Goal: Information Seeking & Learning: Learn about a topic

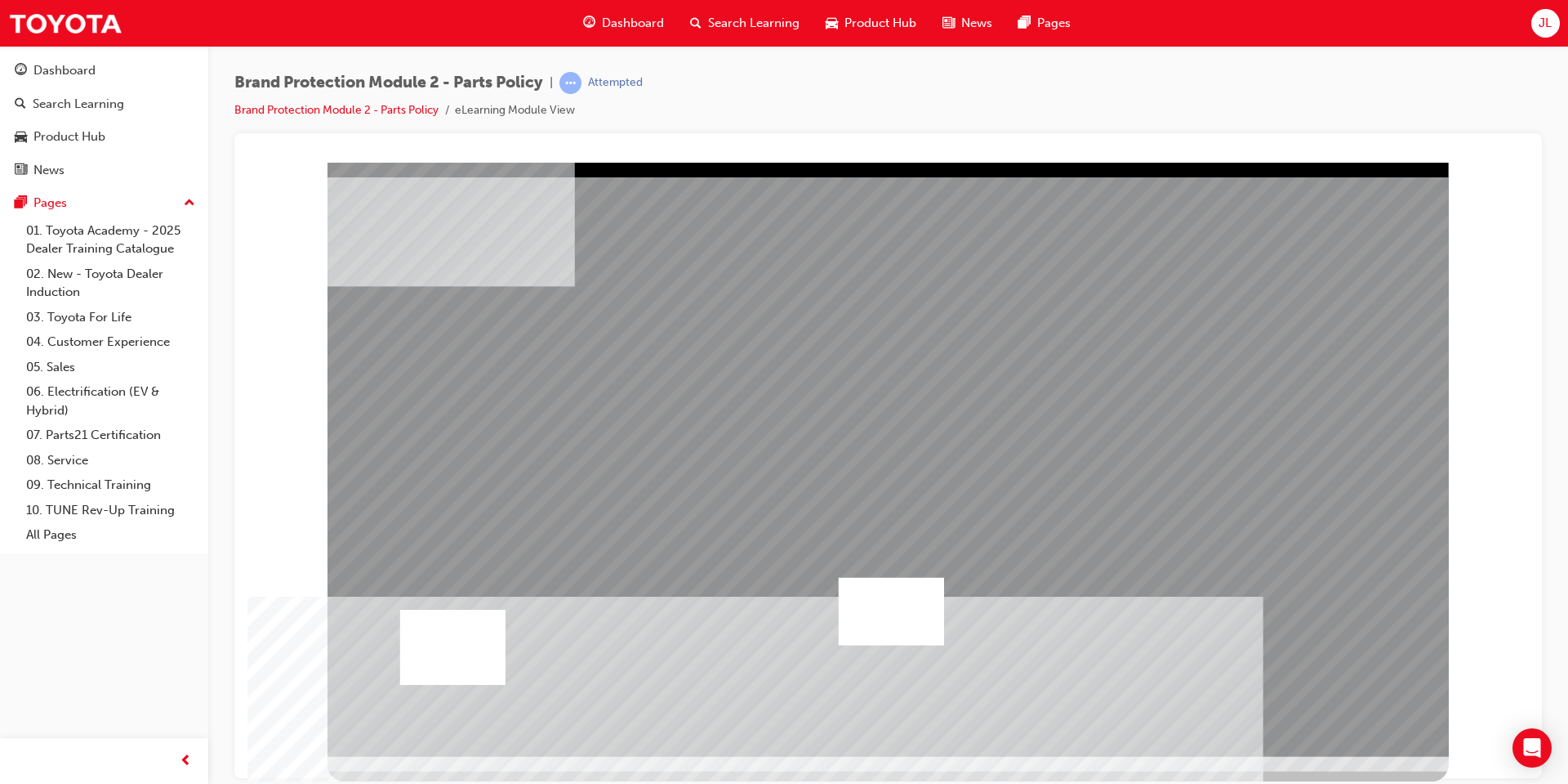
click at [467, 670] on div at bounding box center [452, 646] width 106 height 75
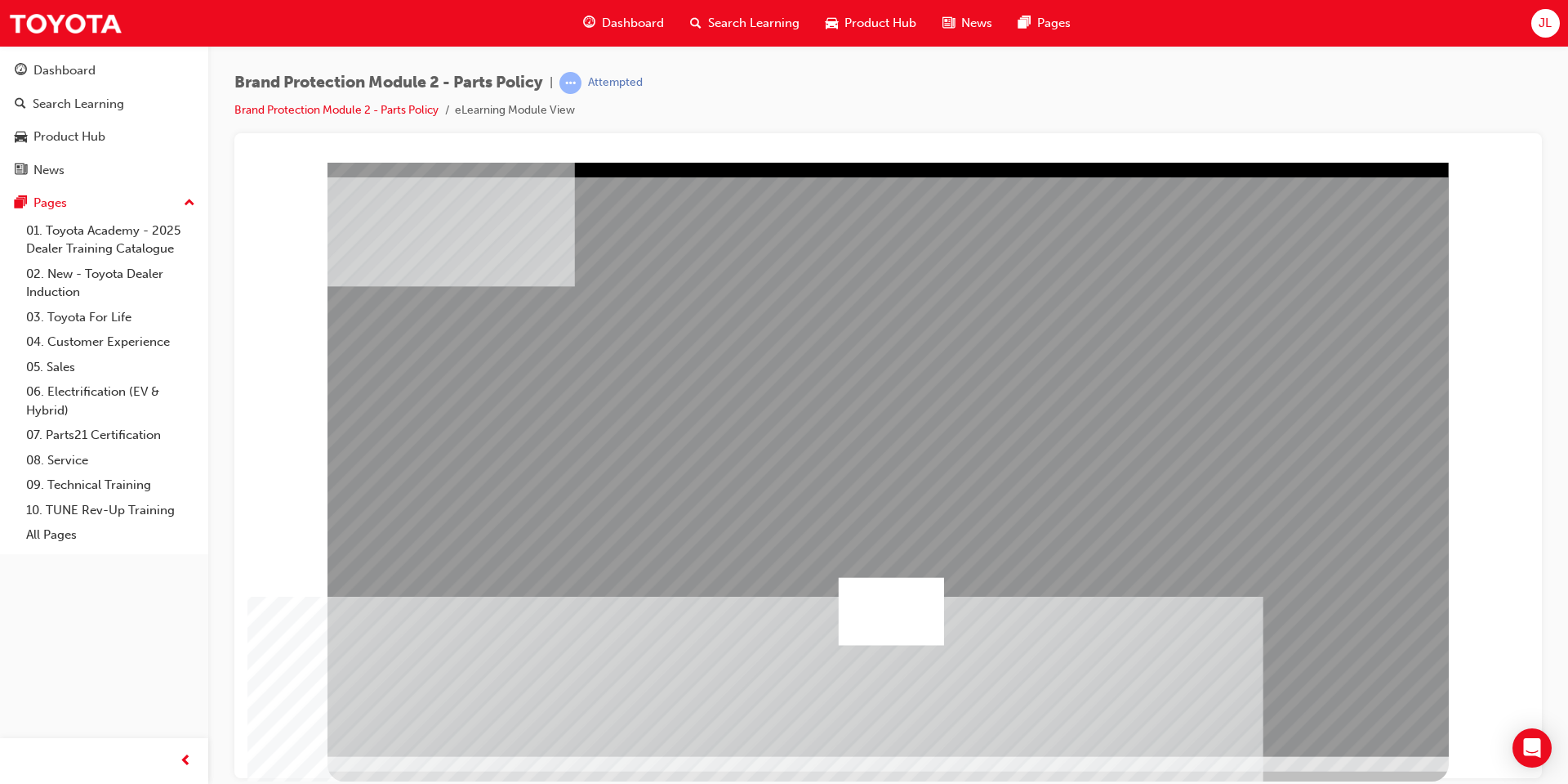
click at [877, 614] on div at bounding box center [891, 611] width 106 height 68
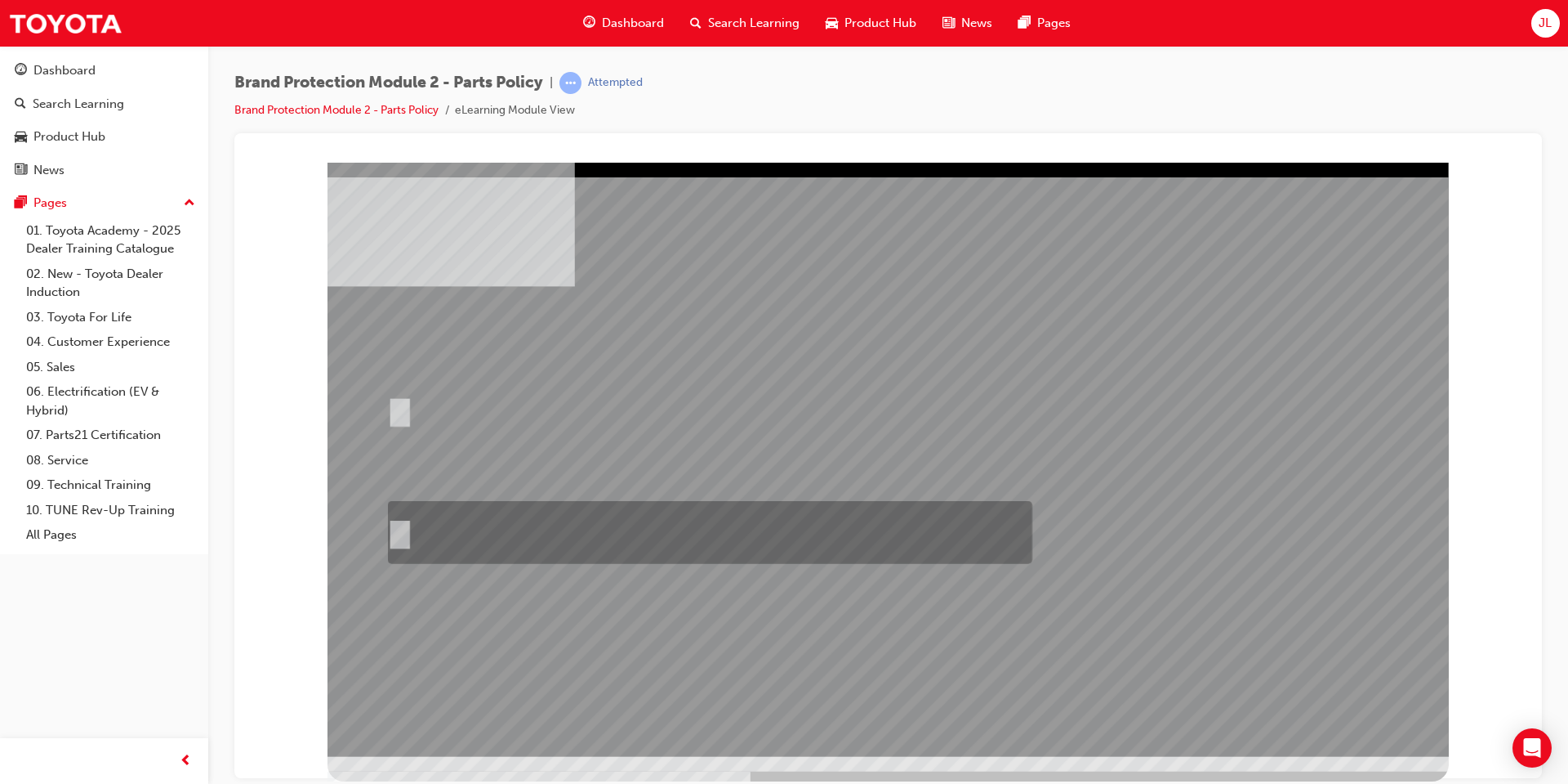
radio input "true"
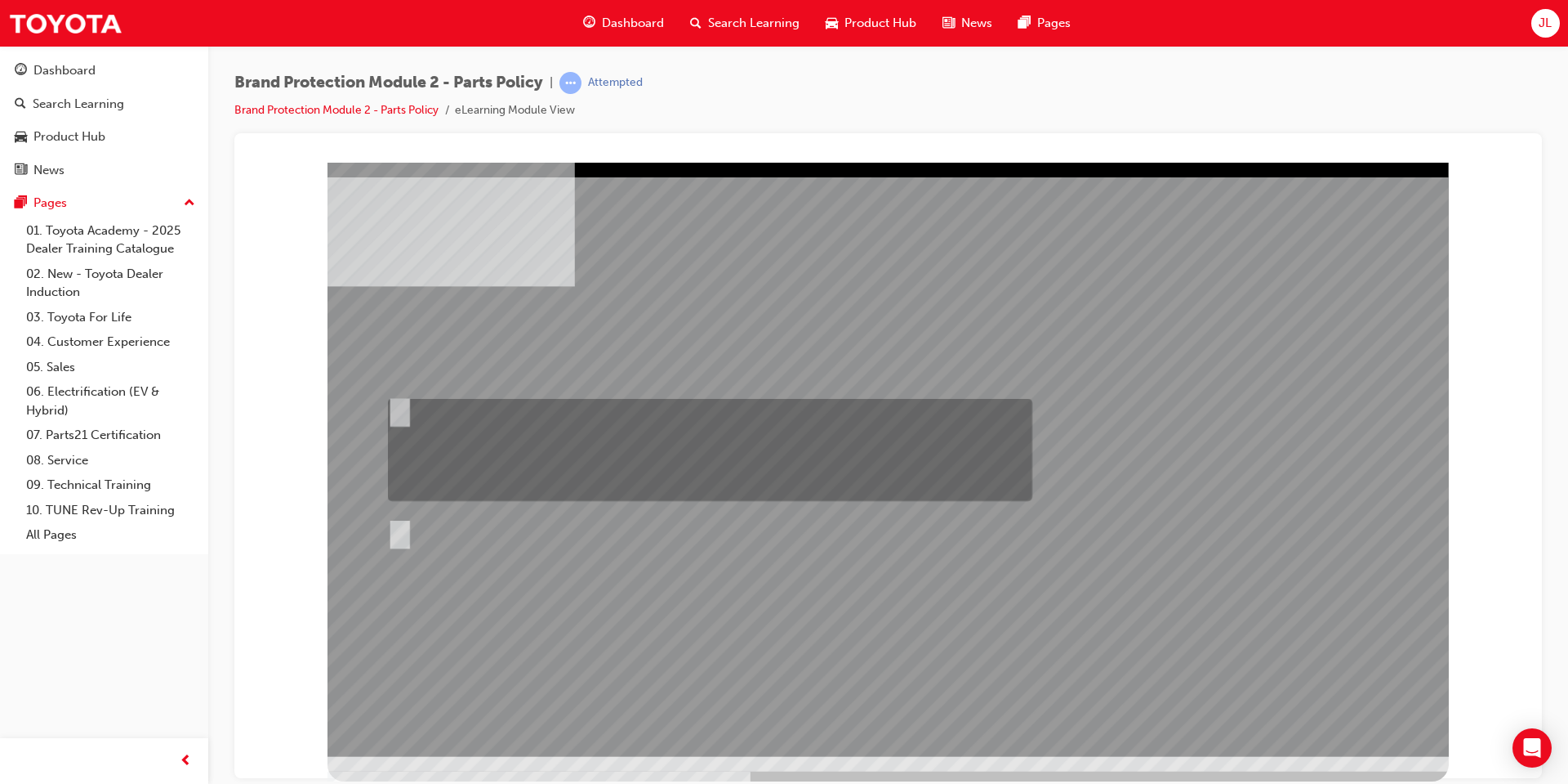
radio input "true"
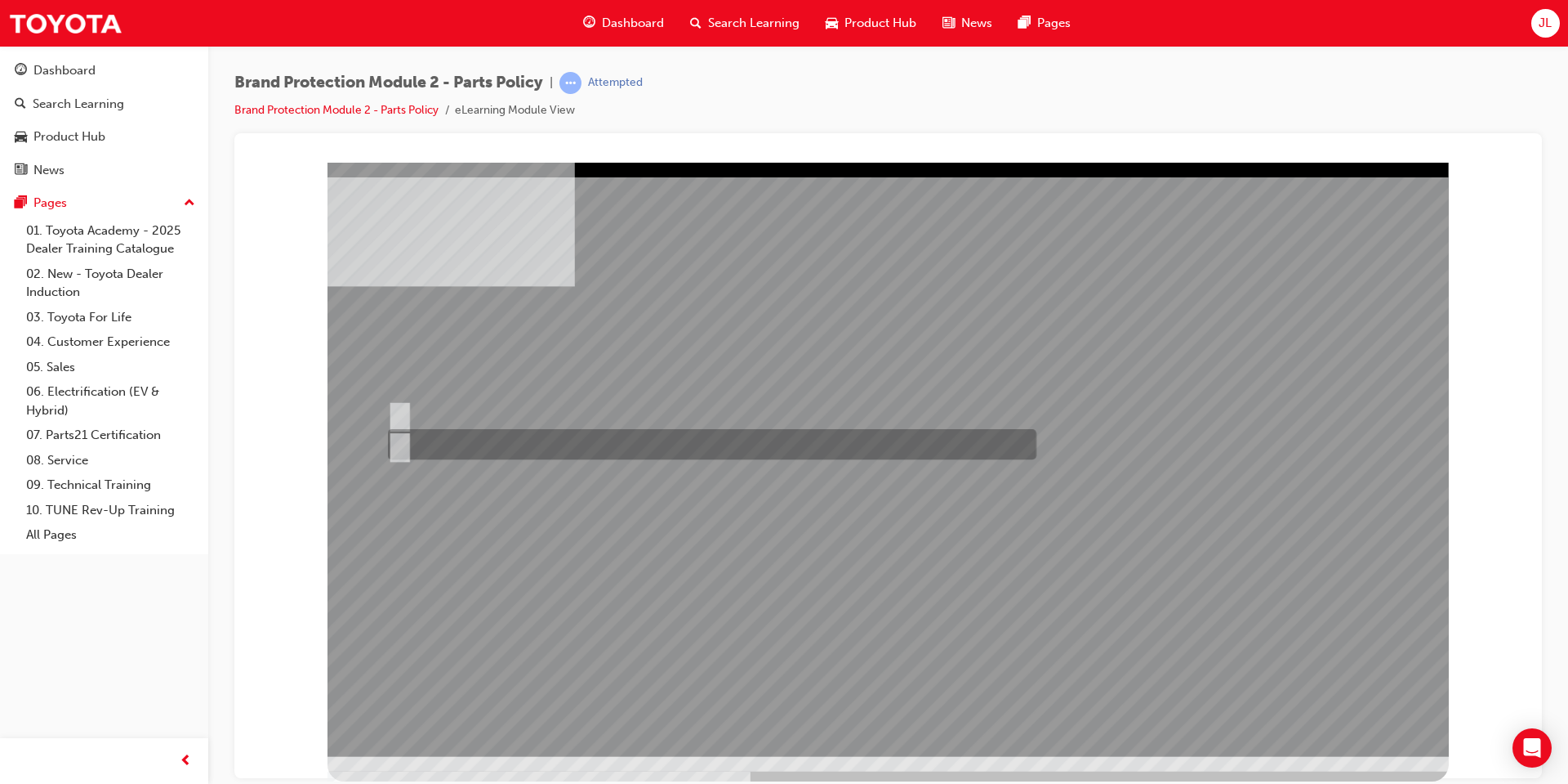
radio input "true"
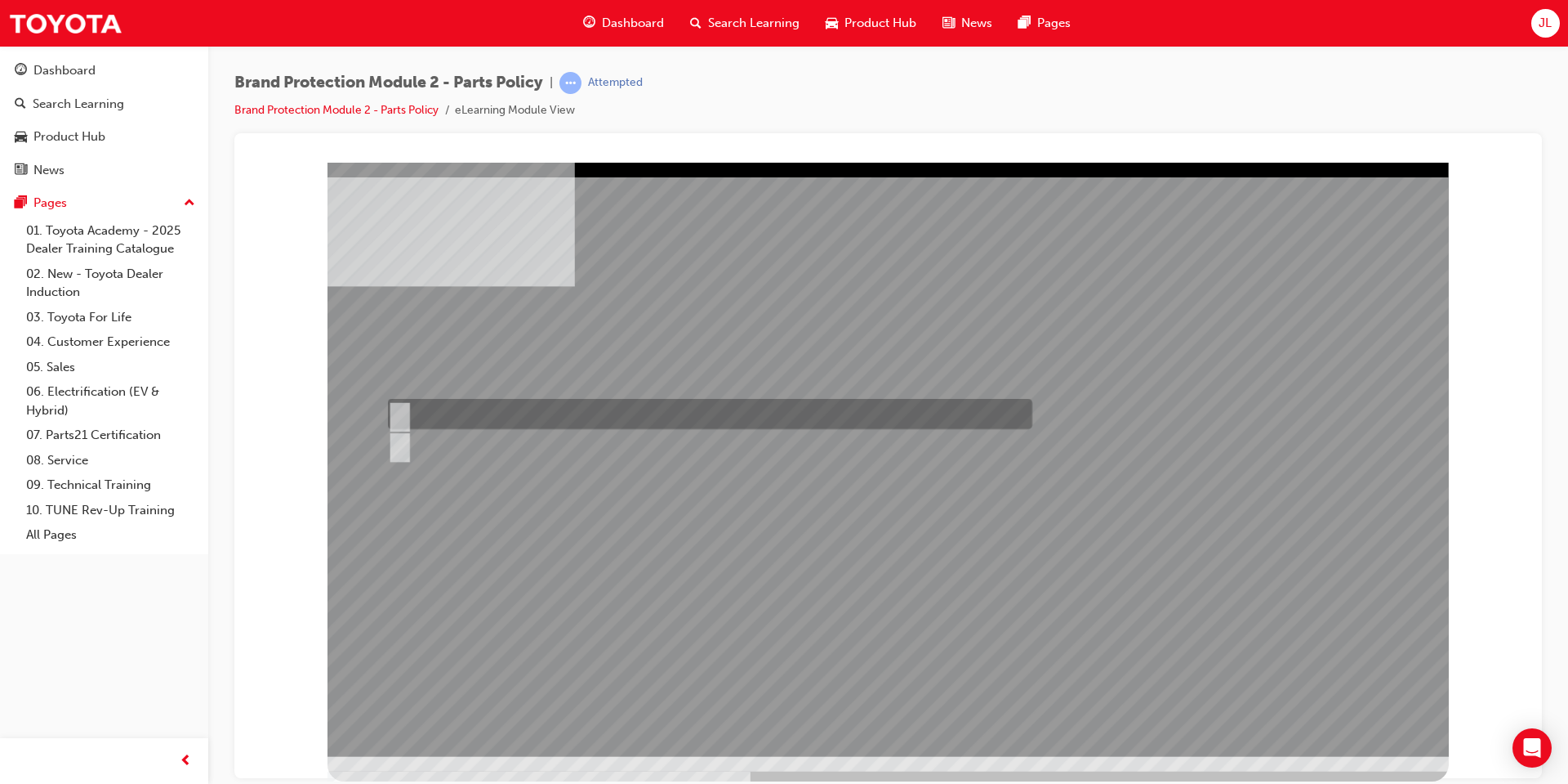
radio input "true"
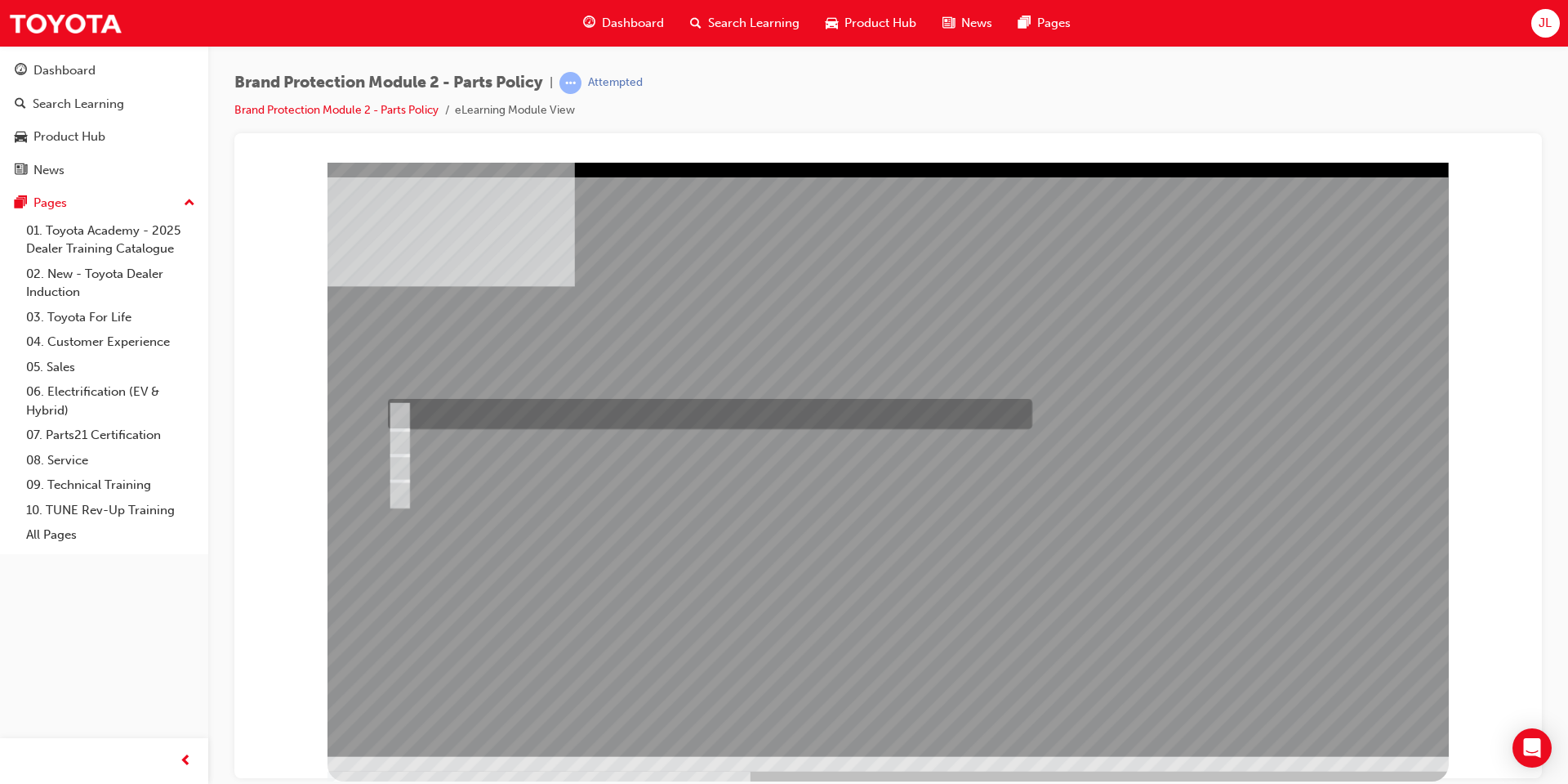
radio input "true"
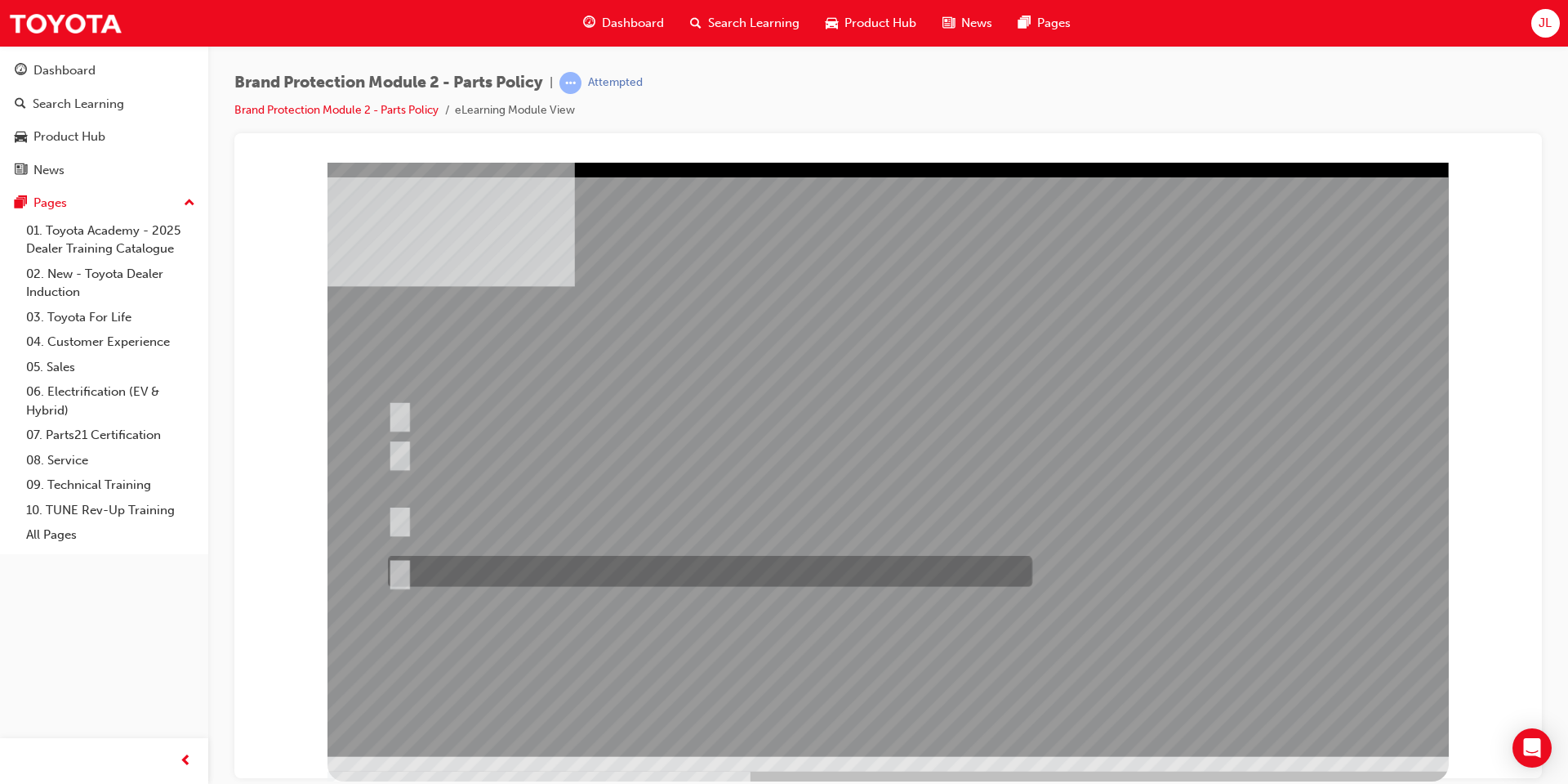
radio input "true"
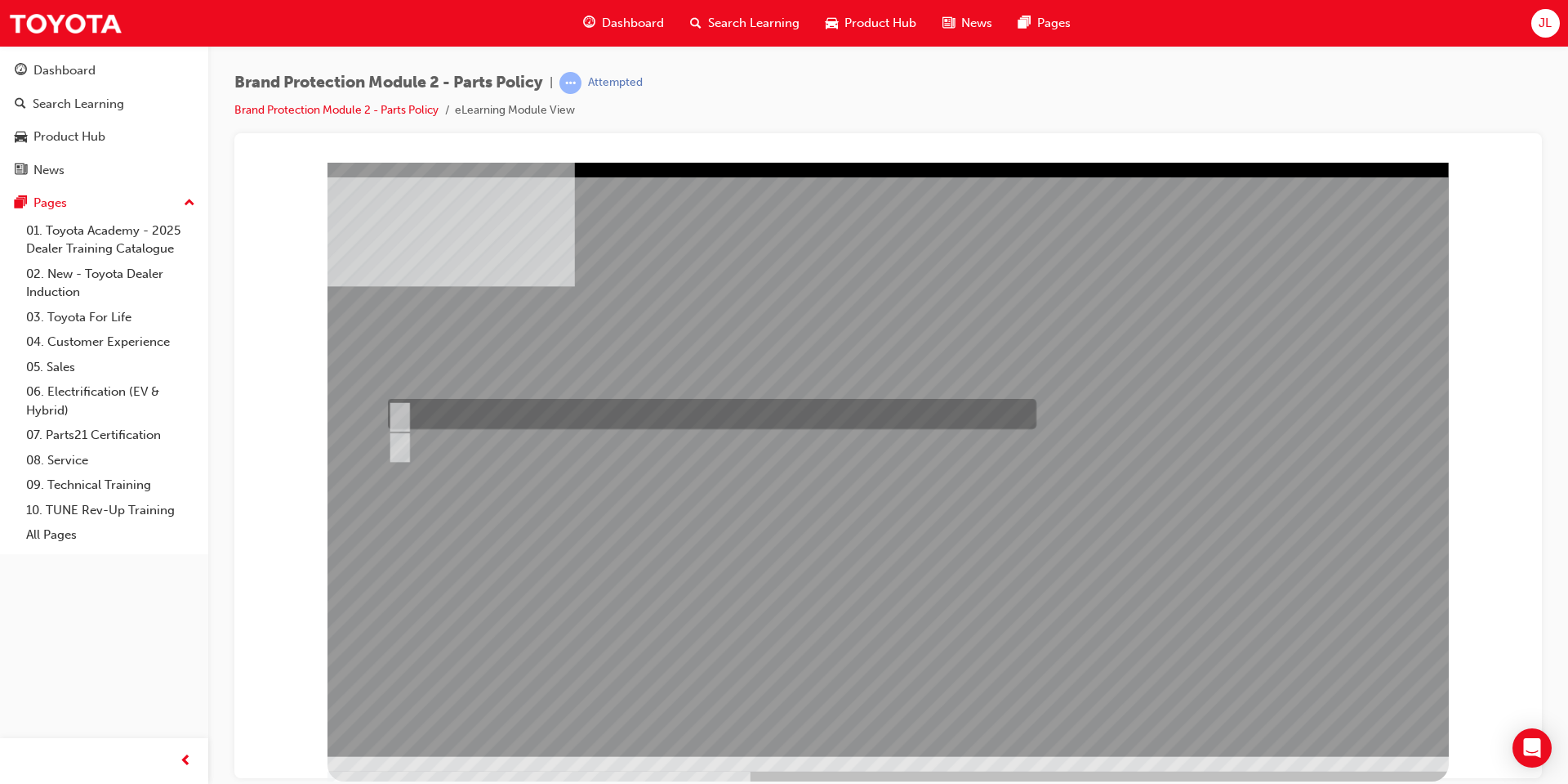
radio input "true"
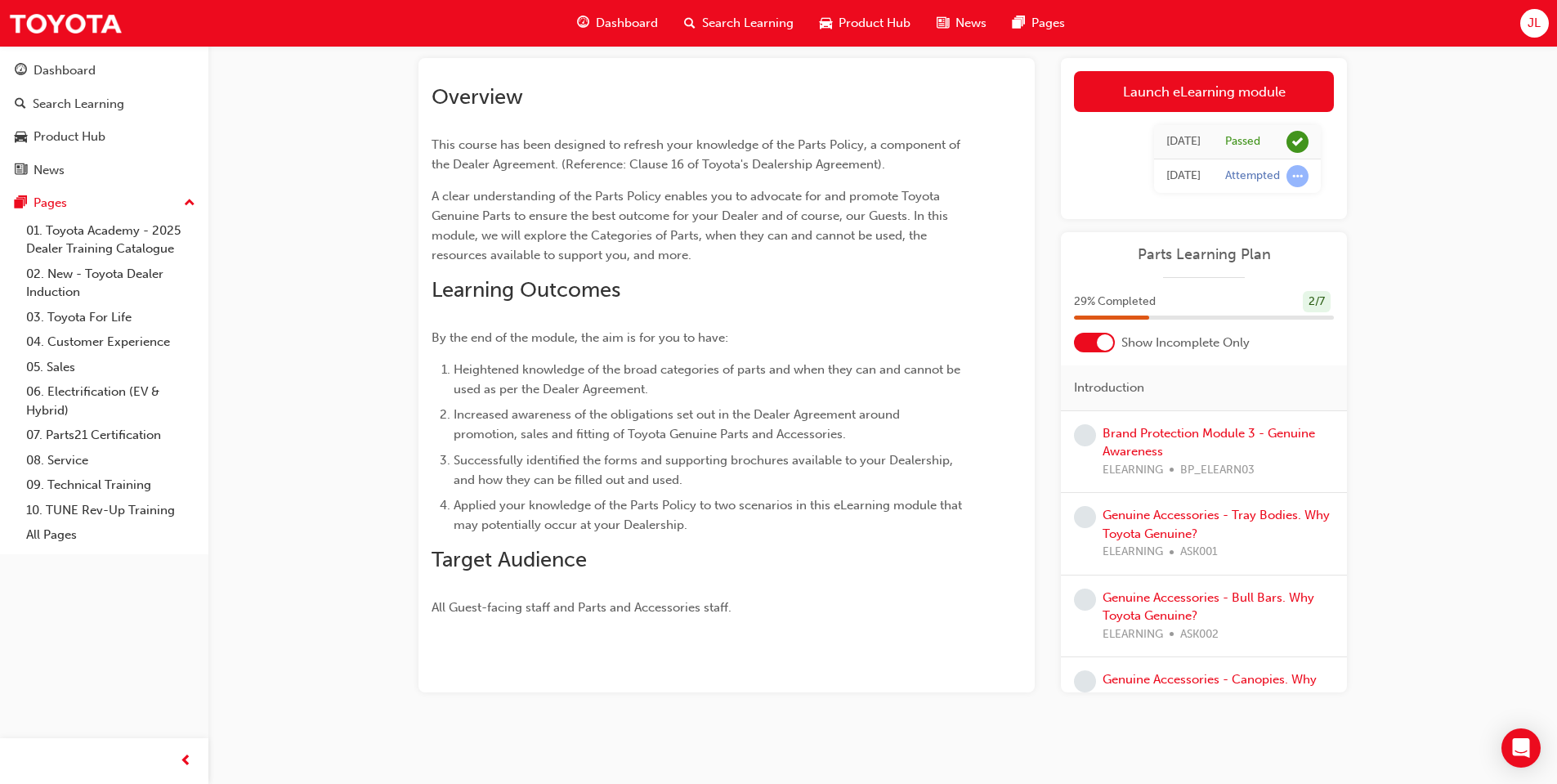
scroll to position [90, 0]
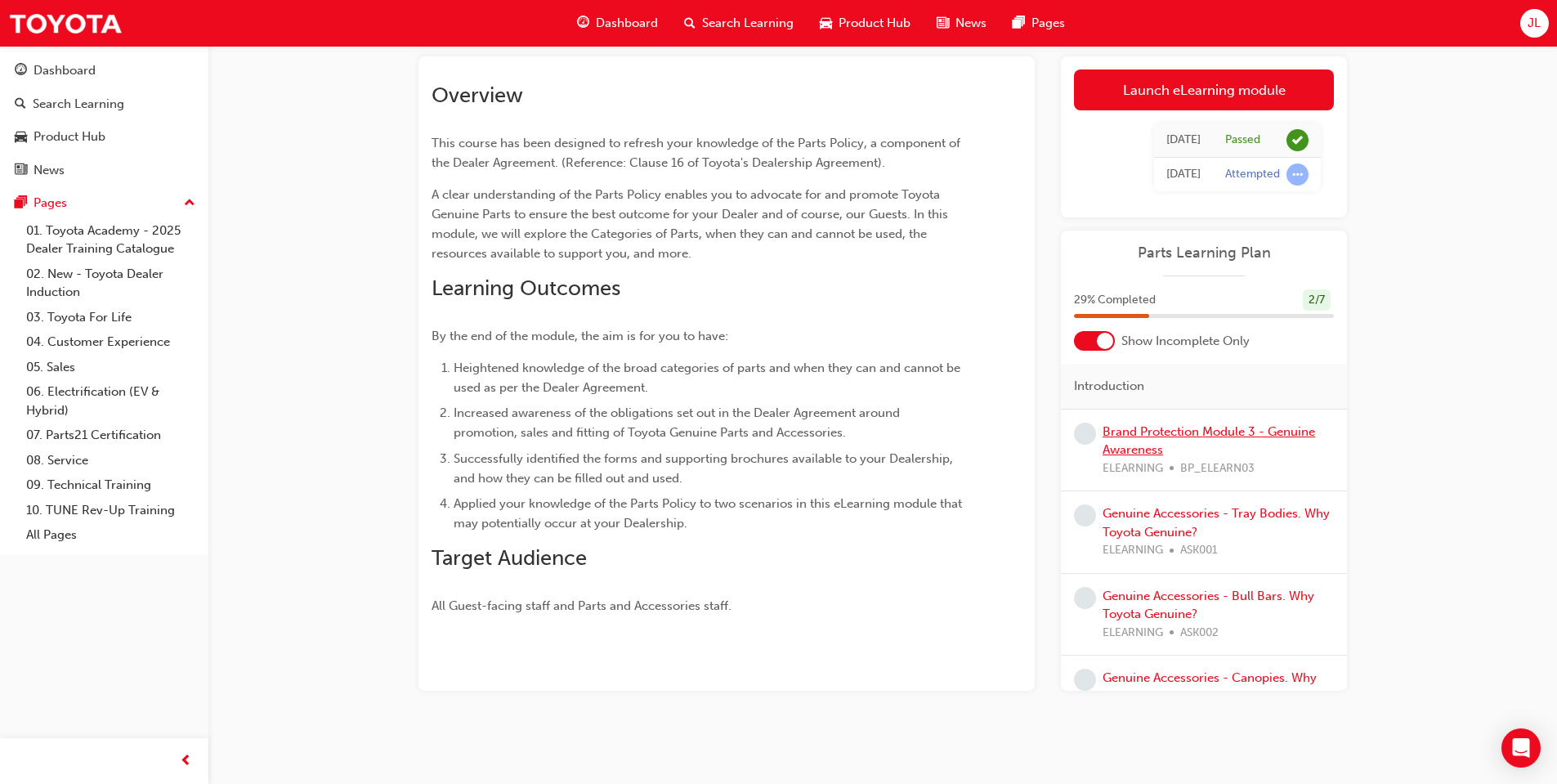
click at [1216, 437] on link "Brand Protection Module 3 - Genuine Awareness" at bounding box center [1208, 440] width 212 height 33
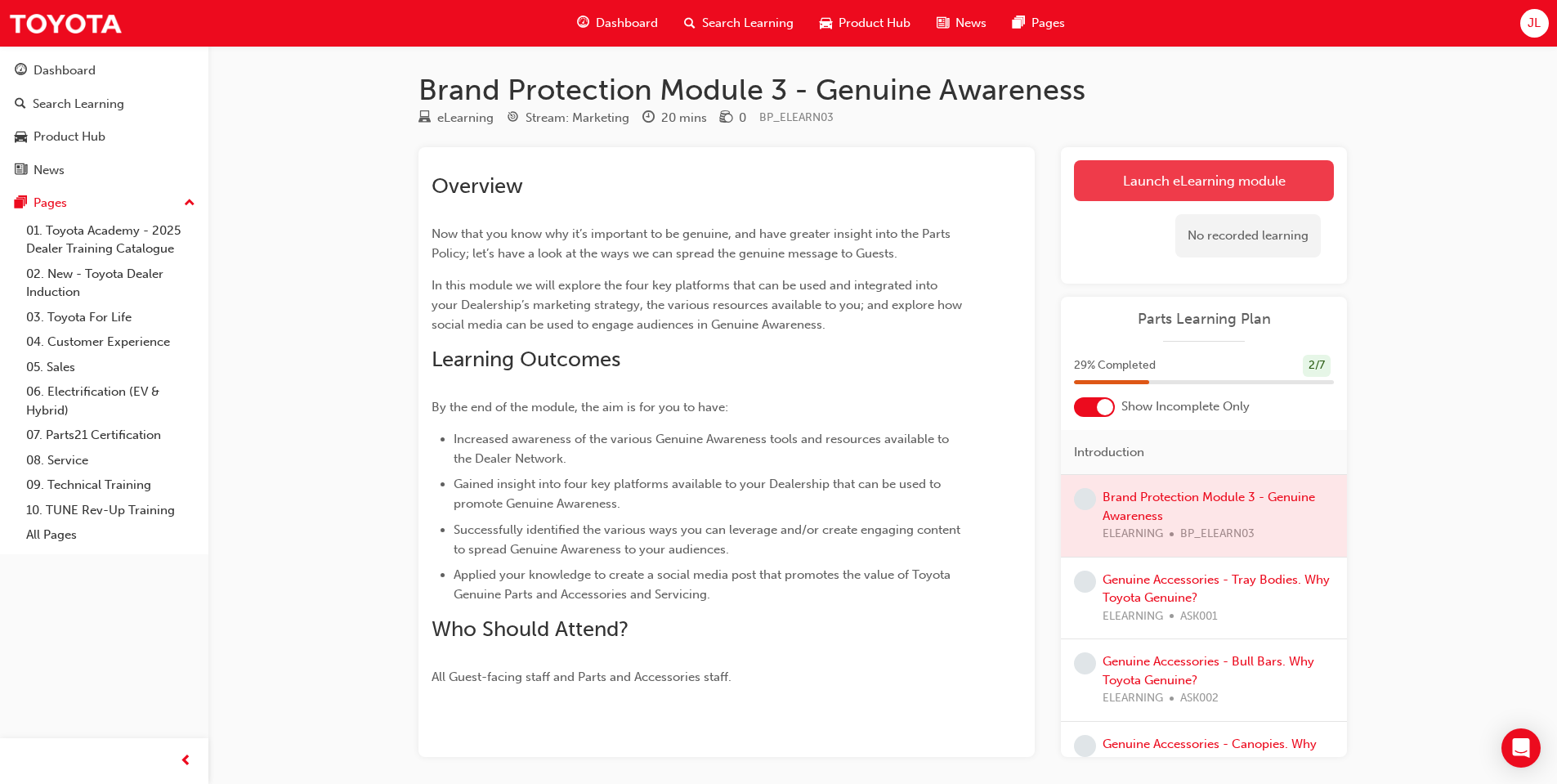
click at [1188, 175] on link "Launch eLearning module" at bounding box center [1203, 180] width 260 height 41
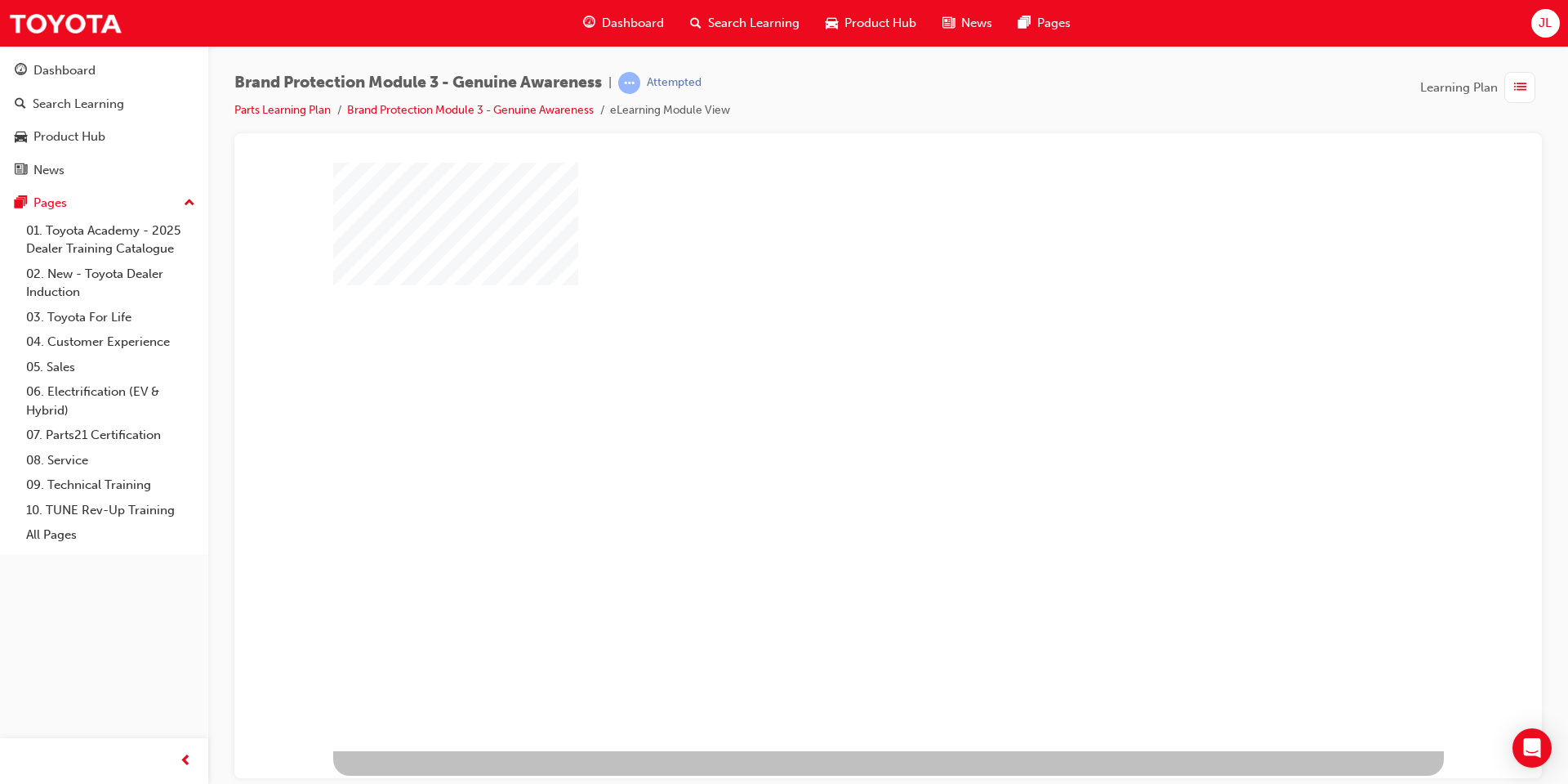
click at [842, 409] on div "play" at bounding box center [842, 409] width 0 height 0
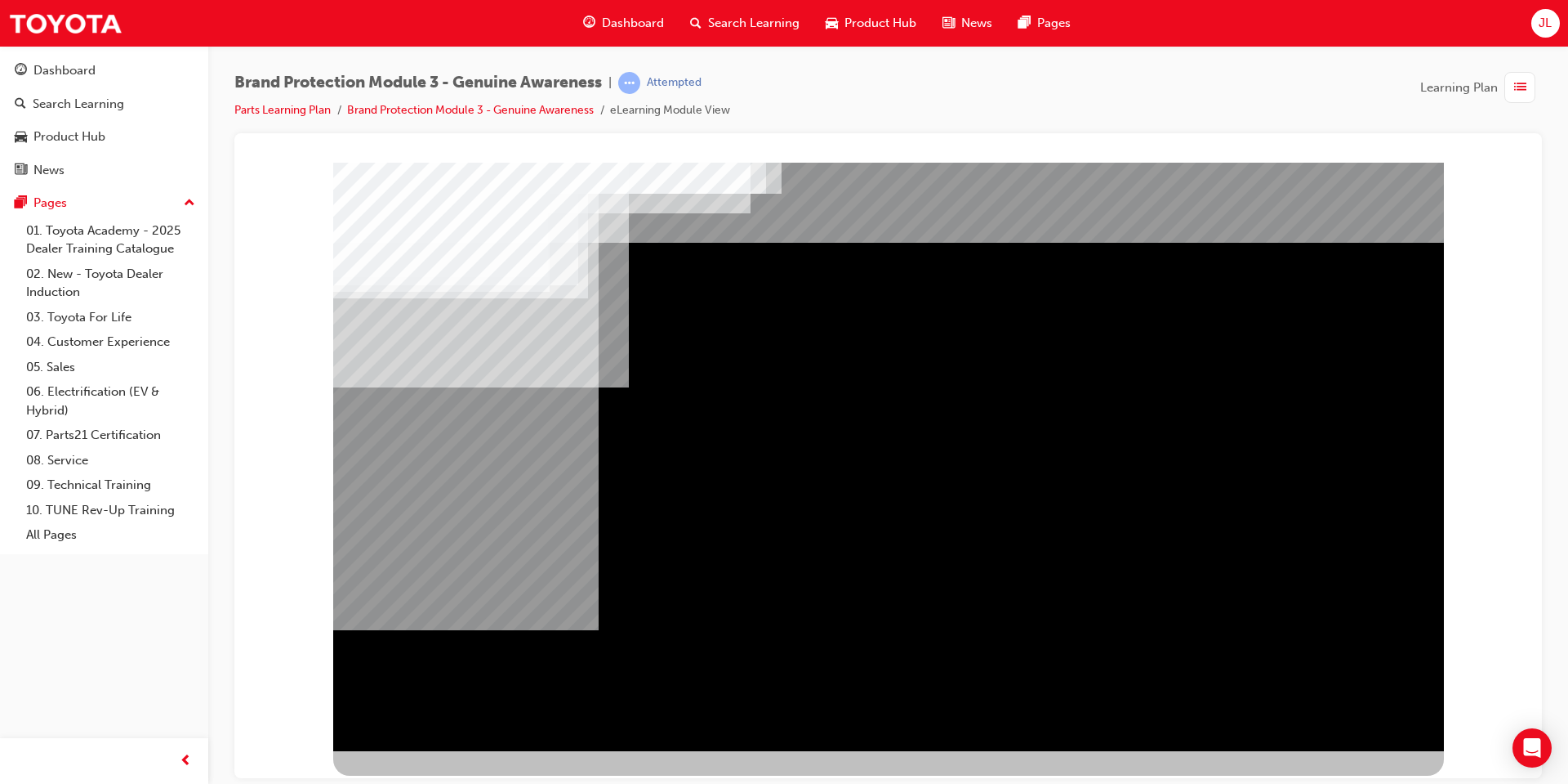
click at [436, 780] on div "NEXT Trigger this button to go to the next slide" at bounding box center [385, 794] width 103 height 30
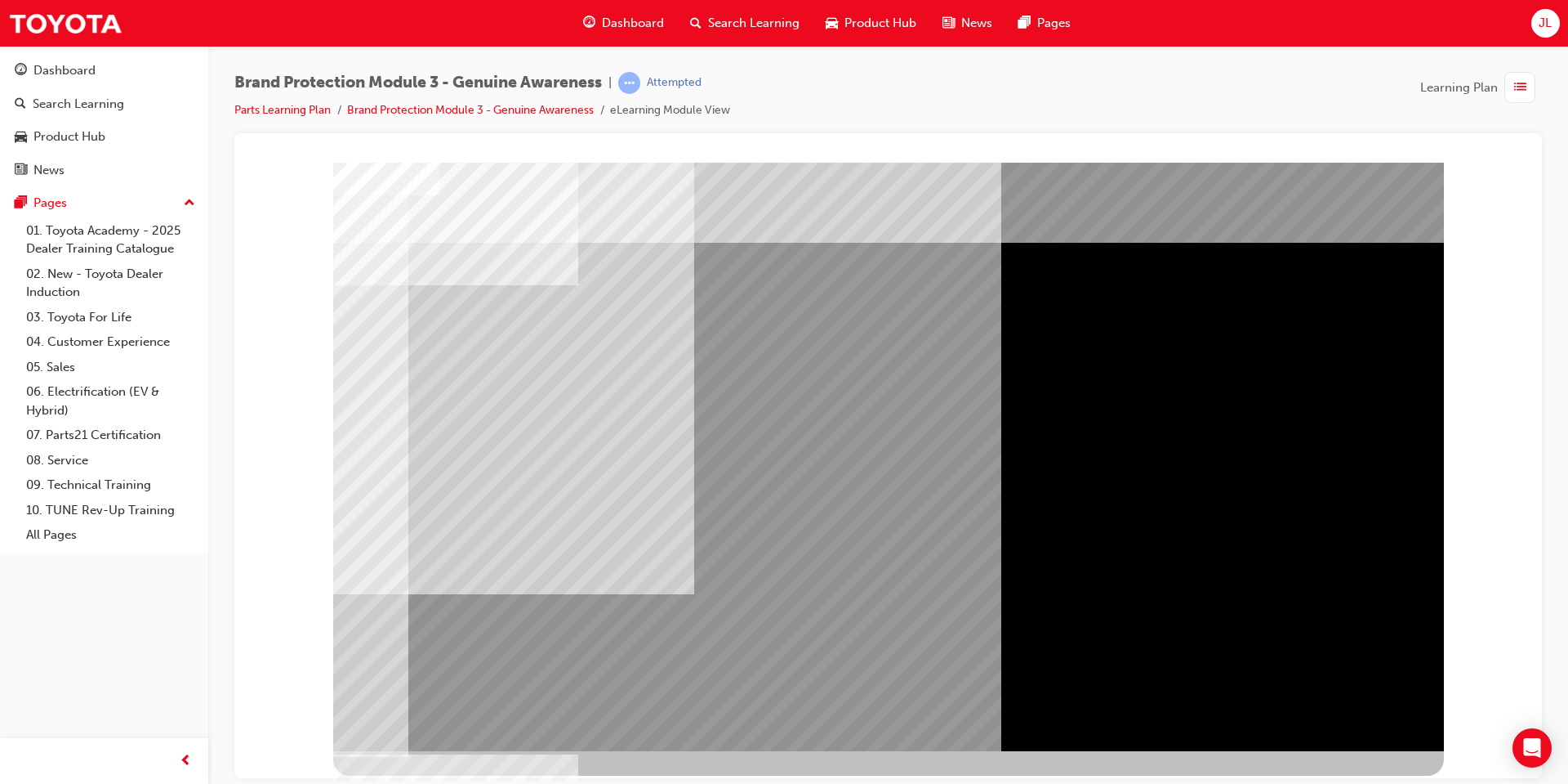
click at [431, 751] on div "BACK Trigger this button to go to the previous slide" at bounding box center [385, 765] width 103 height 30
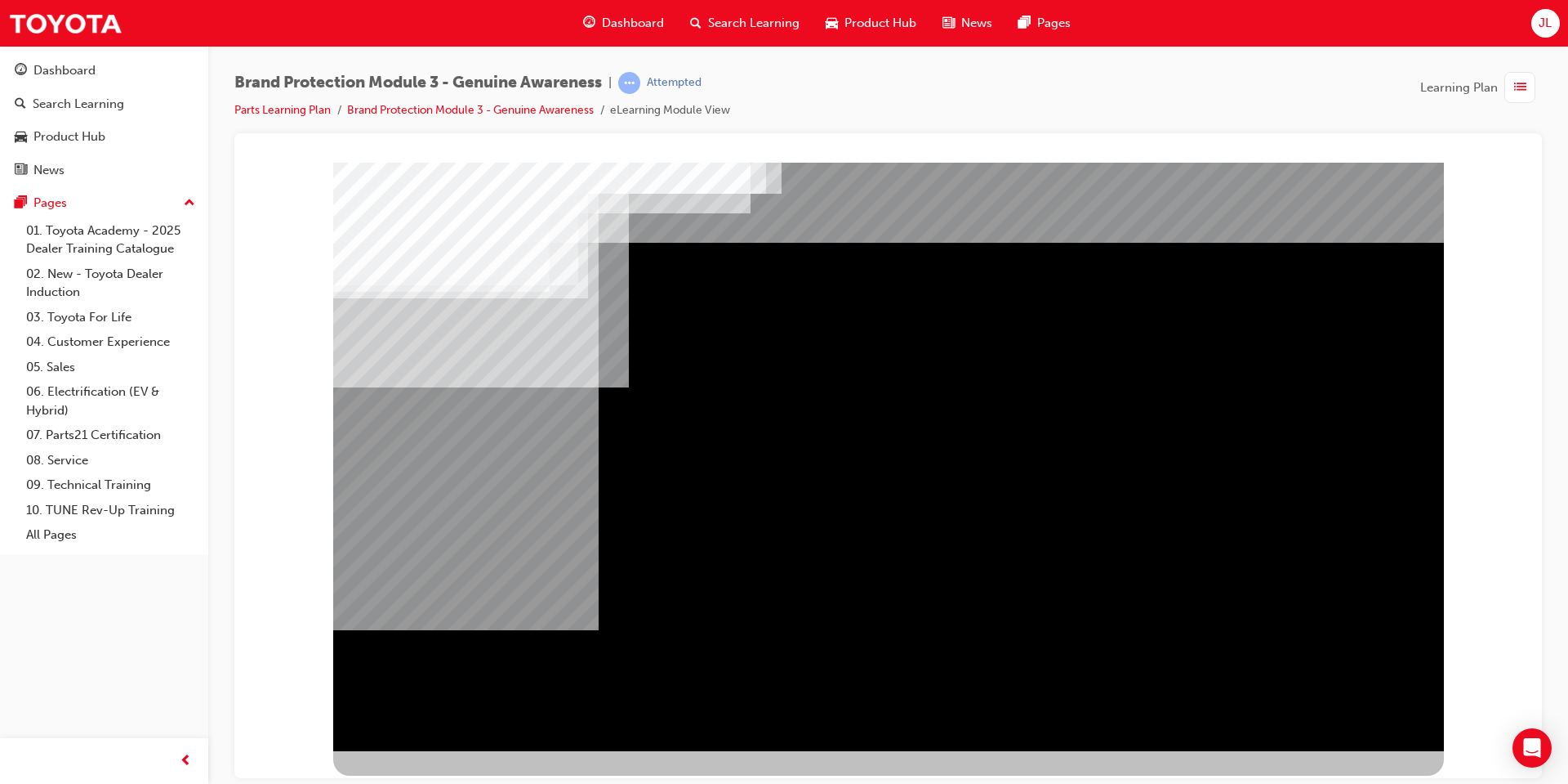
click at [436, 780] on div "NEXT Trigger this button to go to the next slide" at bounding box center [385, 794] width 103 height 30
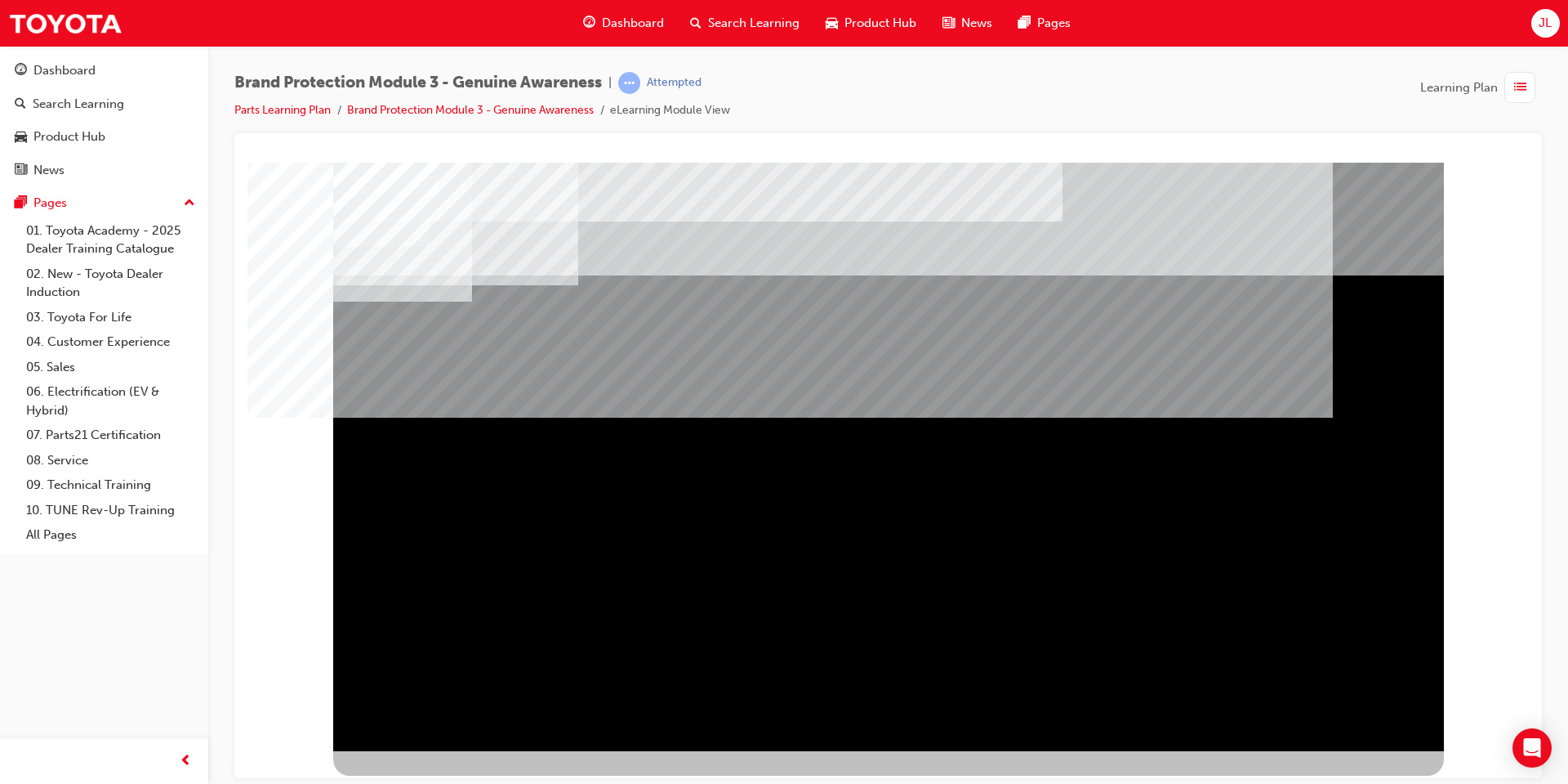
click at [436, 780] on div "NEXT Trigger this button to go to the next slide" at bounding box center [385, 794] width 103 height 30
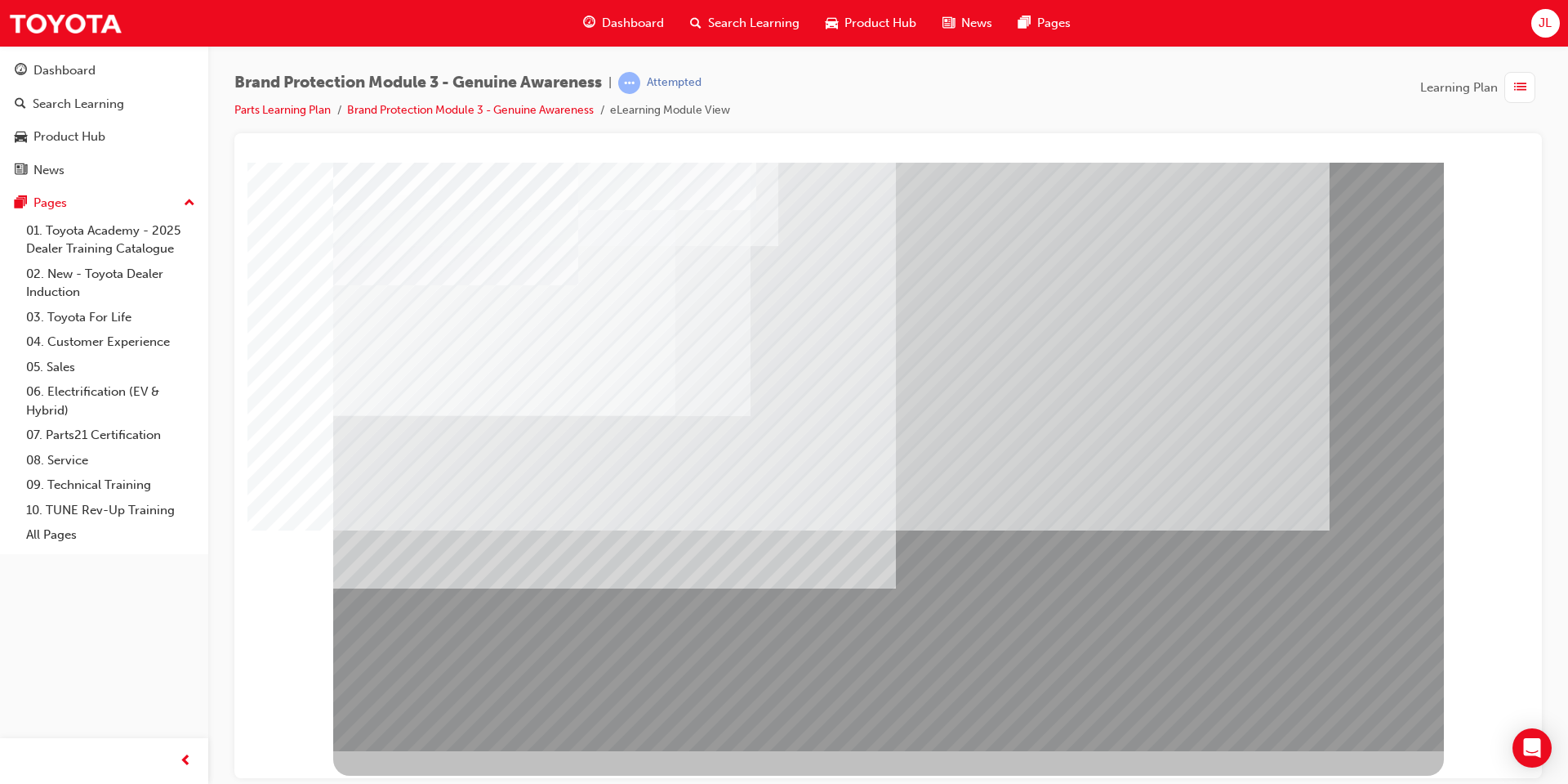
click at [1348, 214] on td "Loading..." at bounding box center [888, 191] width 1265 height 44
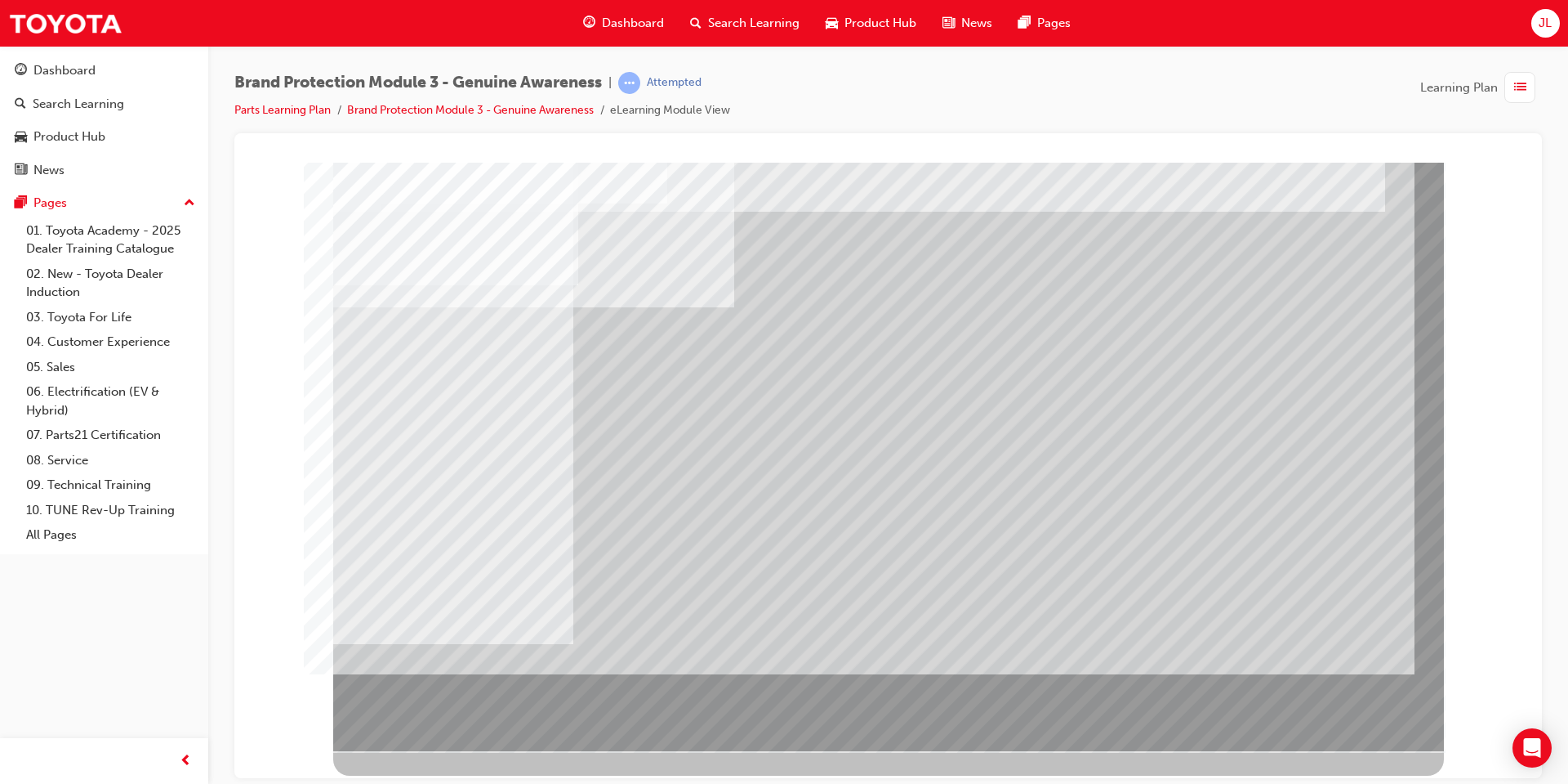
click at [1308, 214] on td "Loading..." at bounding box center [888, 191] width 1265 height 44
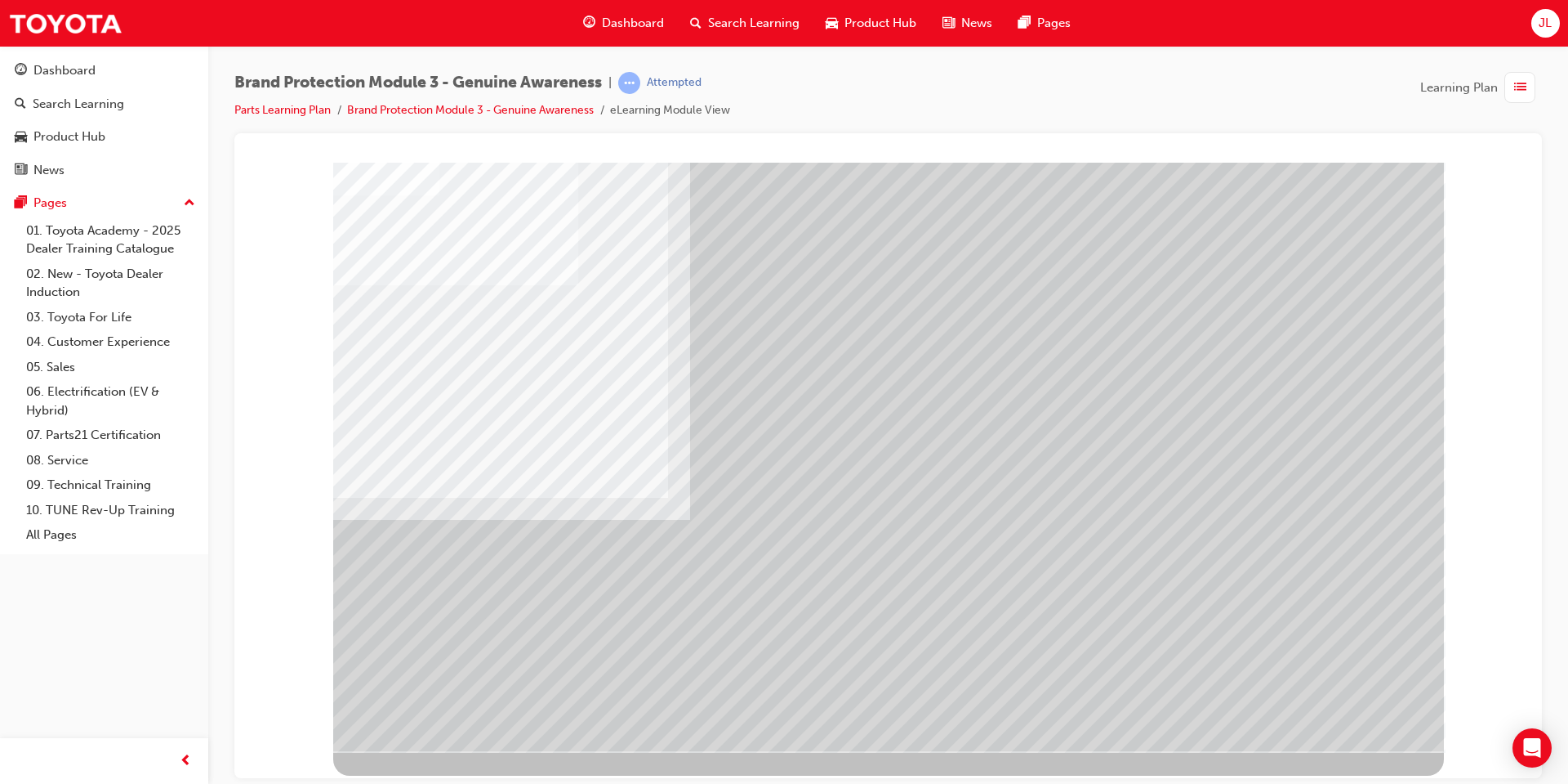
click at [248, 162] on td "Loading..." at bounding box center [248, 162] width 0 height 0
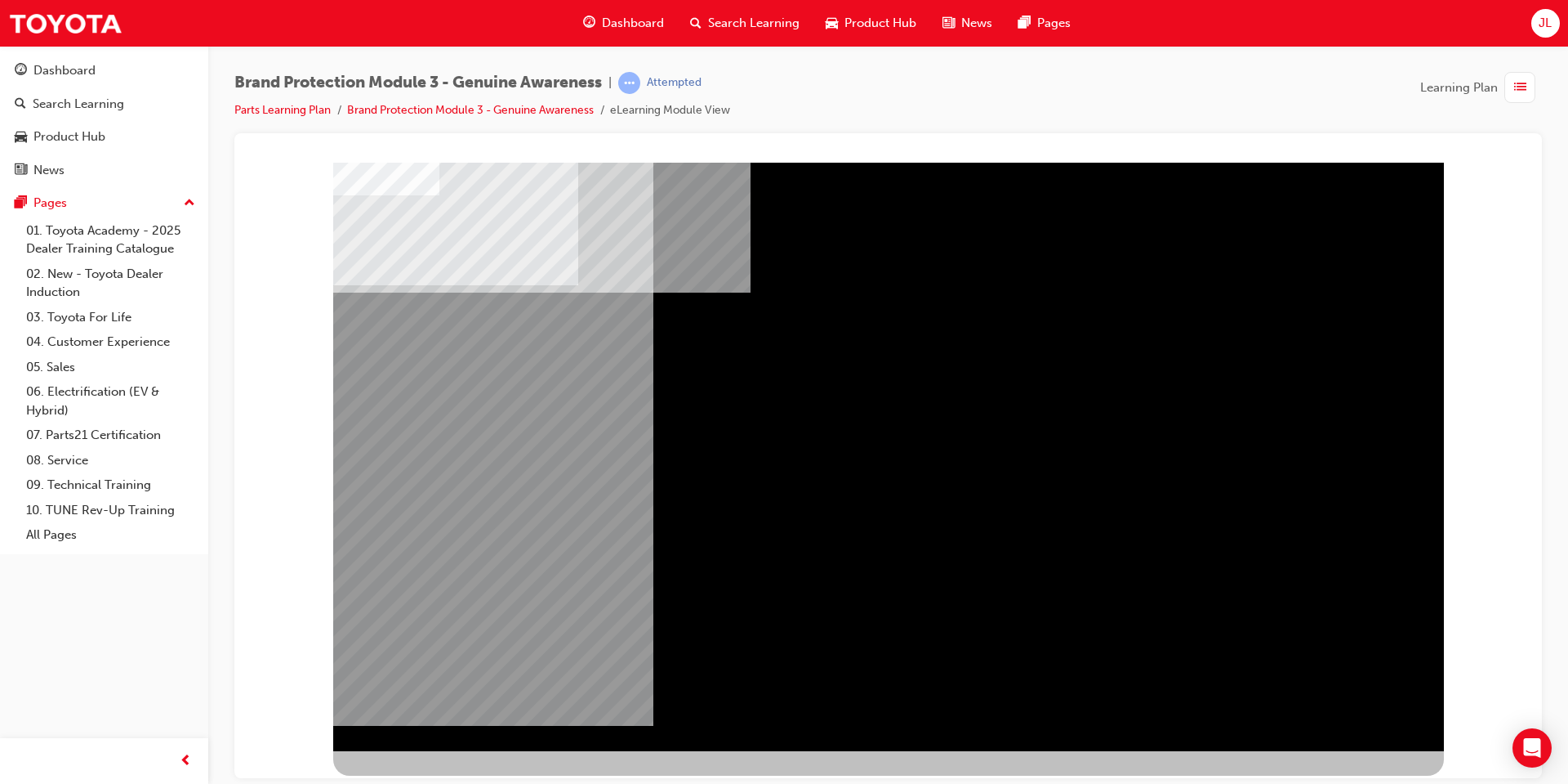
click at [436, 780] on div "NEXT Trigger this button to go to the next slide" at bounding box center [385, 794] width 103 height 30
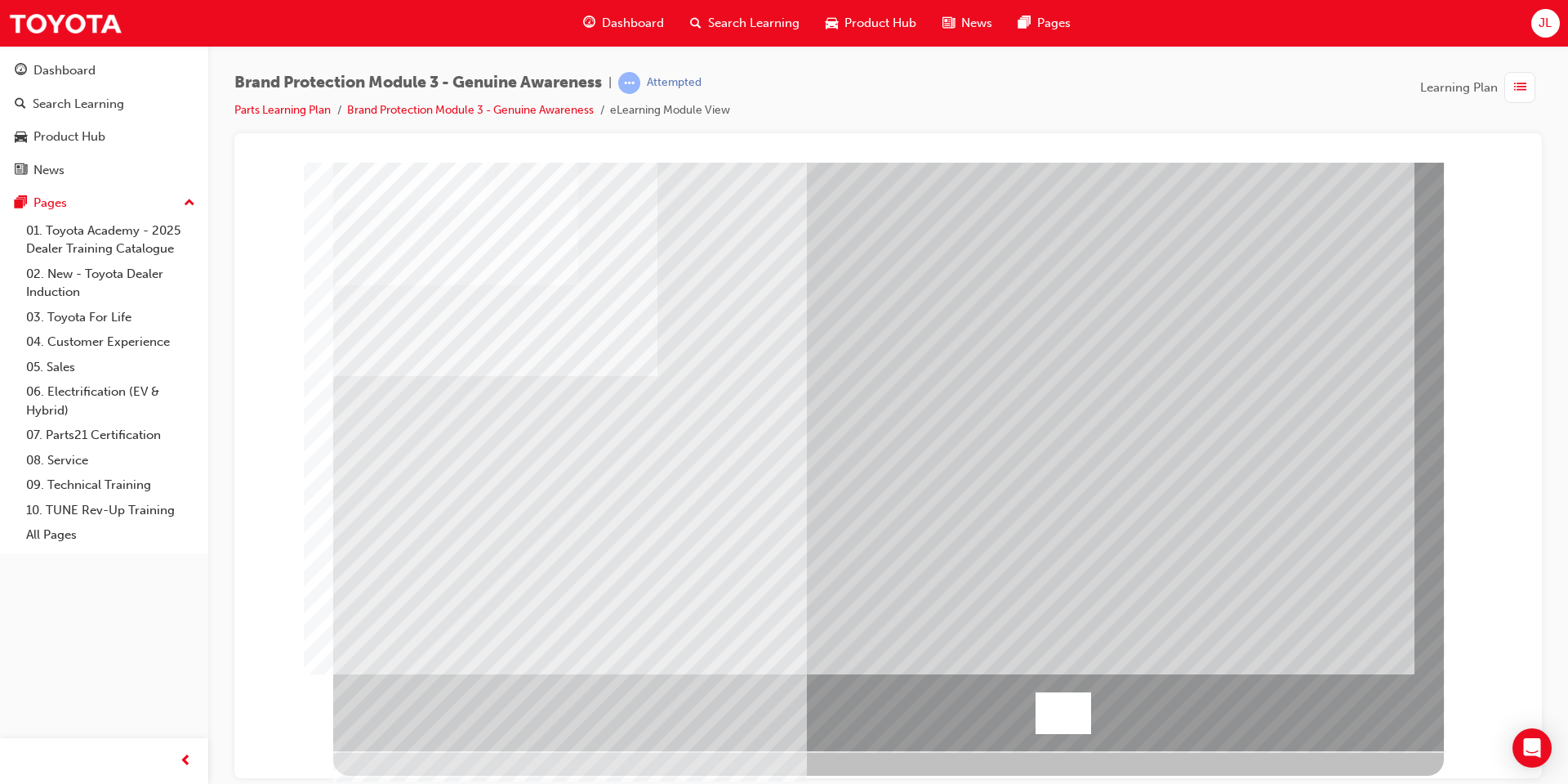
click at [1046, 718] on div at bounding box center [1063, 713] width 55 height 42
click at [254, 169] on div at bounding box center [888, 169] width 1268 height 0
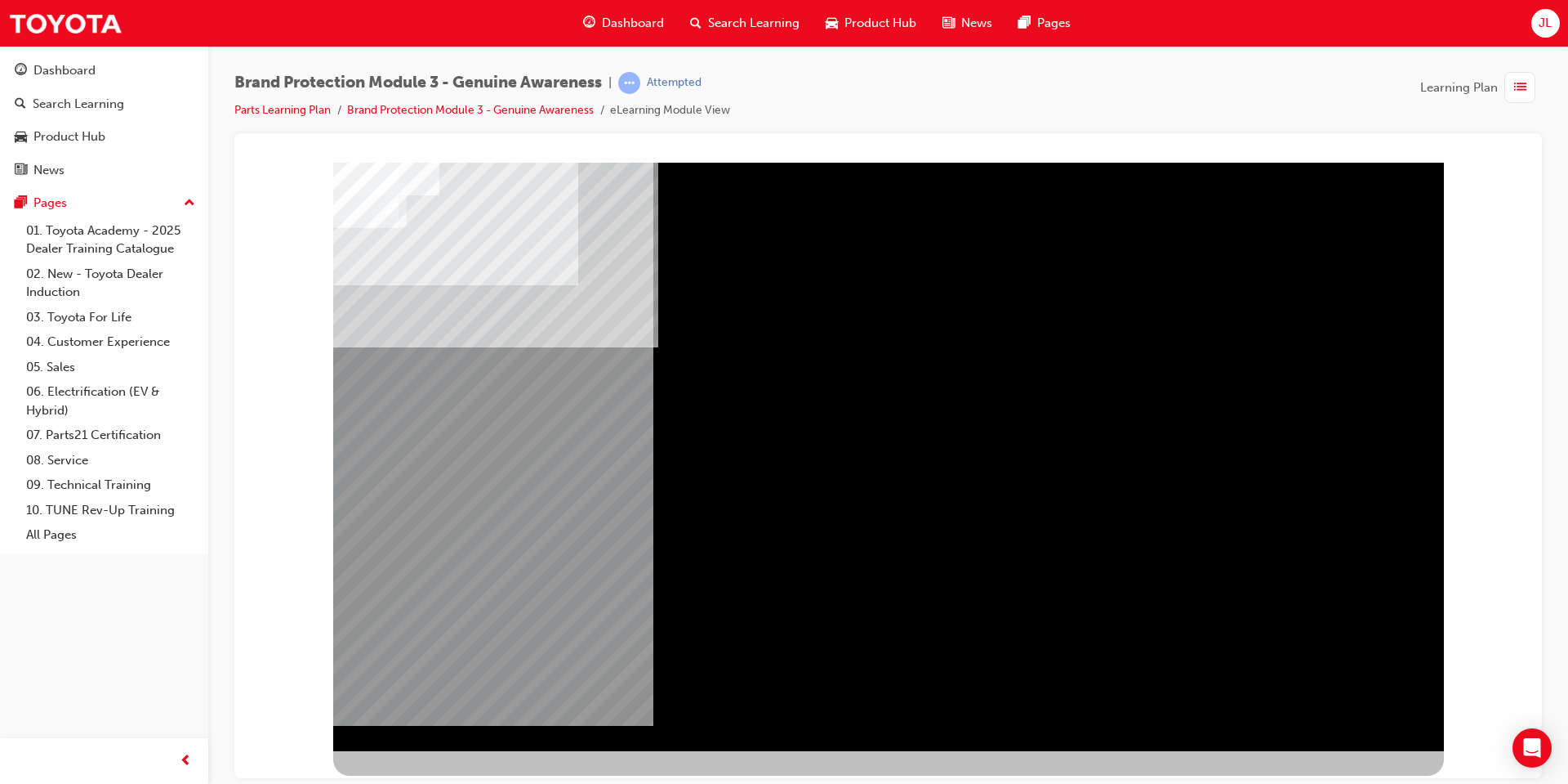
click at [436, 780] on div "NEXT Trigger this button to go to the next slide" at bounding box center [385, 794] width 103 height 30
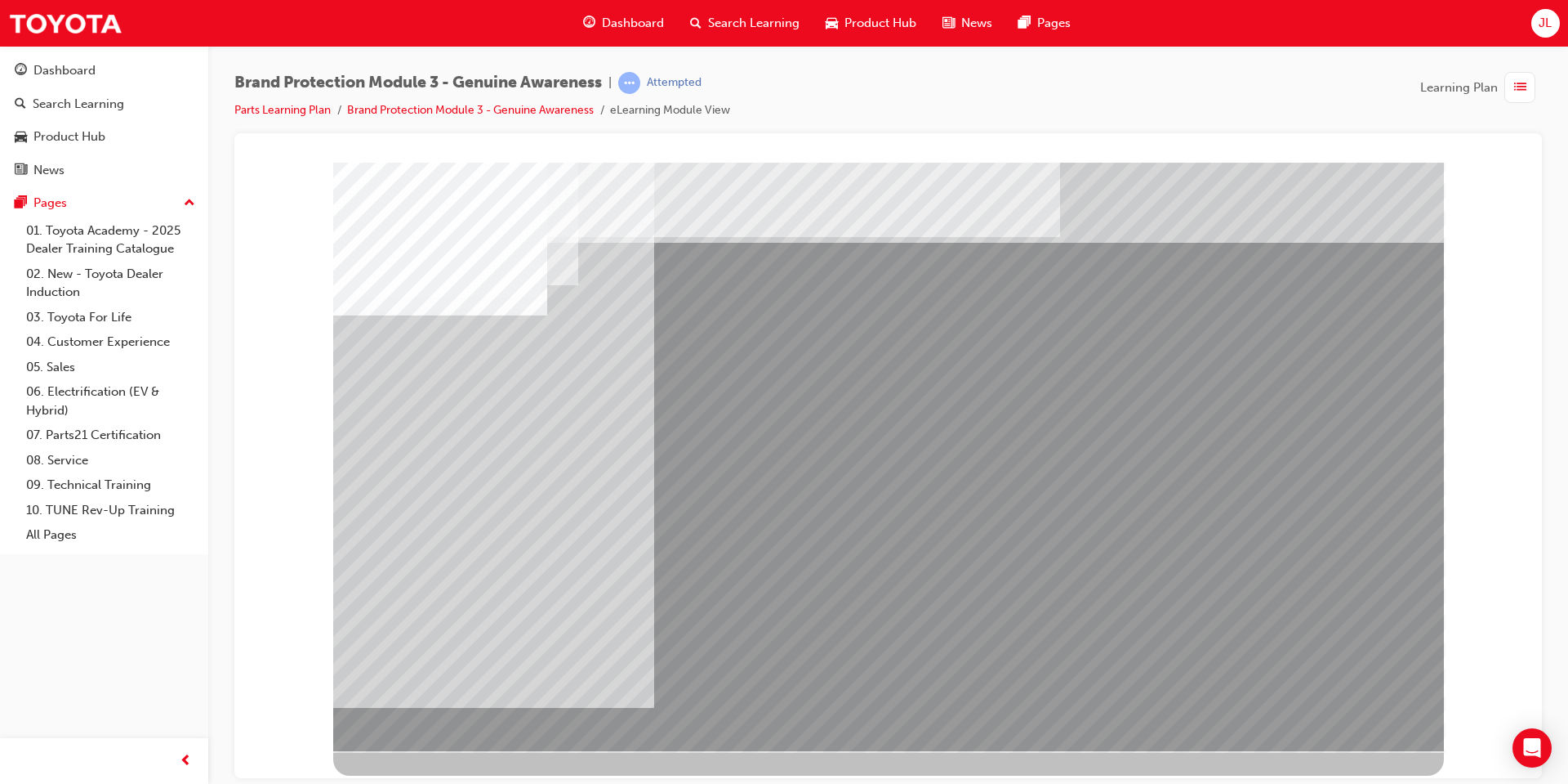
click at [248, 162] on td "Loading..." at bounding box center [248, 162] width 0 height 0
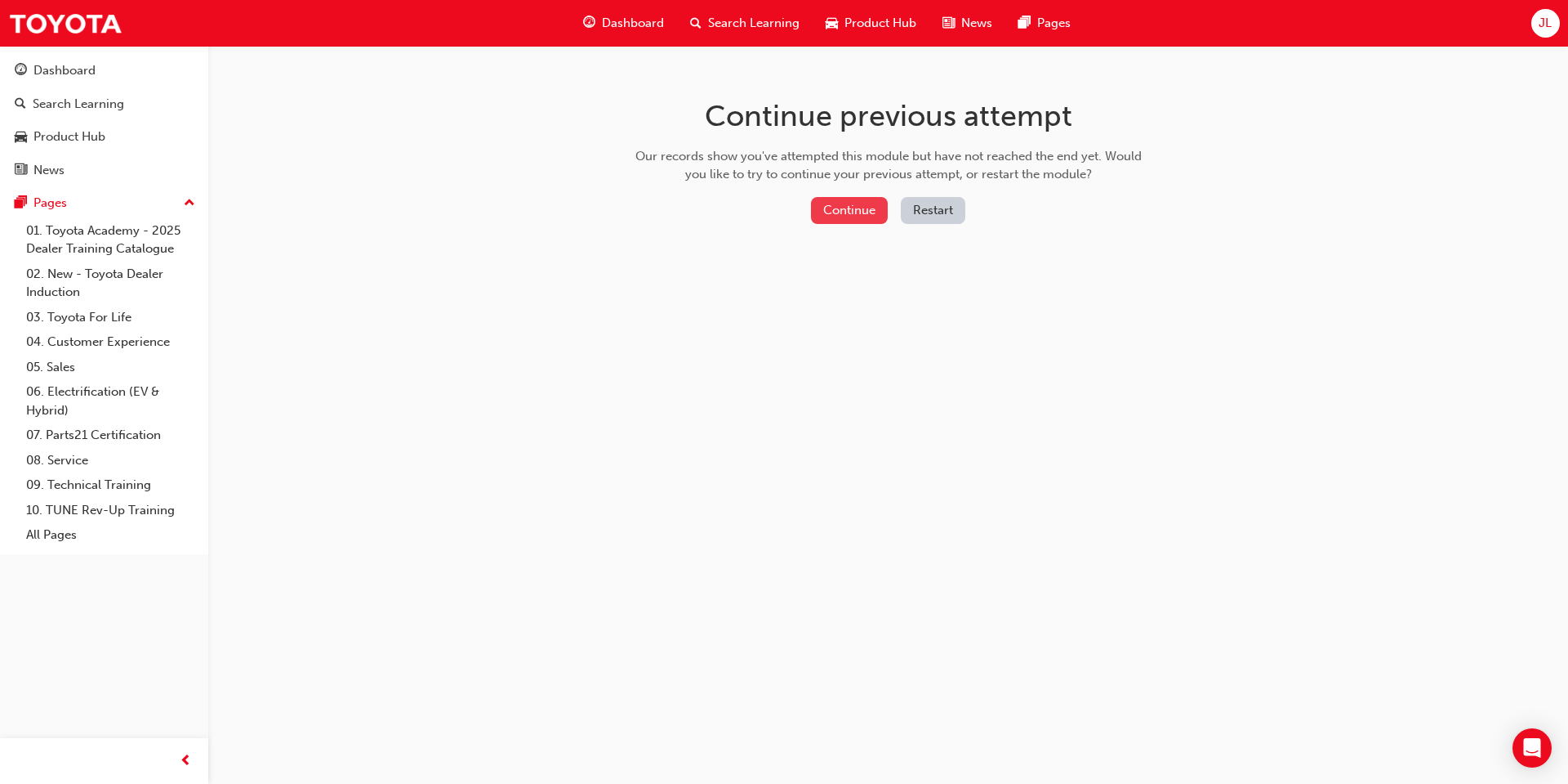
click at [831, 205] on button "Continue" at bounding box center [849, 211] width 77 height 27
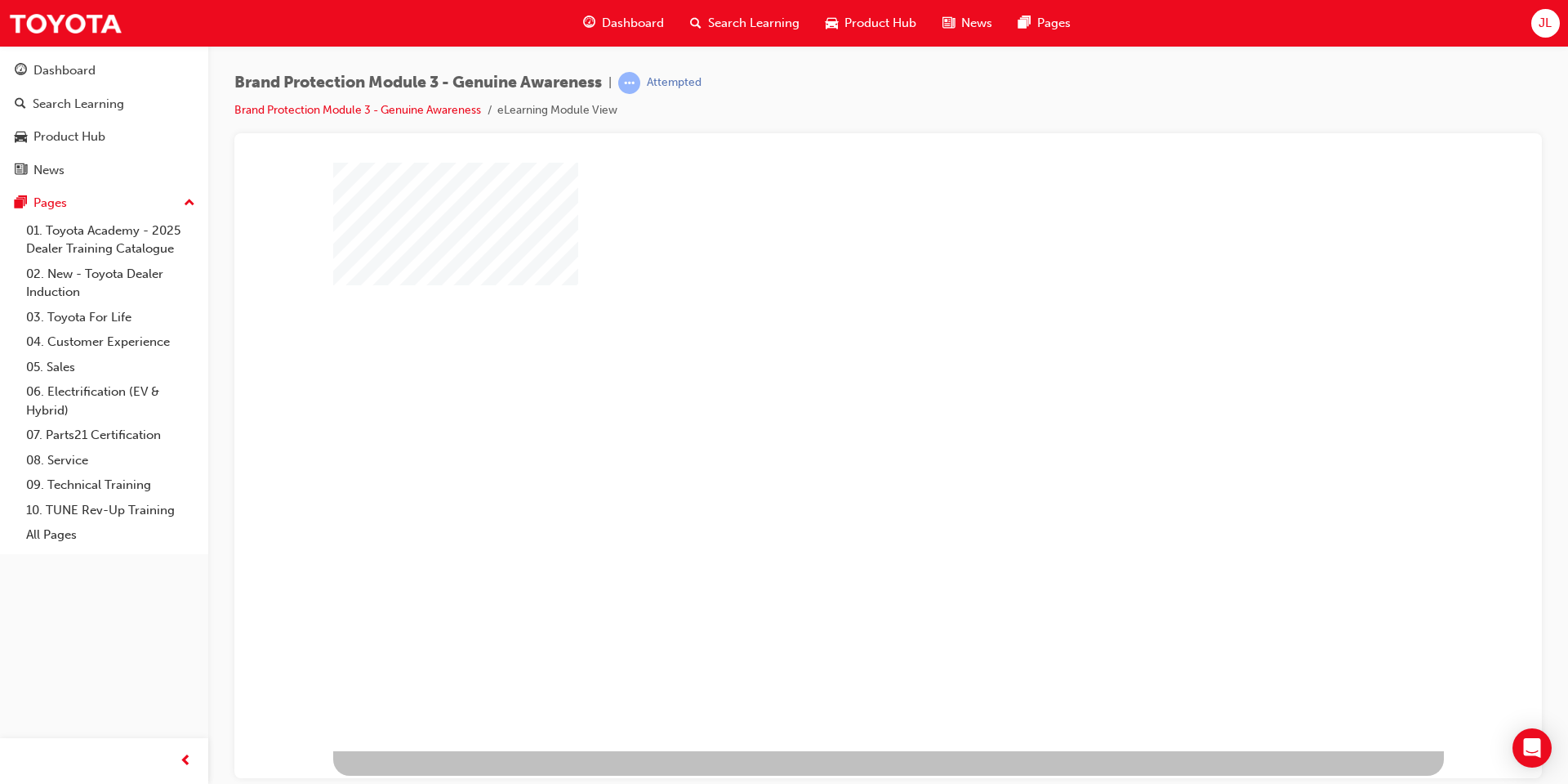
click at [842, 409] on div "play" at bounding box center [842, 409] width 0 height 0
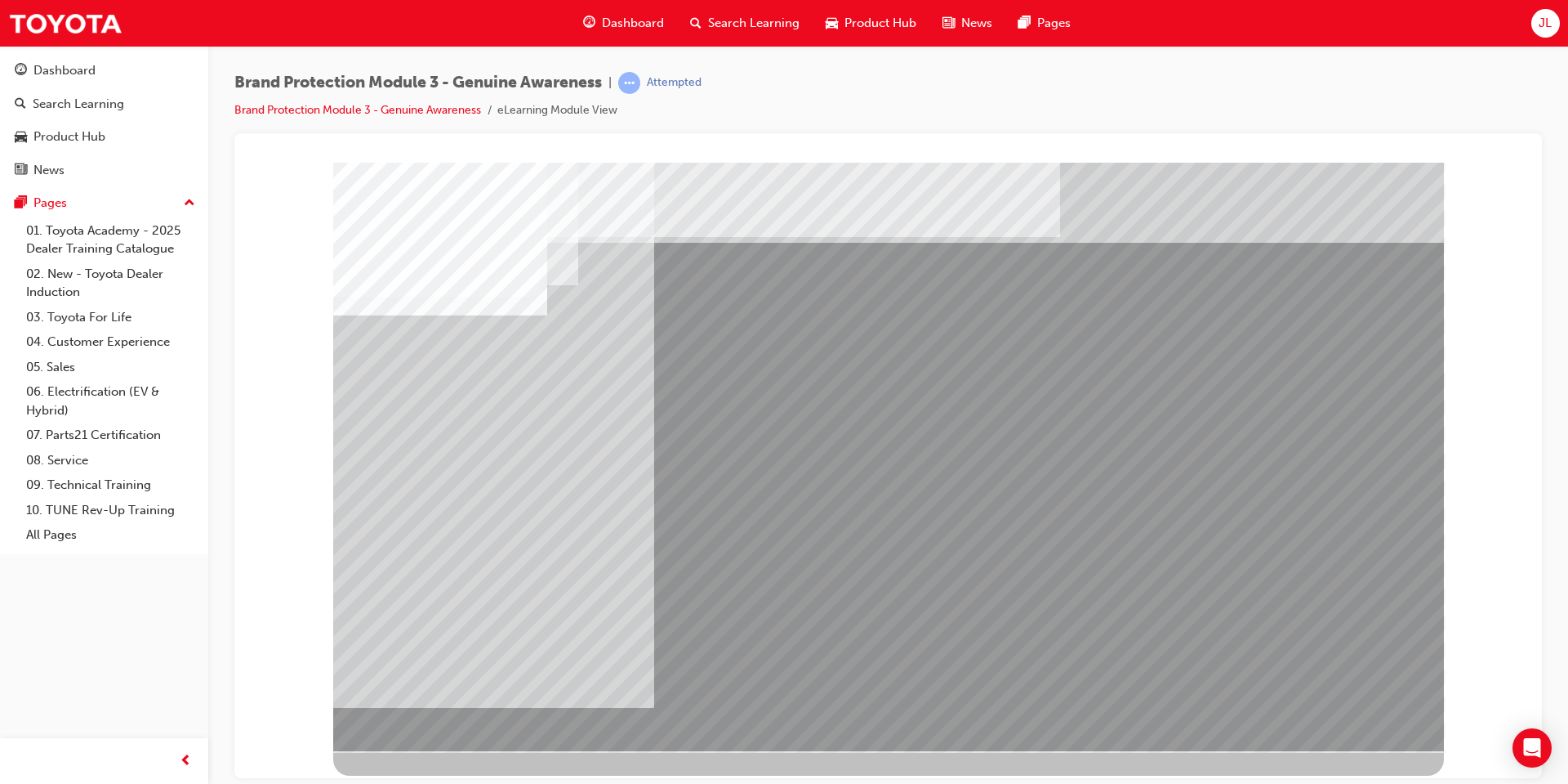
drag, startPoint x: 1189, startPoint y: 313, endPoint x: 1190, endPoint y: 341, distance: 28.0
click at [1190, 341] on div at bounding box center [888, 456] width 1111 height 589
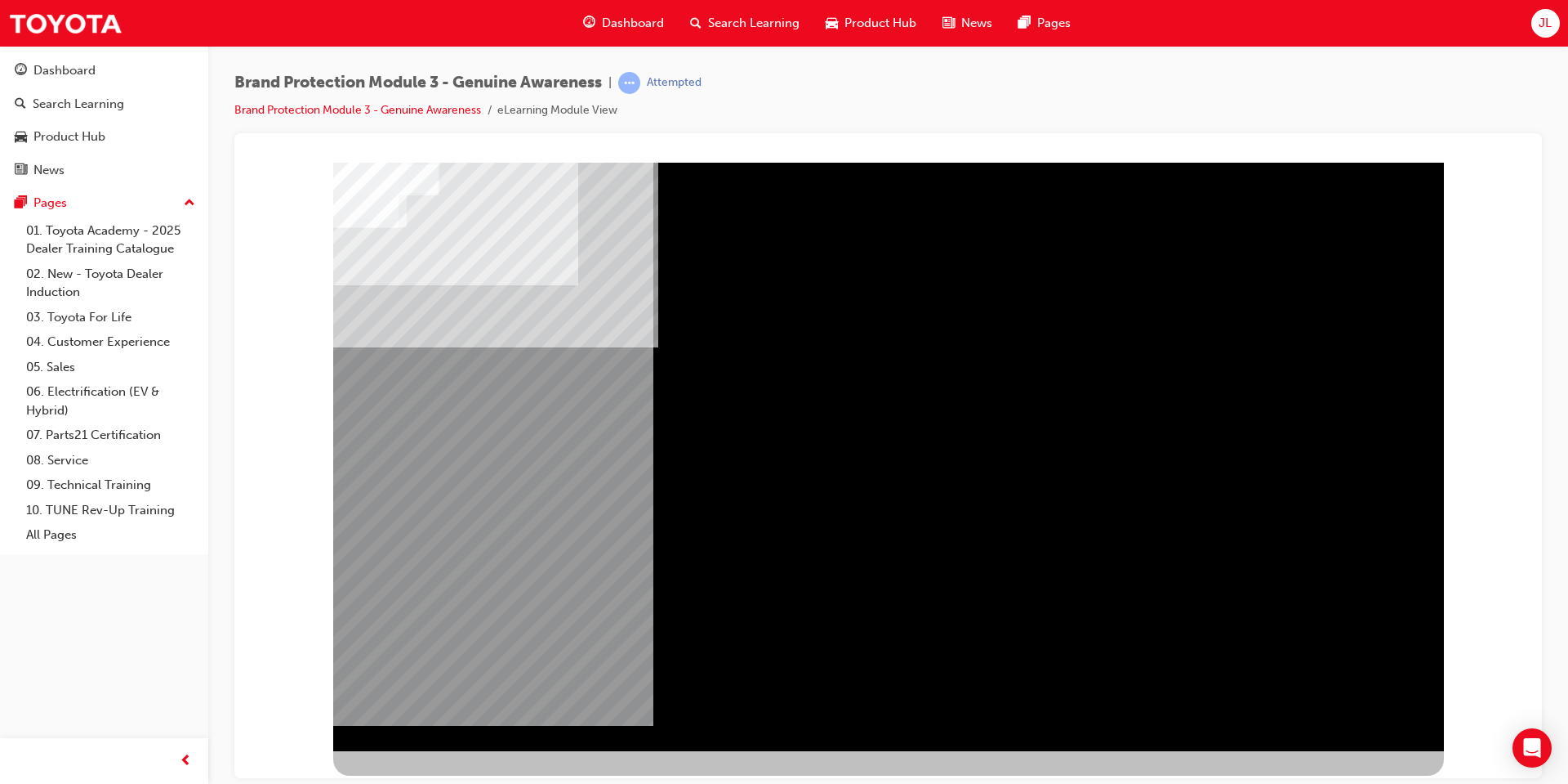
click at [436, 780] on div "NEXT Trigger this button to go to the next slide" at bounding box center [385, 794] width 103 height 30
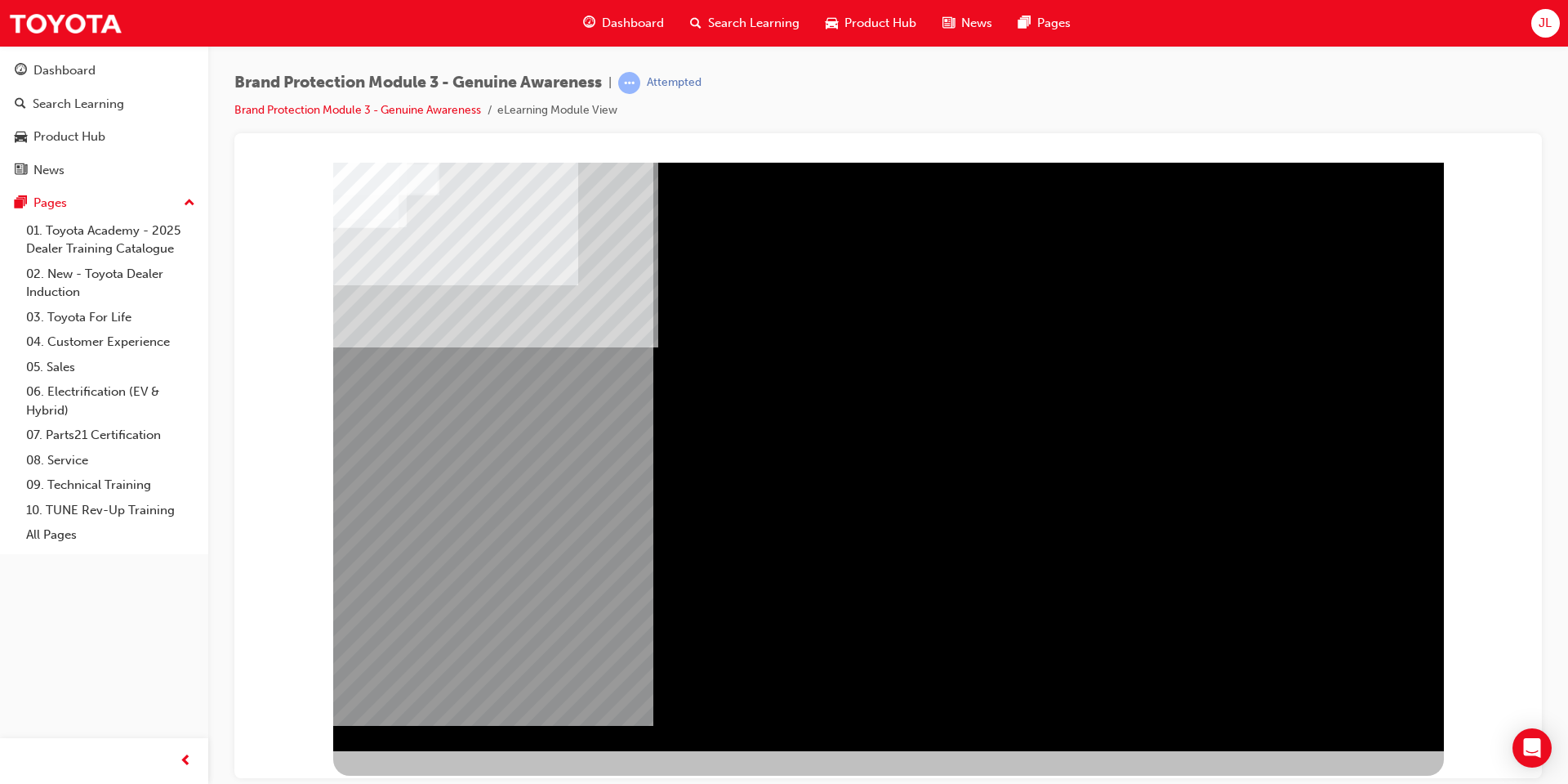
click at [436, 780] on div "NEXT Trigger this button to go to the next slide" at bounding box center [385, 794] width 103 height 30
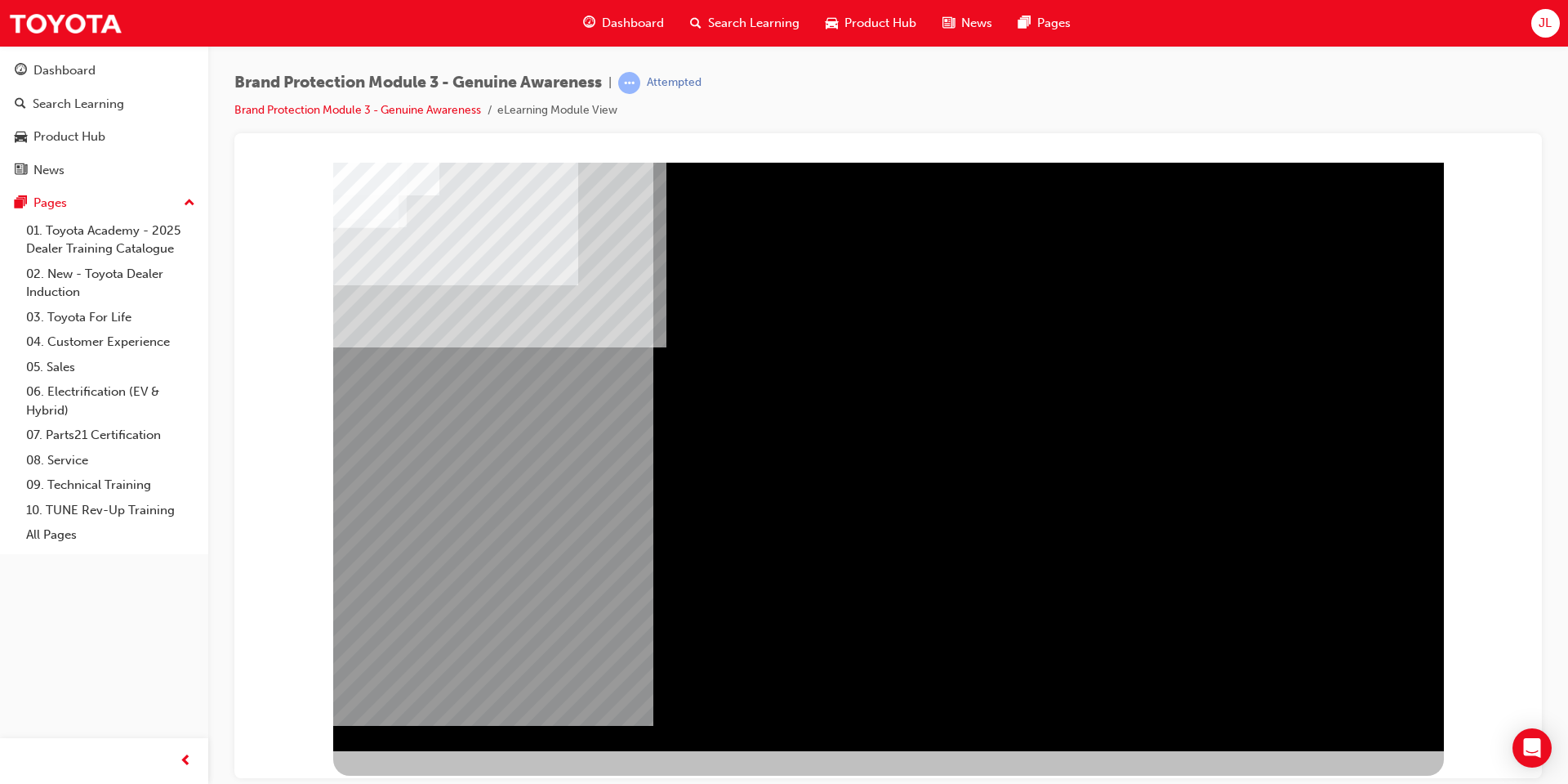
click at [436, 780] on div "NEXT Trigger this button to go to the next slide" at bounding box center [385, 794] width 103 height 30
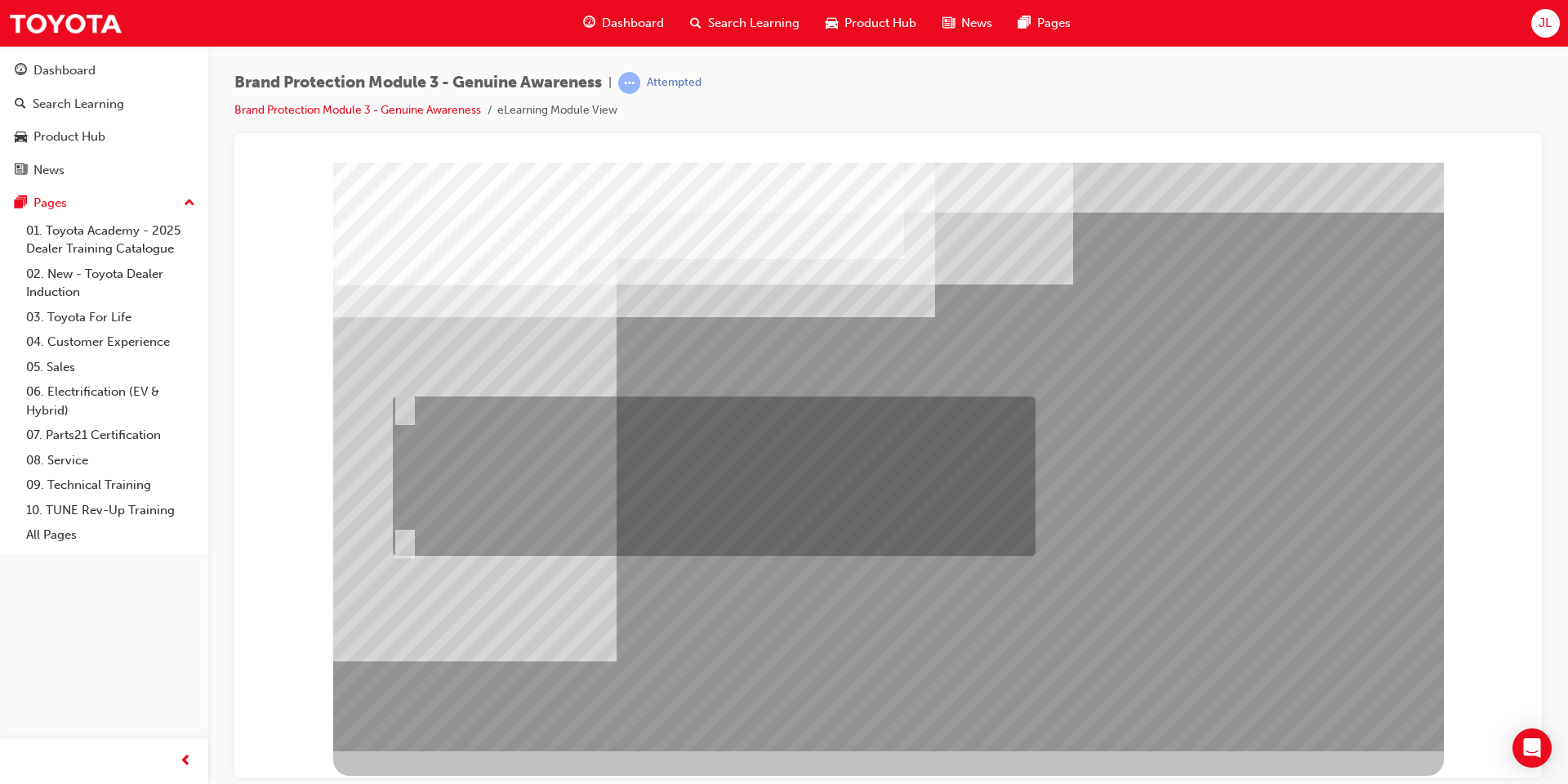
click at [661, 462] on div at bounding box center [709, 475] width 643 height 159
radio input "true"
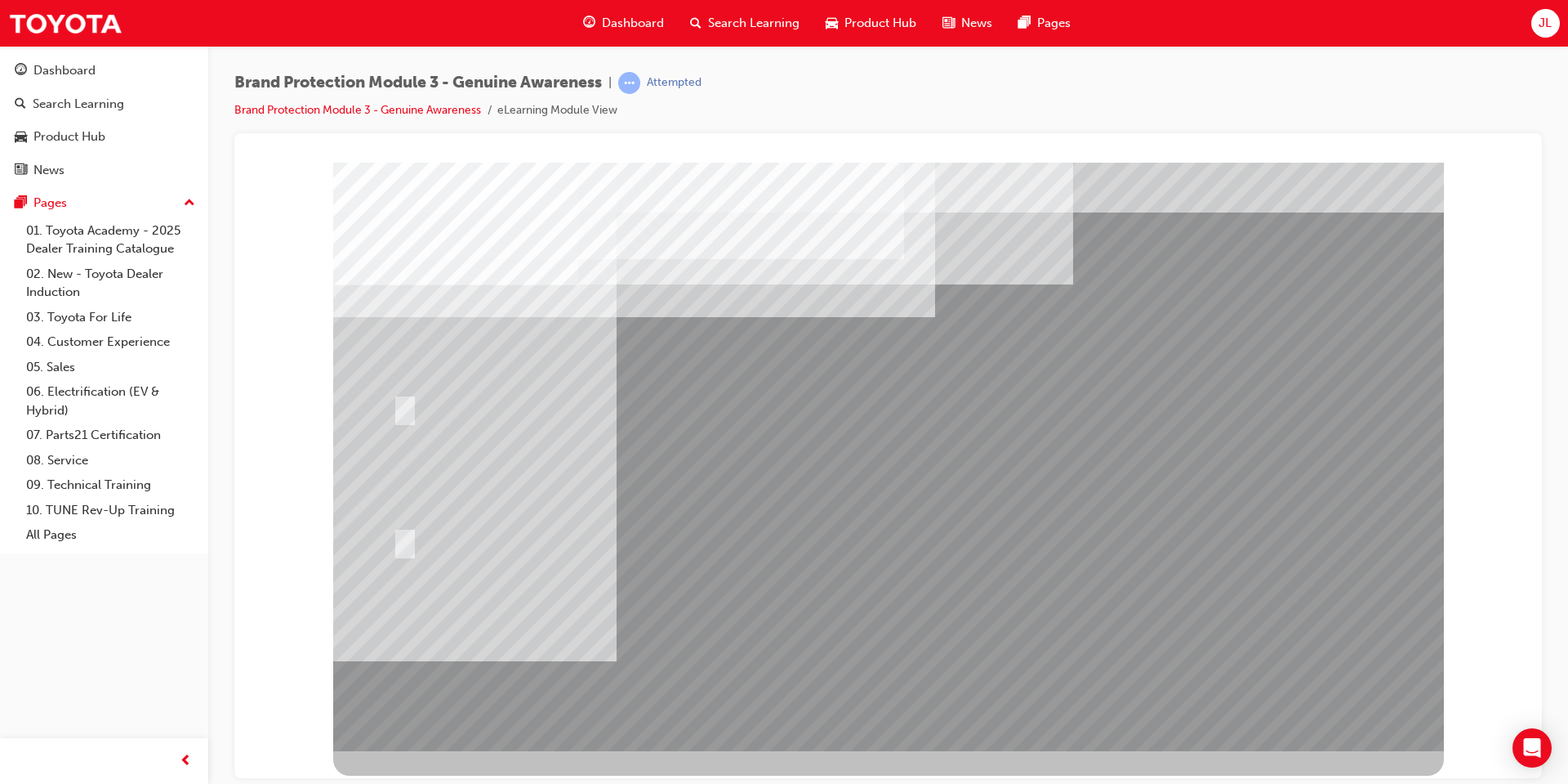
click at [913, 655] on div at bounding box center [888, 456] width 1111 height 589
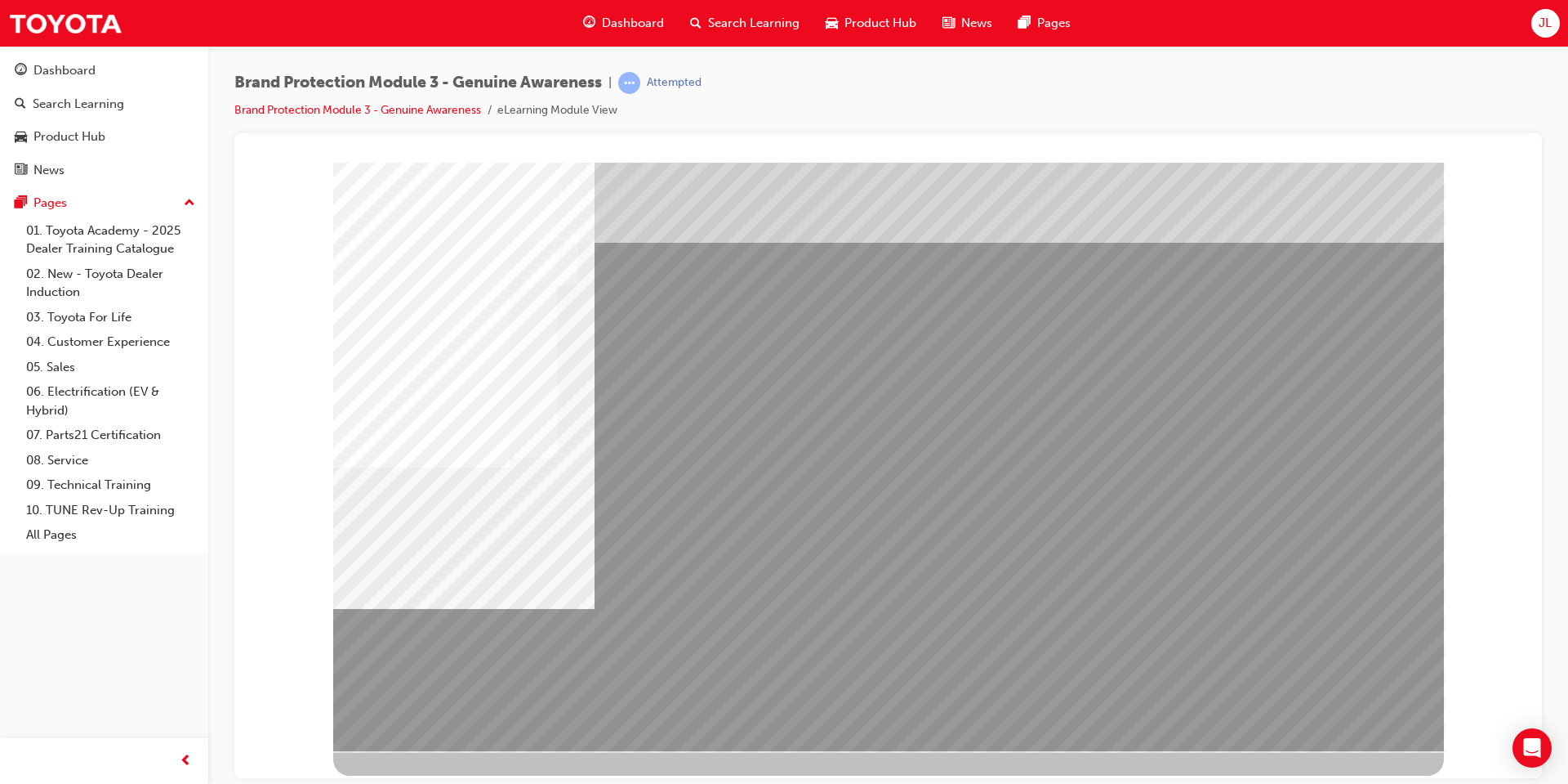
drag, startPoint x: 958, startPoint y: 475, endPoint x: 959, endPoint y: 487, distance: 12.0
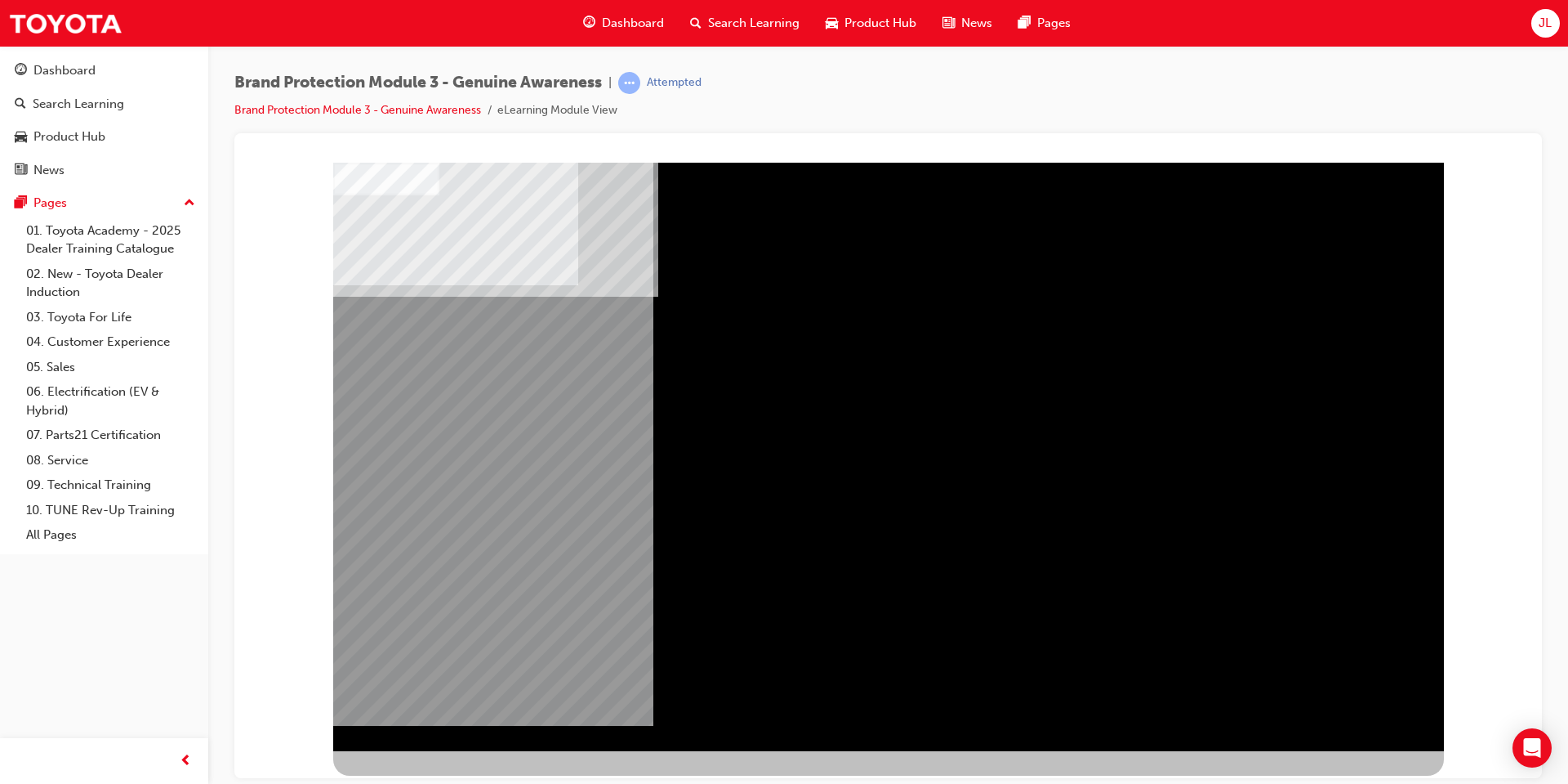
click at [436, 780] on div "NEXT Trigger this button to go to the next slide" at bounding box center [385, 794] width 103 height 30
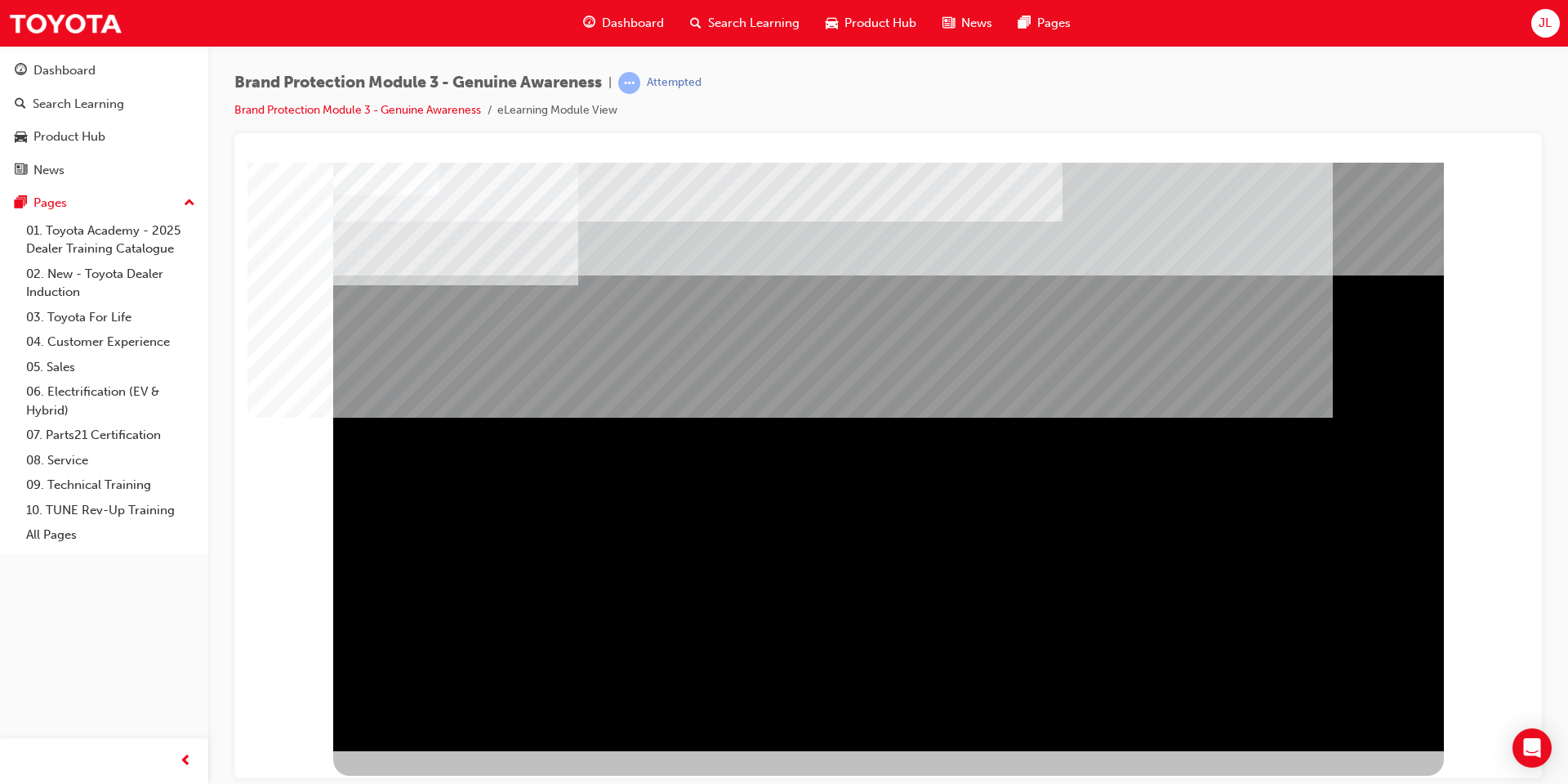
click at [436, 780] on div "NEXT Trigger this button to go to the next slide" at bounding box center [385, 794] width 103 height 30
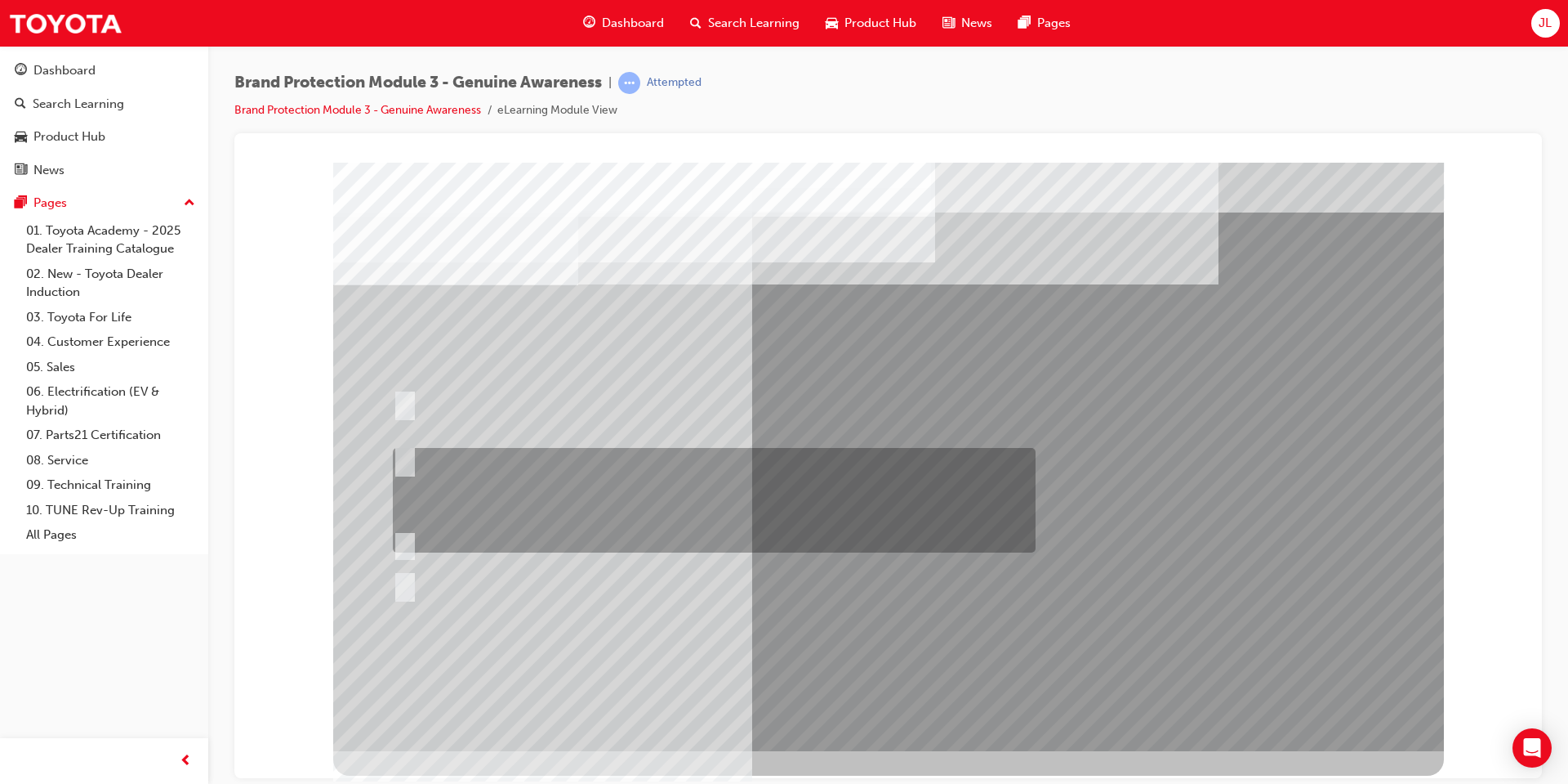
click at [483, 477] on div at bounding box center [709, 500] width 643 height 105
radio input "true"
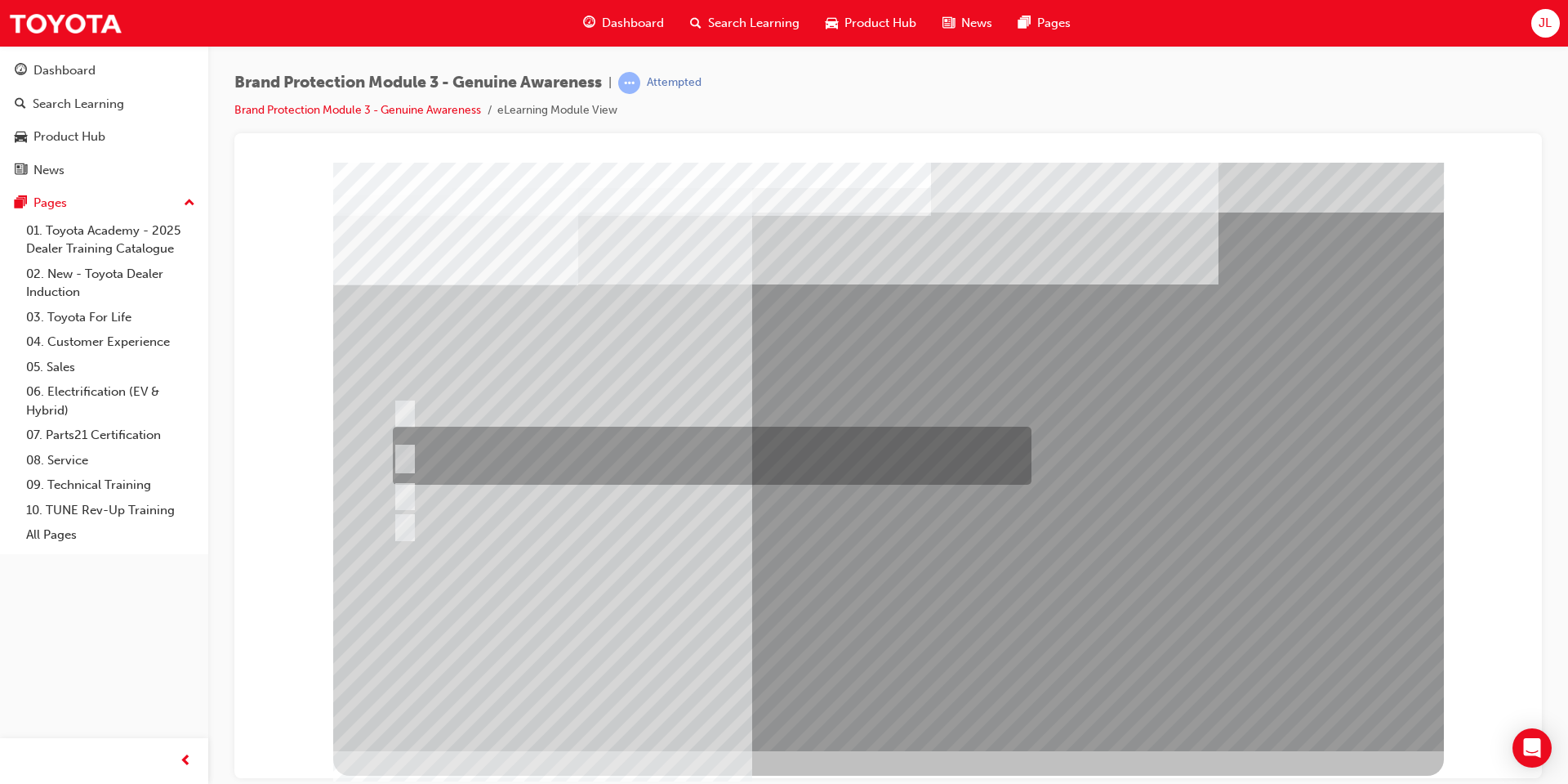
click at [647, 457] on div at bounding box center [707, 455] width 639 height 58
radio input "true"
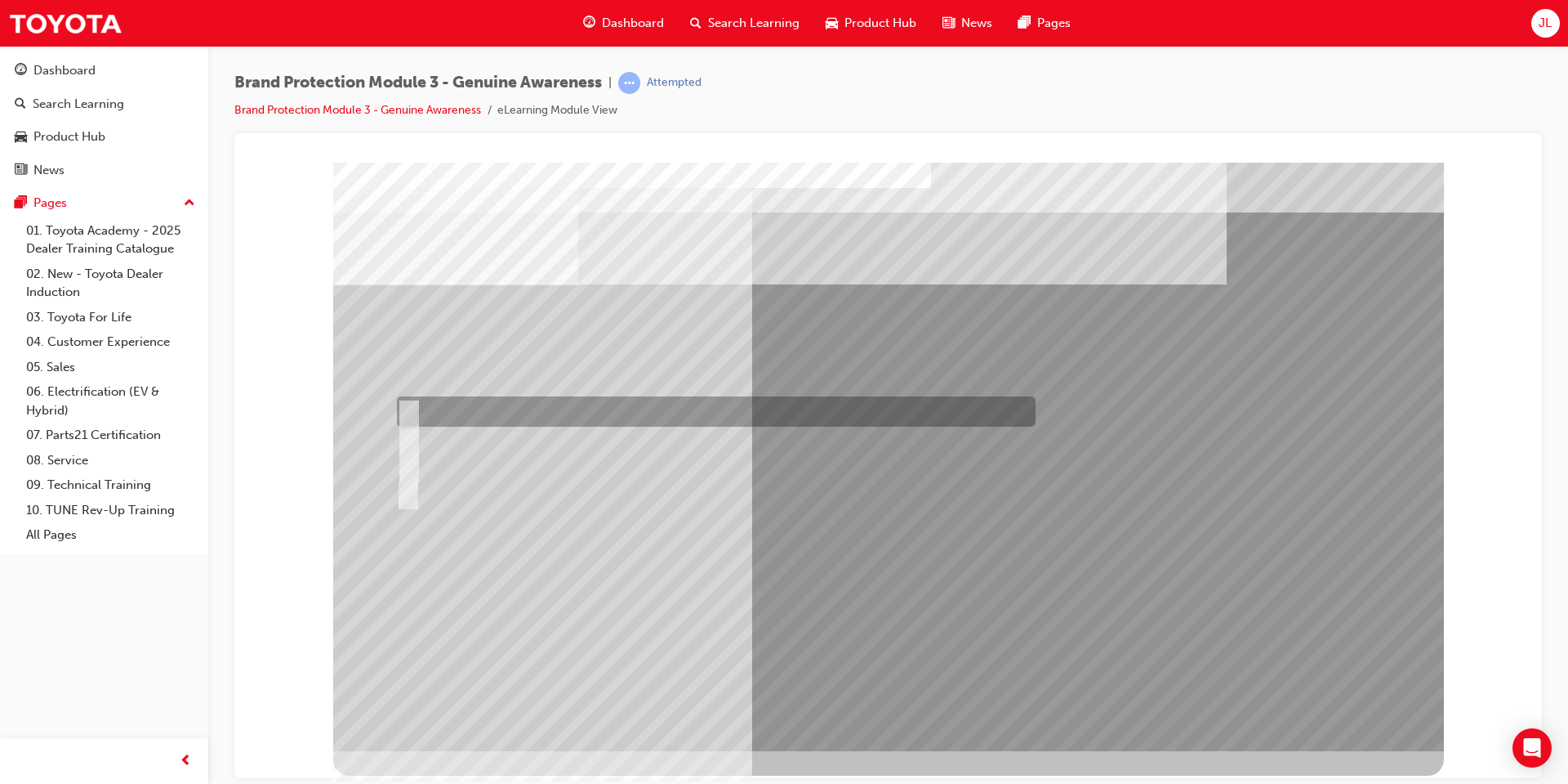
click at [491, 401] on div at bounding box center [712, 412] width 639 height 30
radio input "true"
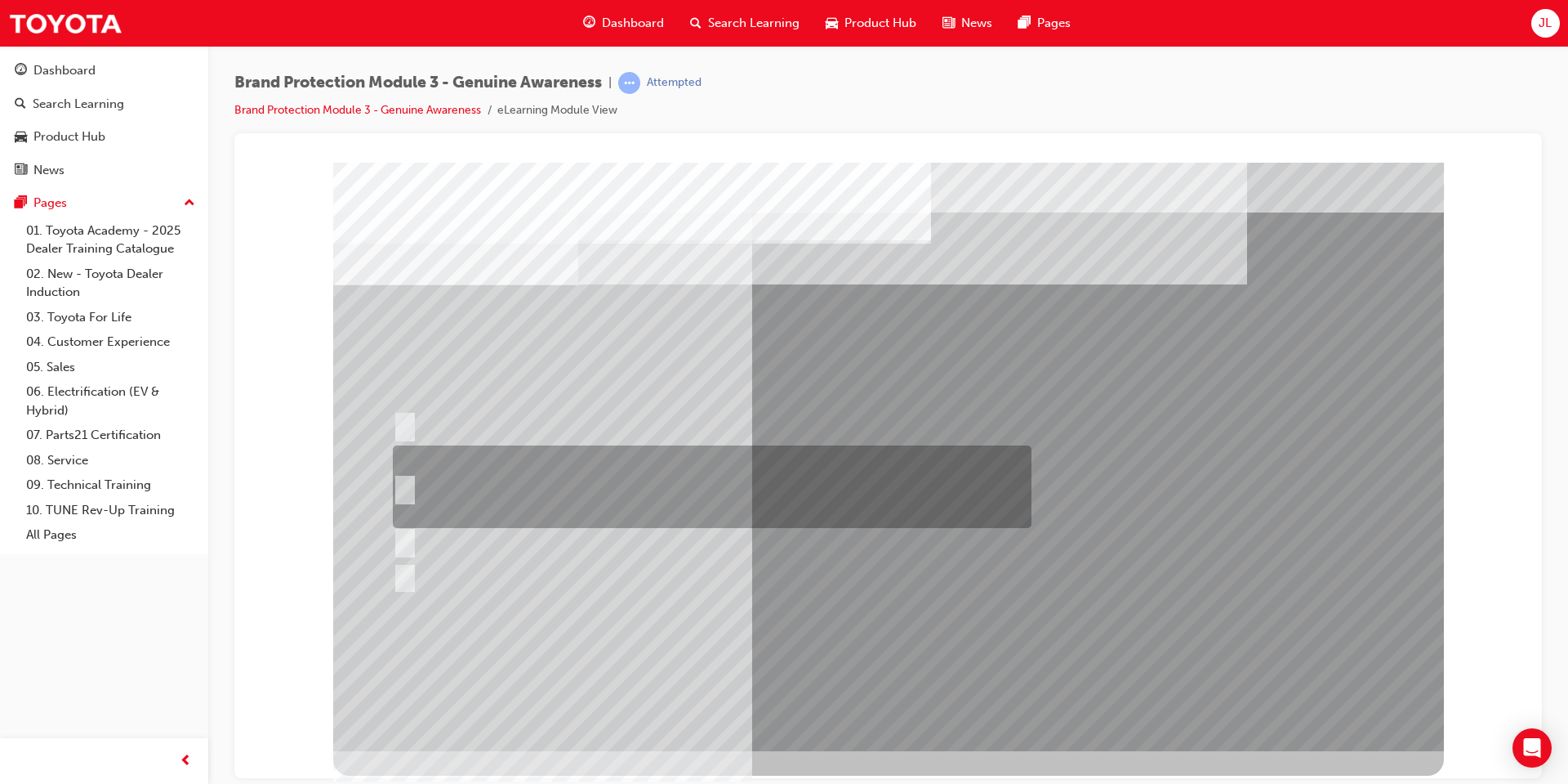
click at [524, 472] on div at bounding box center [707, 487] width 639 height 83
radio input "true"
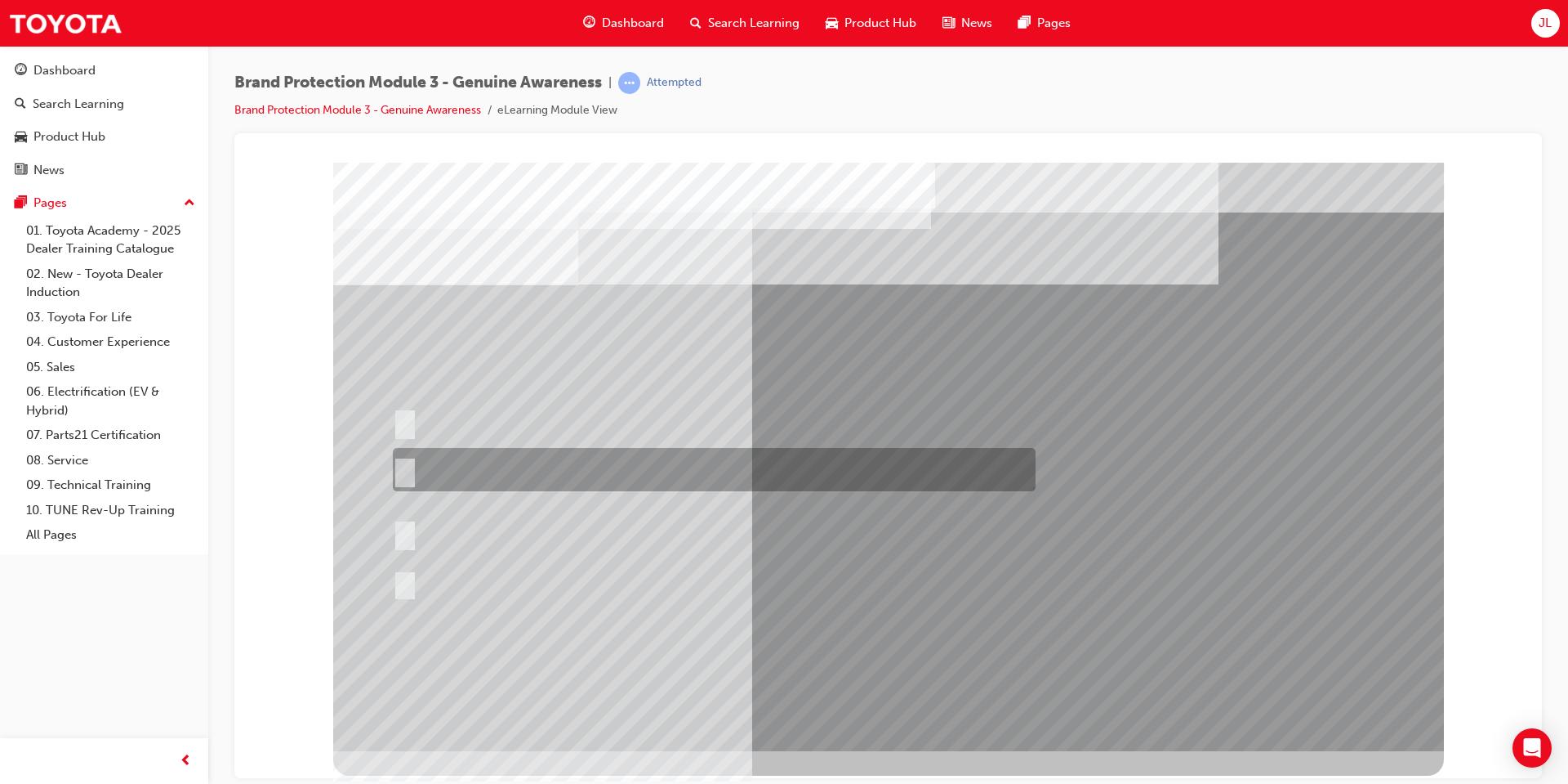
click at [496, 468] on div at bounding box center [709, 469] width 643 height 43
radio input "true"
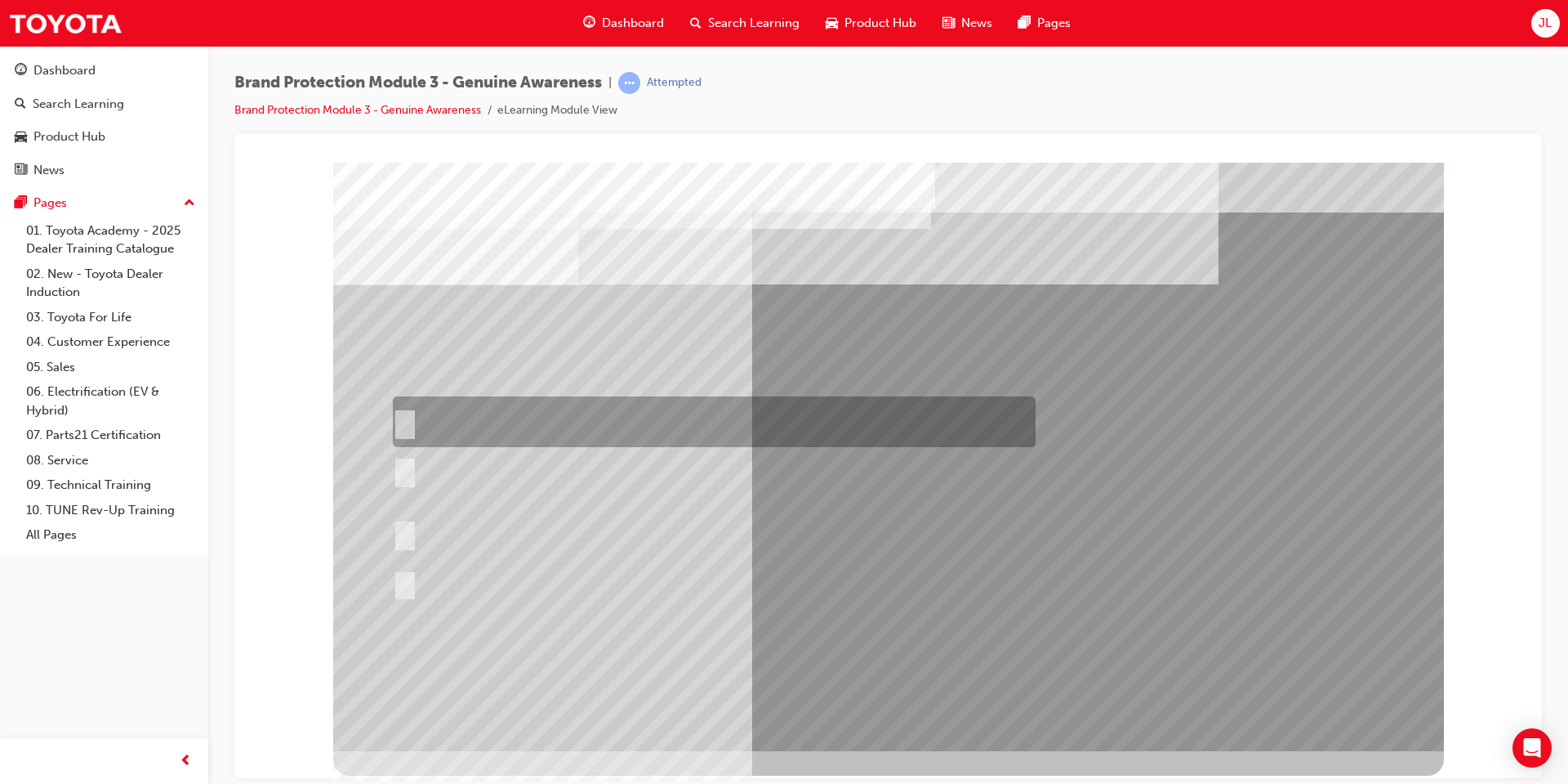
click at [514, 416] on div at bounding box center [709, 421] width 643 height 50
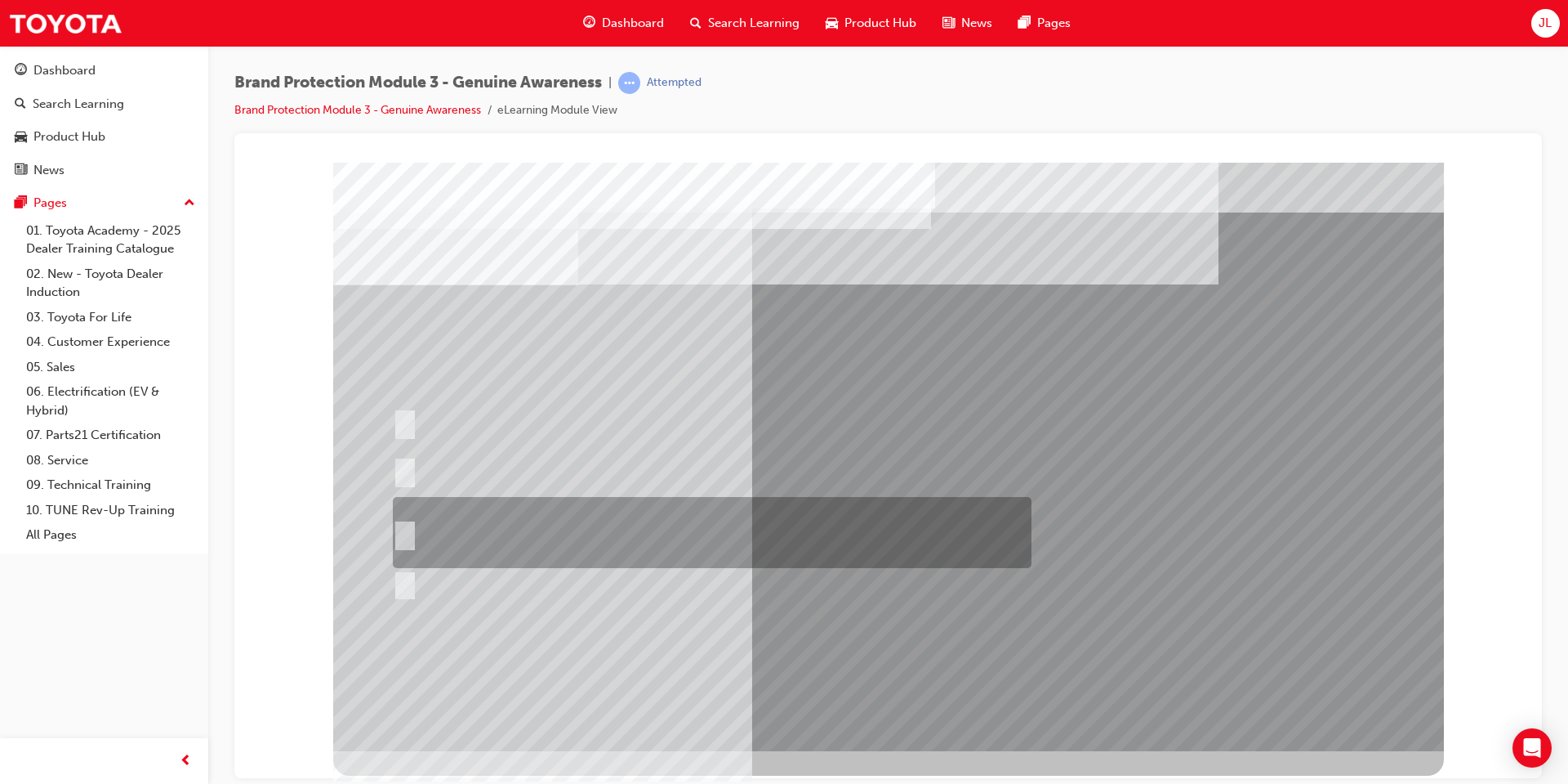
click at [524, 548] on div at bounding box center [707, 533] width 639 height 71
radio input "false"
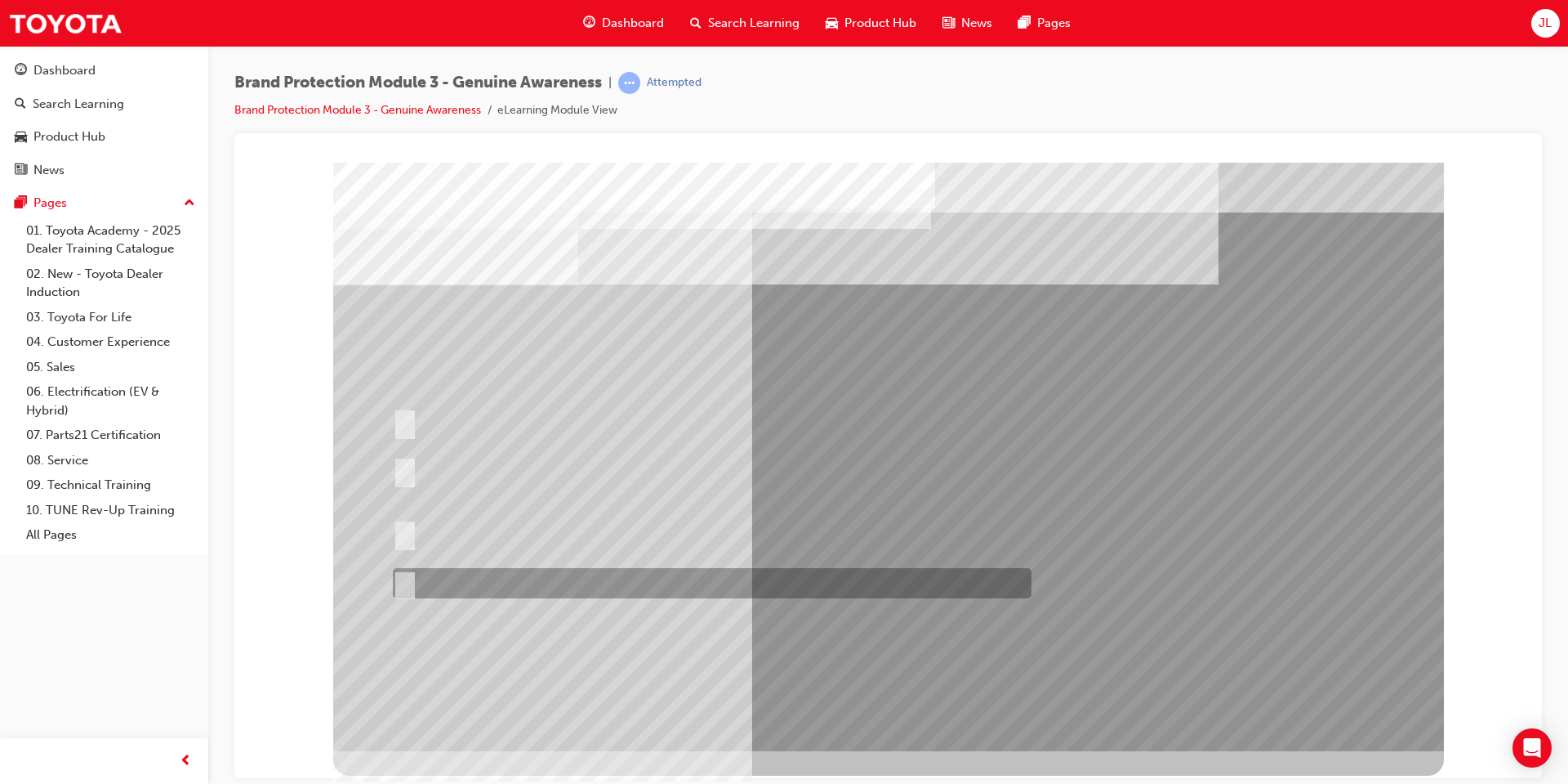
click at [518, 576] on div at bounding box center [707, 583] width 639 height 30
radio input "false"
radio input "true"
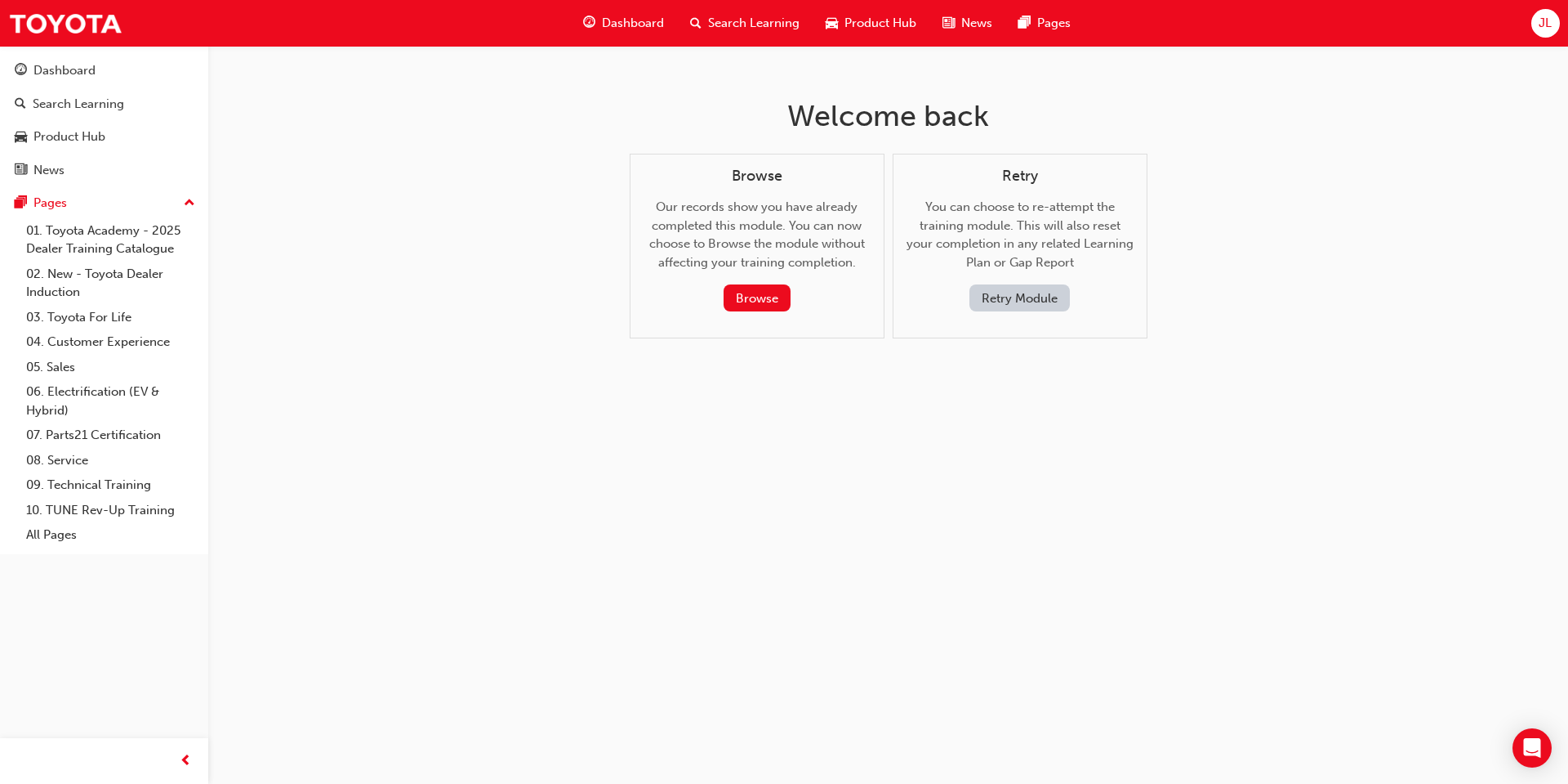
click at [766, 36] on div "Search Learning" at bounding box center [744, 23] width 135 height 33
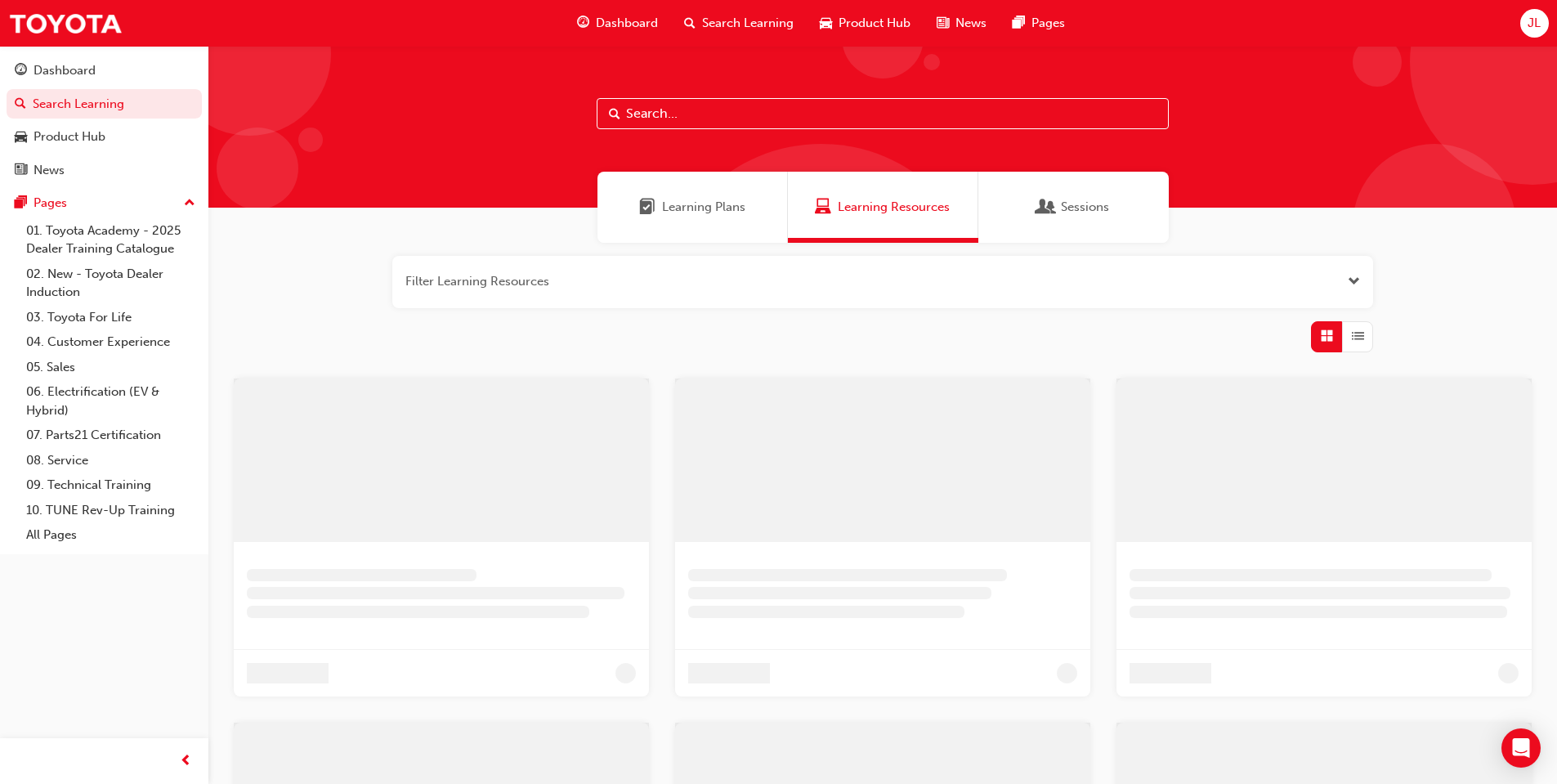
click at [613, 30] on span "Dashboard" at bounding box center [626, 24] width 62 height 19
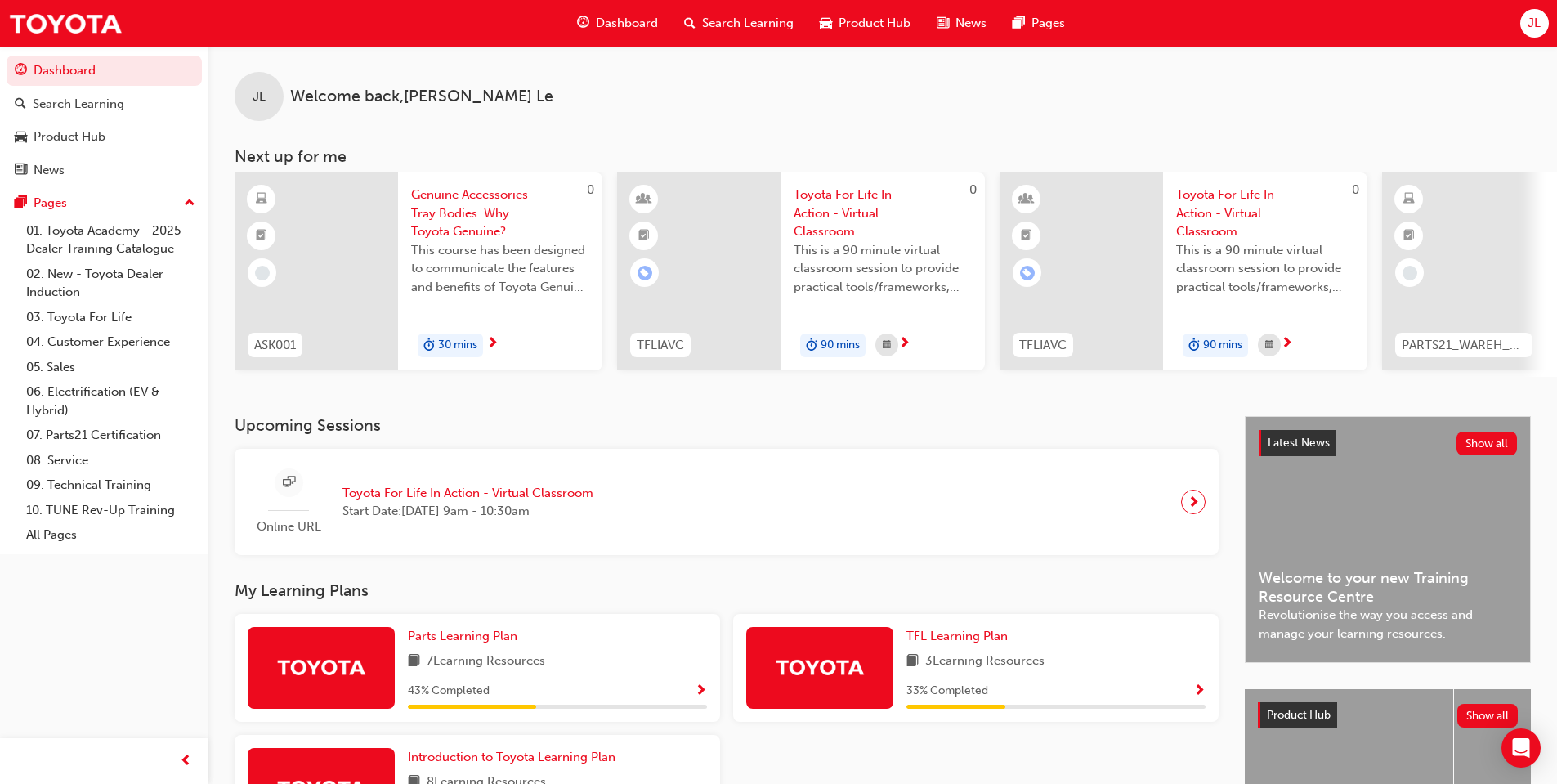
click at [597, 656] on div "Parts Learning Plan 7 Learning Resources 43 % Completed" at bounding box center [557, 668] width 299 height 82
click at [699, 697] on span "Show Progress" at bounding box center [700, 691] width 12 height 14
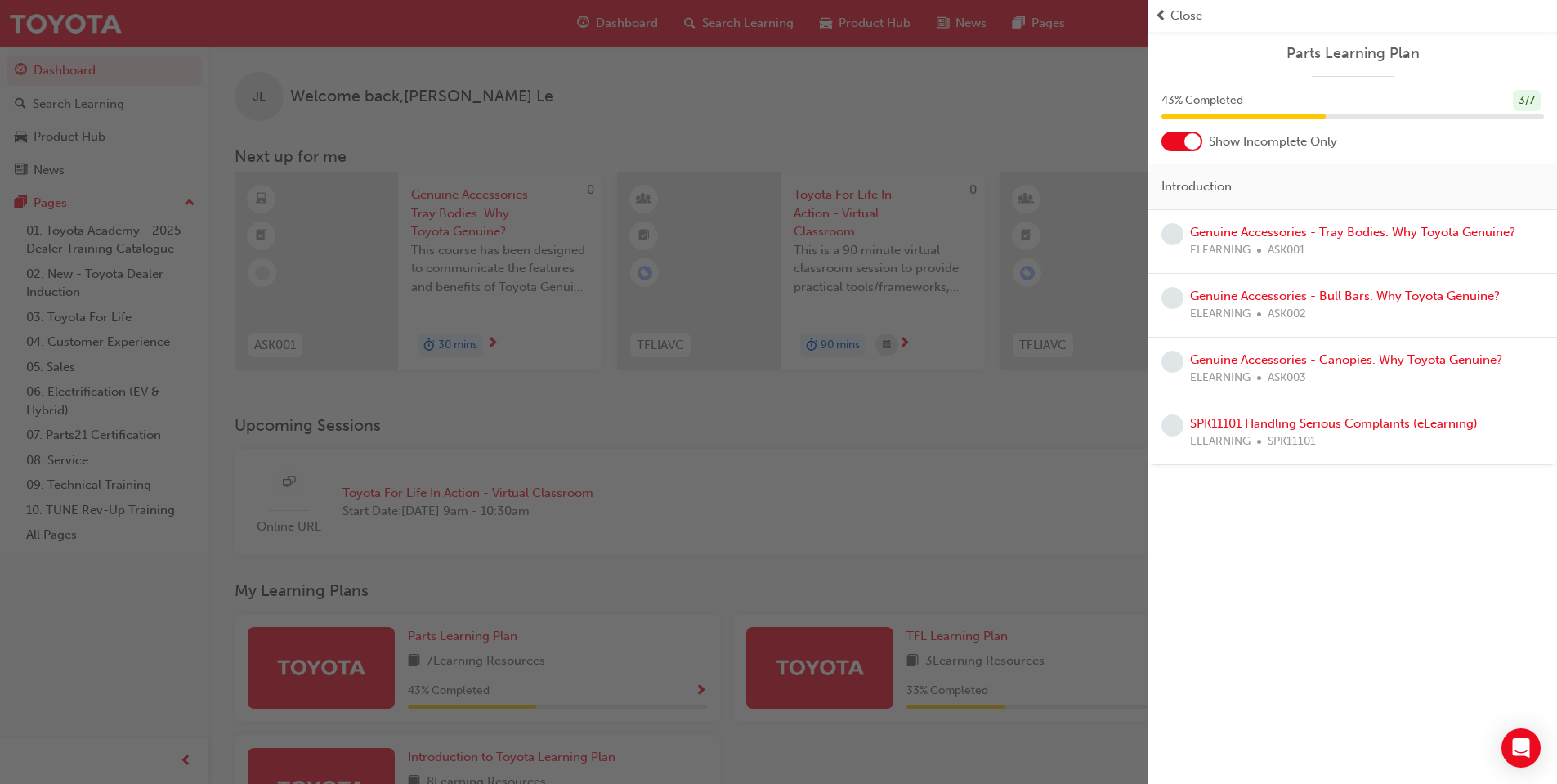
click at [1167, 139] on div at bounding box center [1182, 141] width 41 height 20
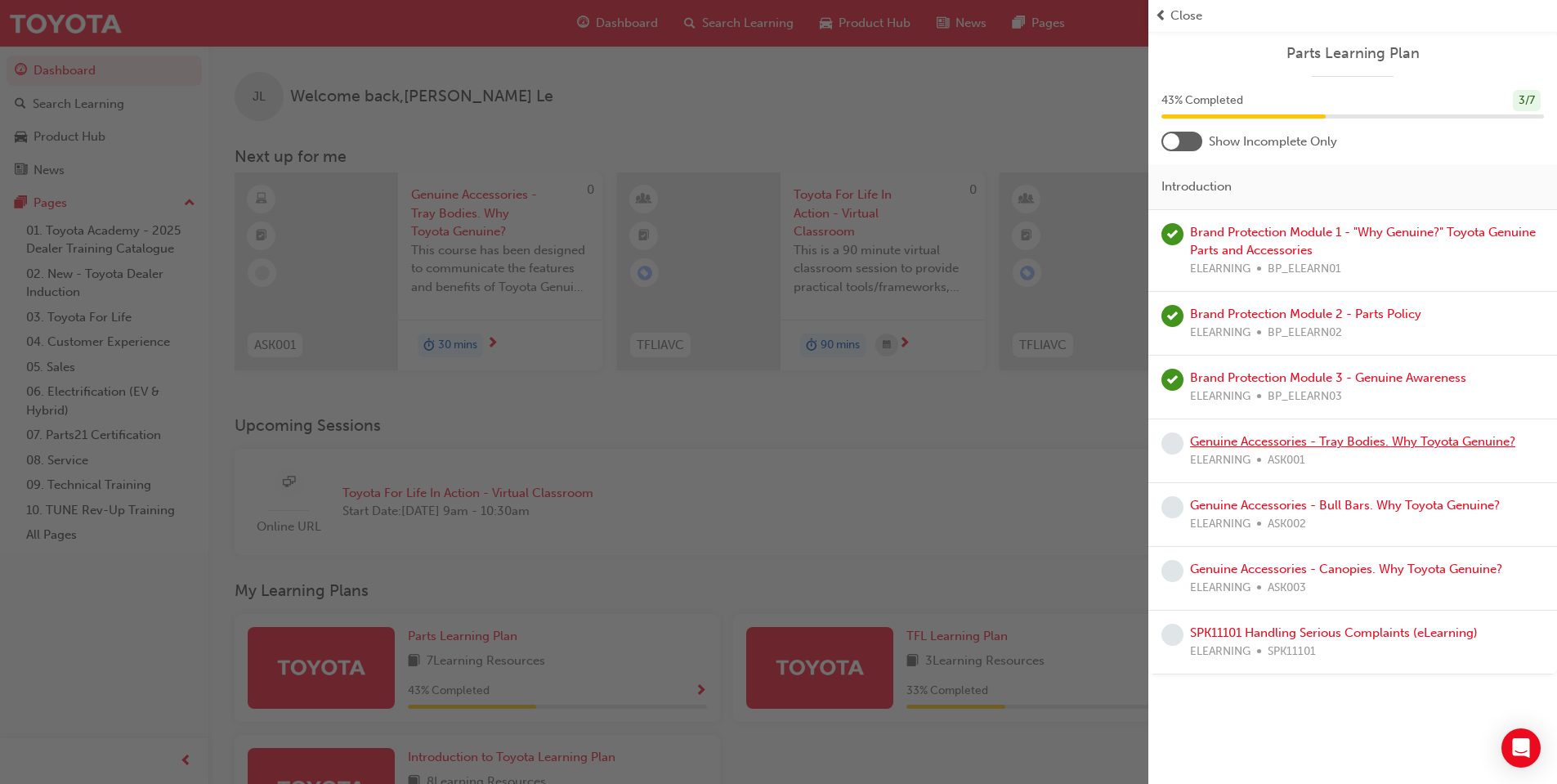
click at [1350, 439] on link "Genuine Accessories - Tray Bodies. Why Toyota Genuine?" at bounding box center [1352, 441] width 325 height 14
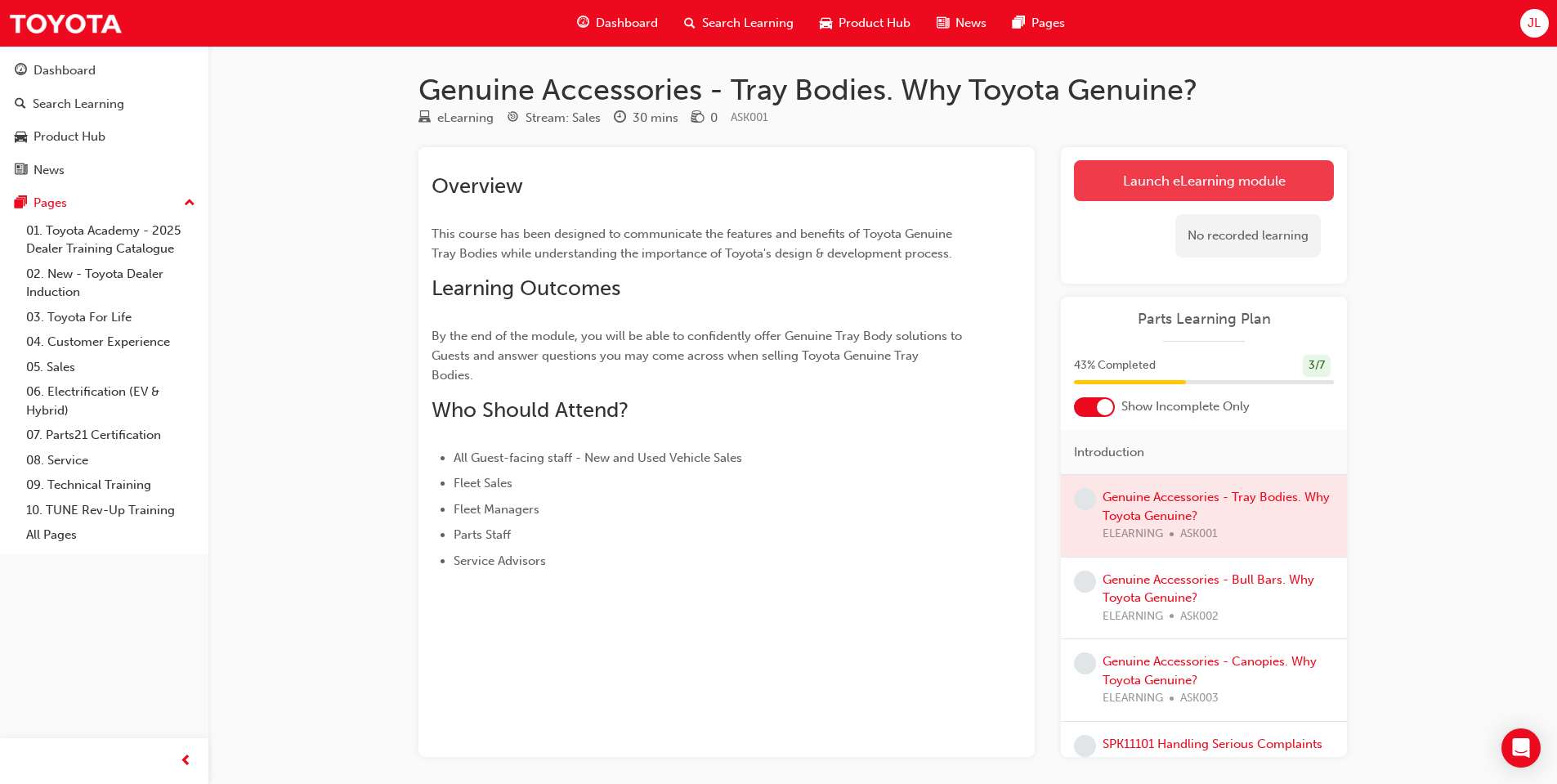
click at [1175, 178] on link "Launch eLearning module" at bounding box center [1203, 180] width 260 height 41
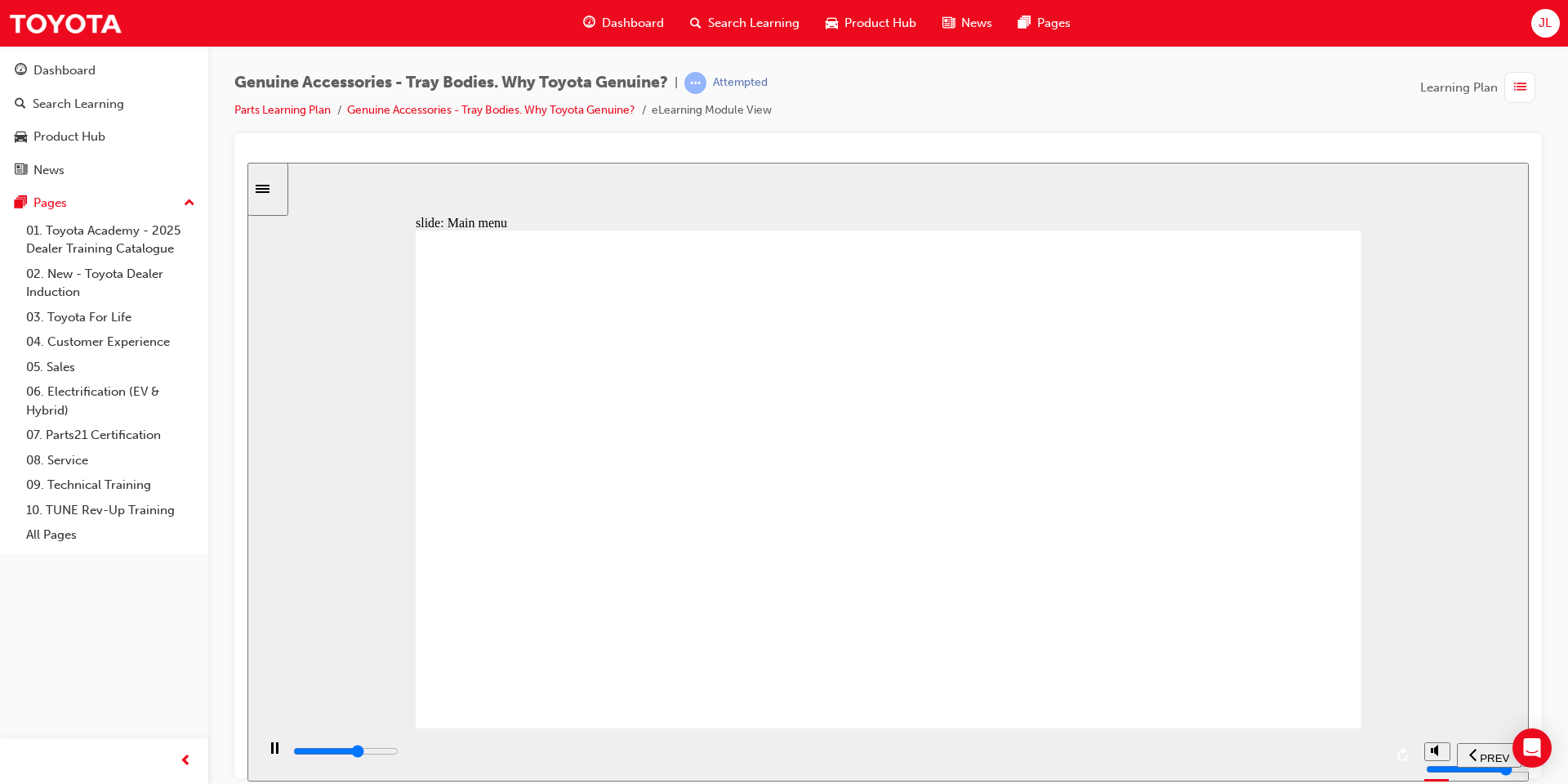
click at [750, 302] on div "Multiply 2 Close Rectangle 1 i Frank drives a LandCruiser 70 single cab with an…" at bounding box center [889, 486] width 946 height 513
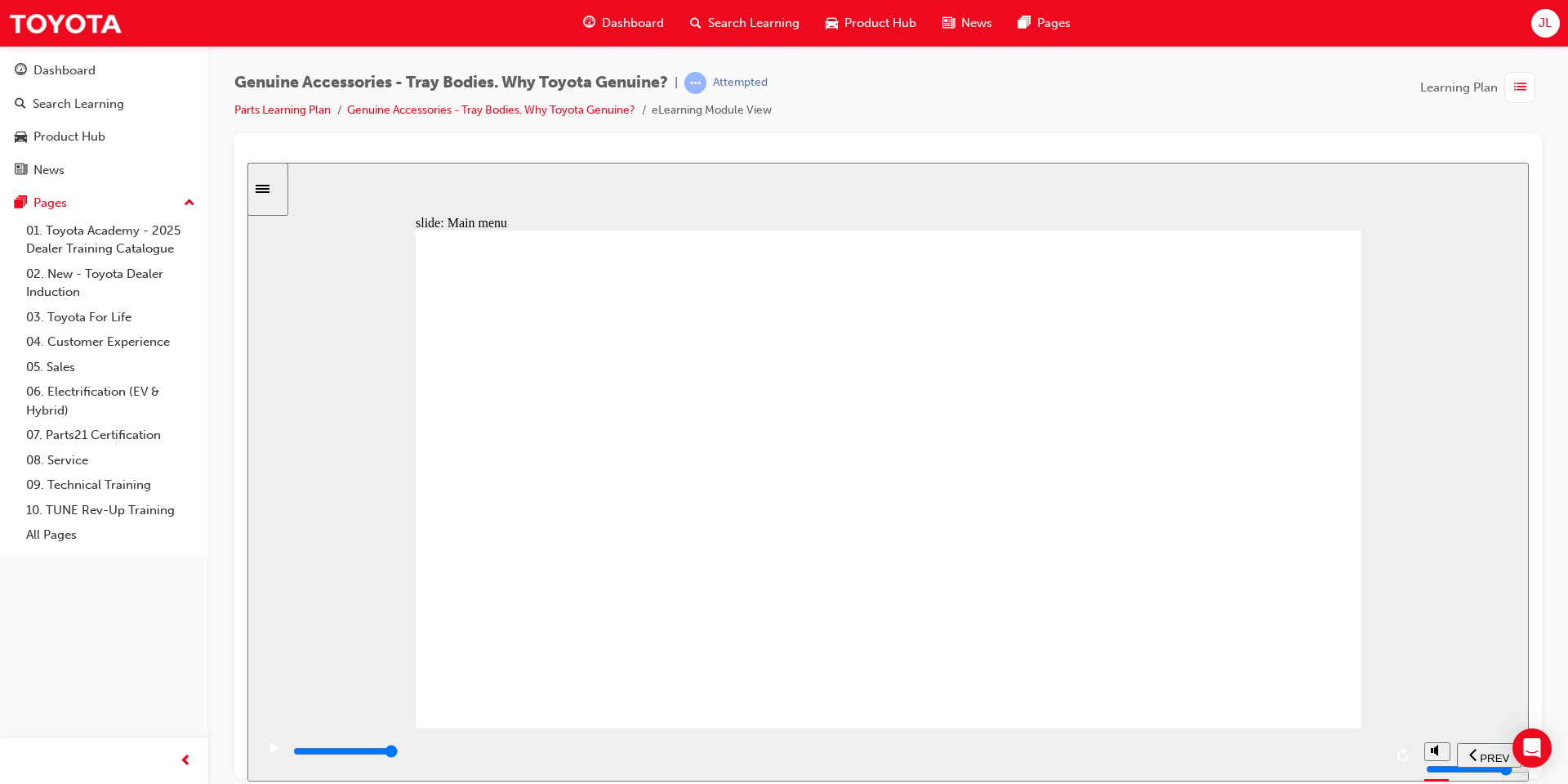
click at [270, 752] on icon "play/pause" at bounding box center [274, 746] width 9 height 10
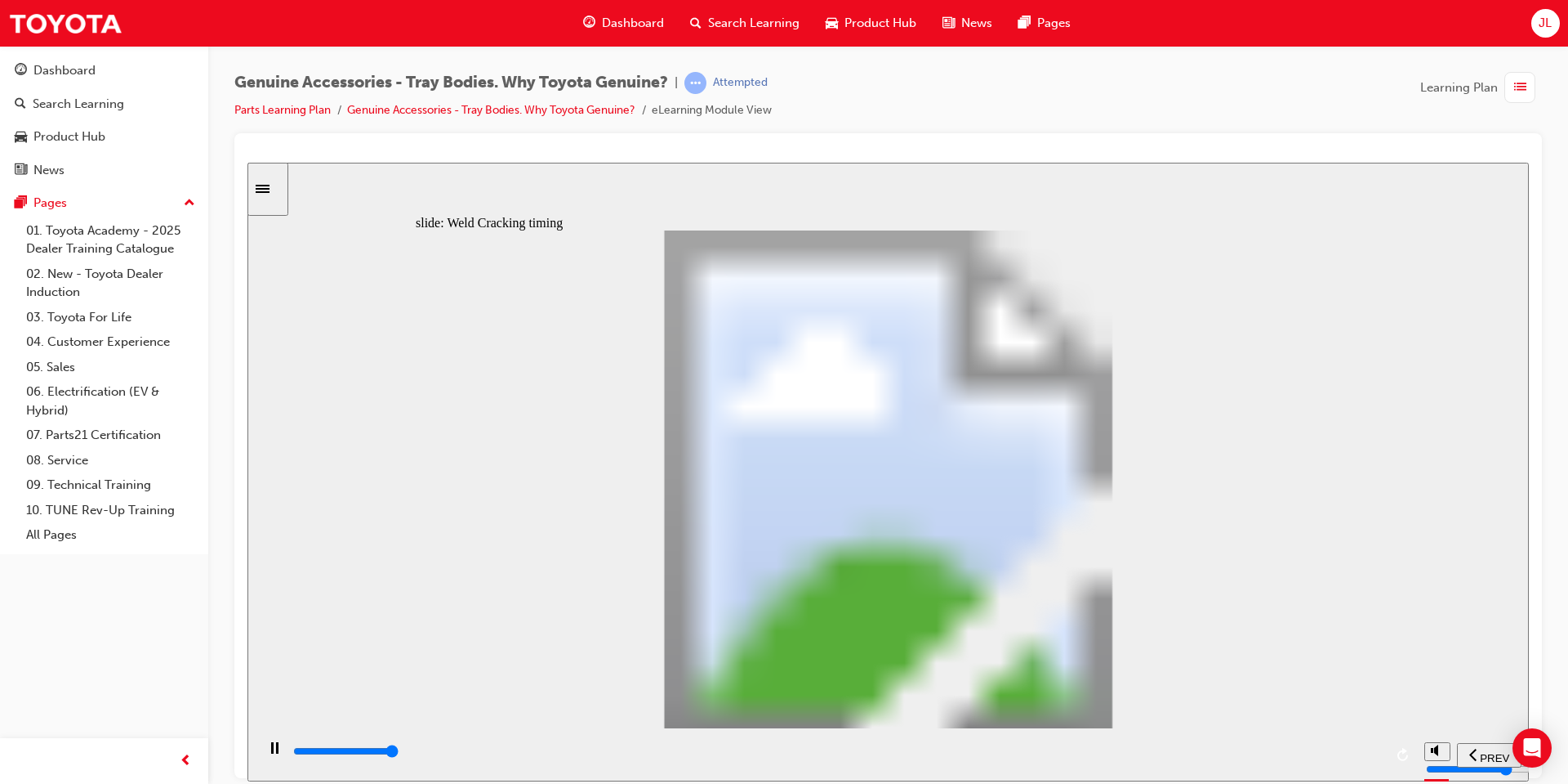
type input "21700"
drag, startPoint x: 679, startPoint y: 564, endPoint x: 608, endPoint y: 584, distance: 73.8
drag, startPoint x: 731, startPoint y: 590, endPoint x: 679, endPoint y: 558, distance: 61.1
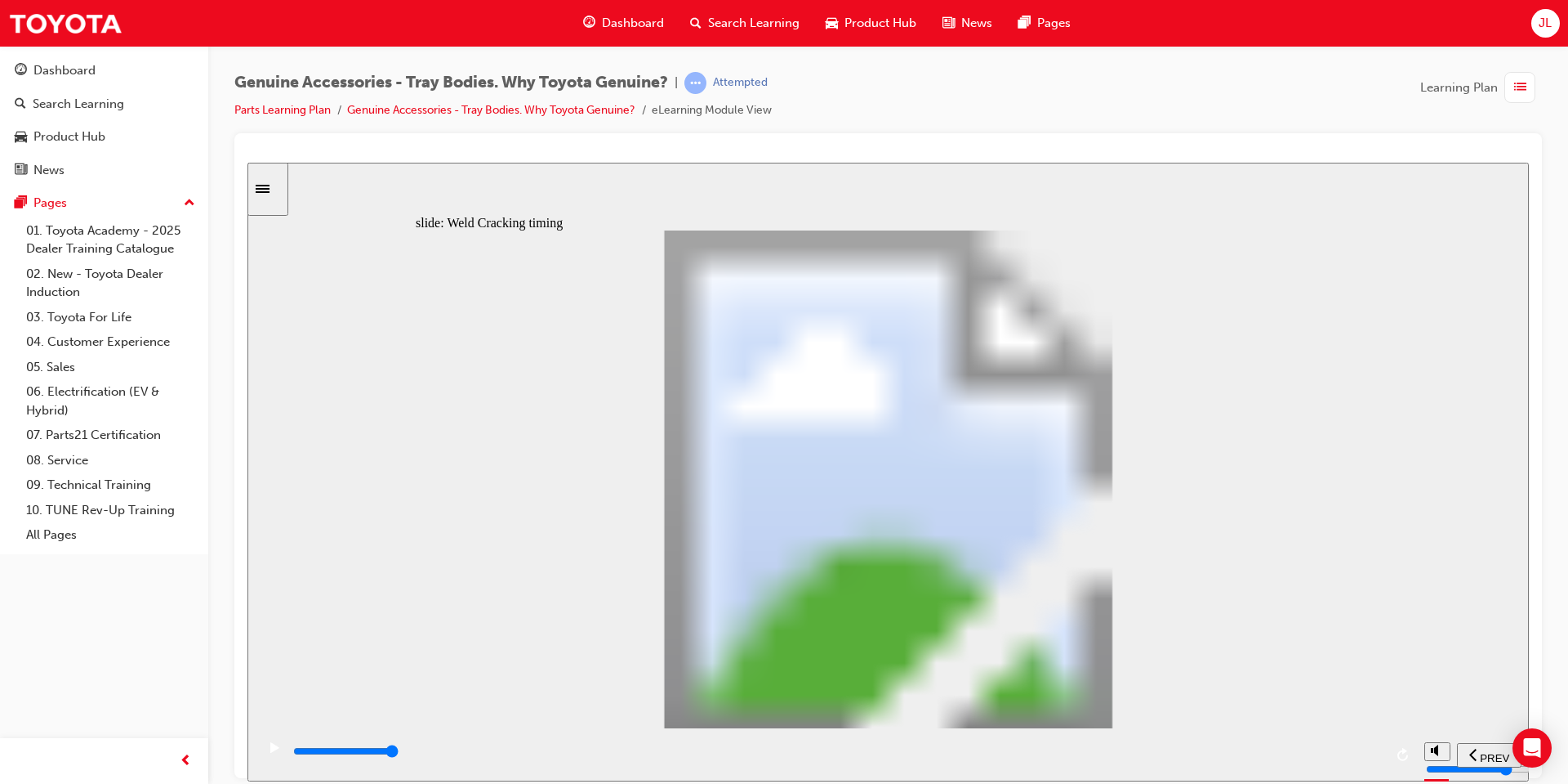
type input "1"
drag, startPoint x: 712, startPoint y: 537, endPoint x: 689, endPoint y: 592, distance: 59.6
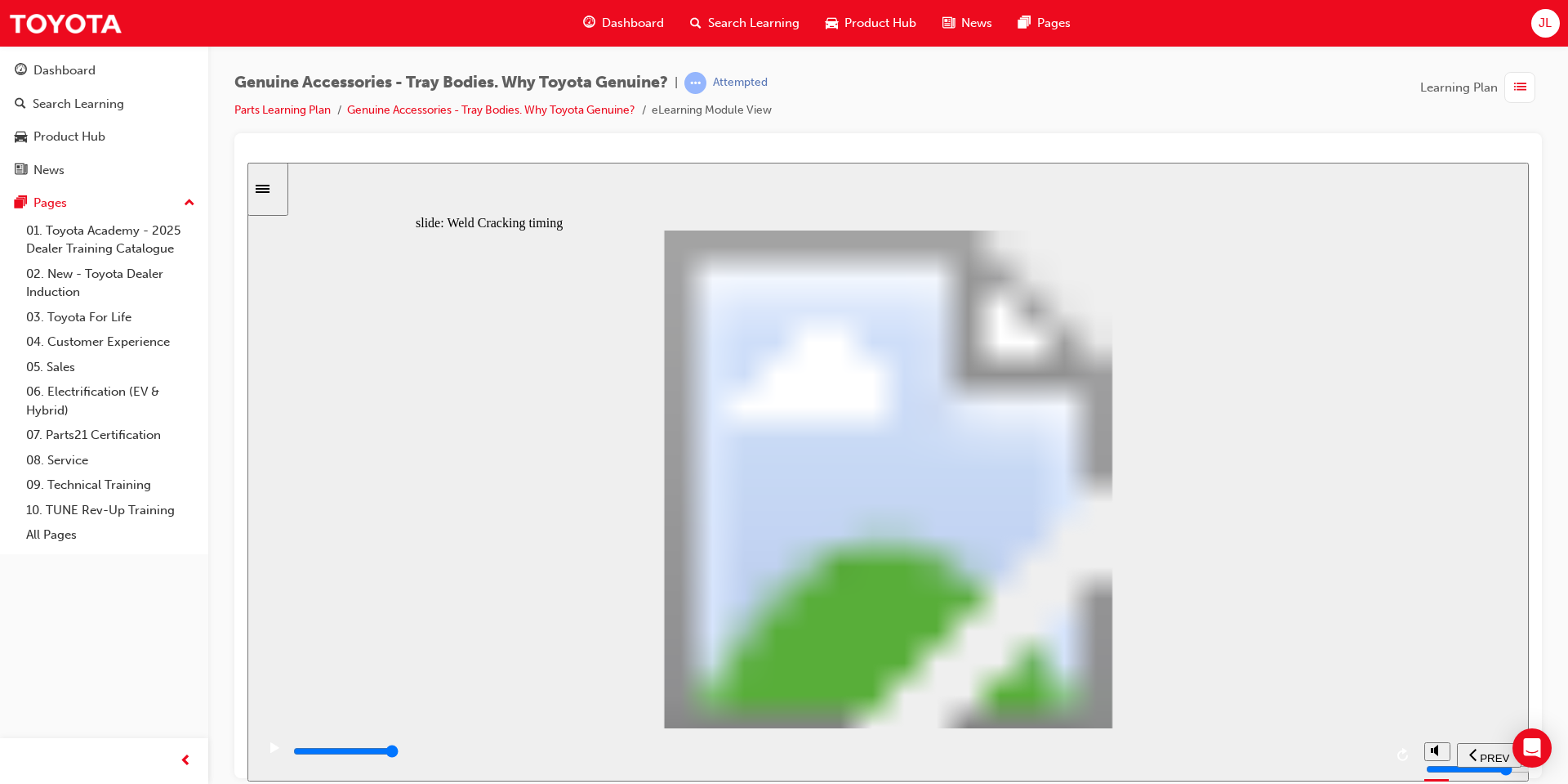
drag, startPoint x: 462, startPoint y: 591, endPoint x: 526, endPoint y: 592, distance: 64.0
type input "8200"
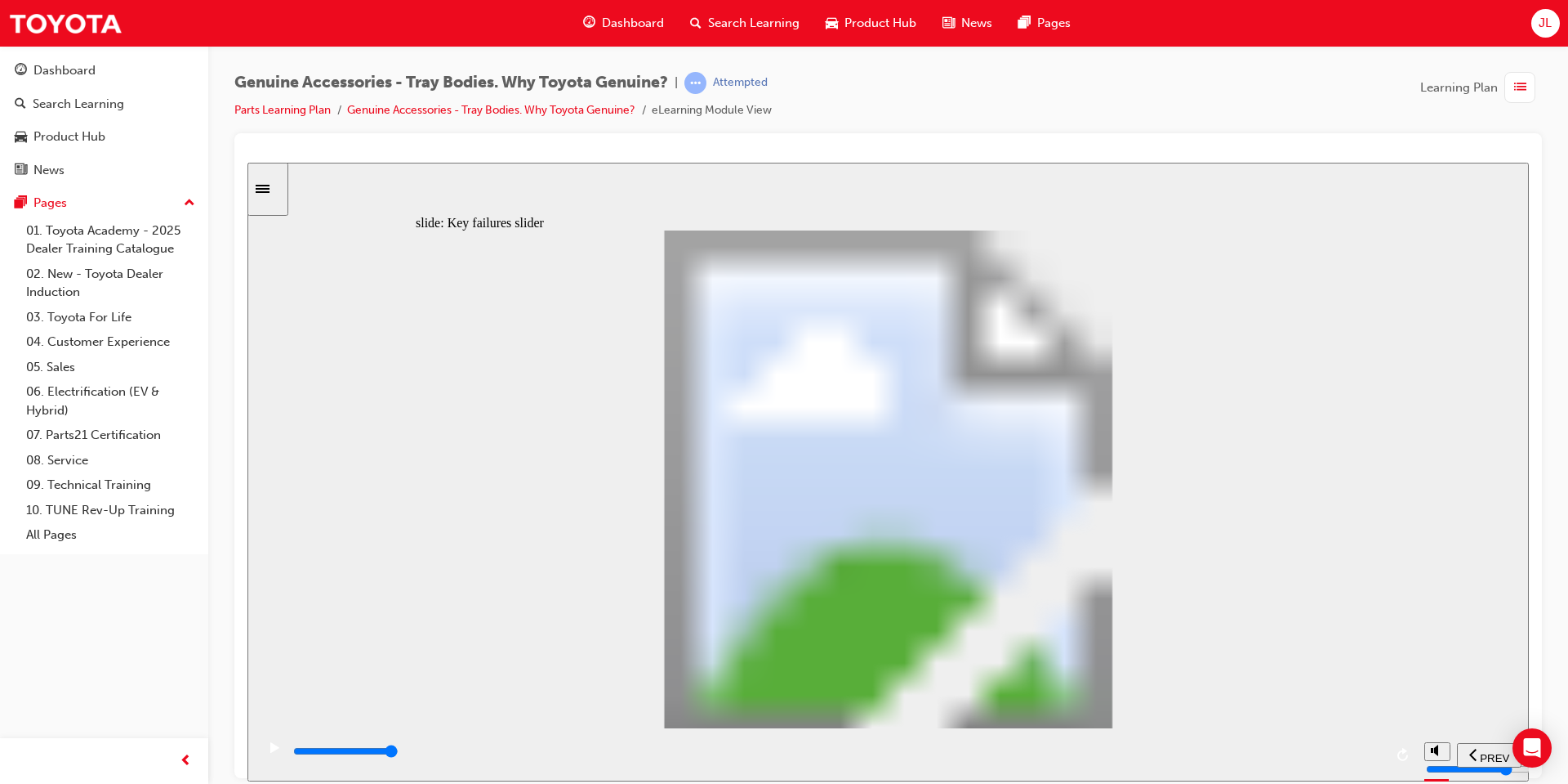
drag, startPoint x: 504, startPoint y: 575, endPoint x: 546, endPoint y: 573, distance: 42.0
drag, startPoint x: 465, startPoint y: 578, endPoint x: 555, endPoint y: 578, distance: 90.0
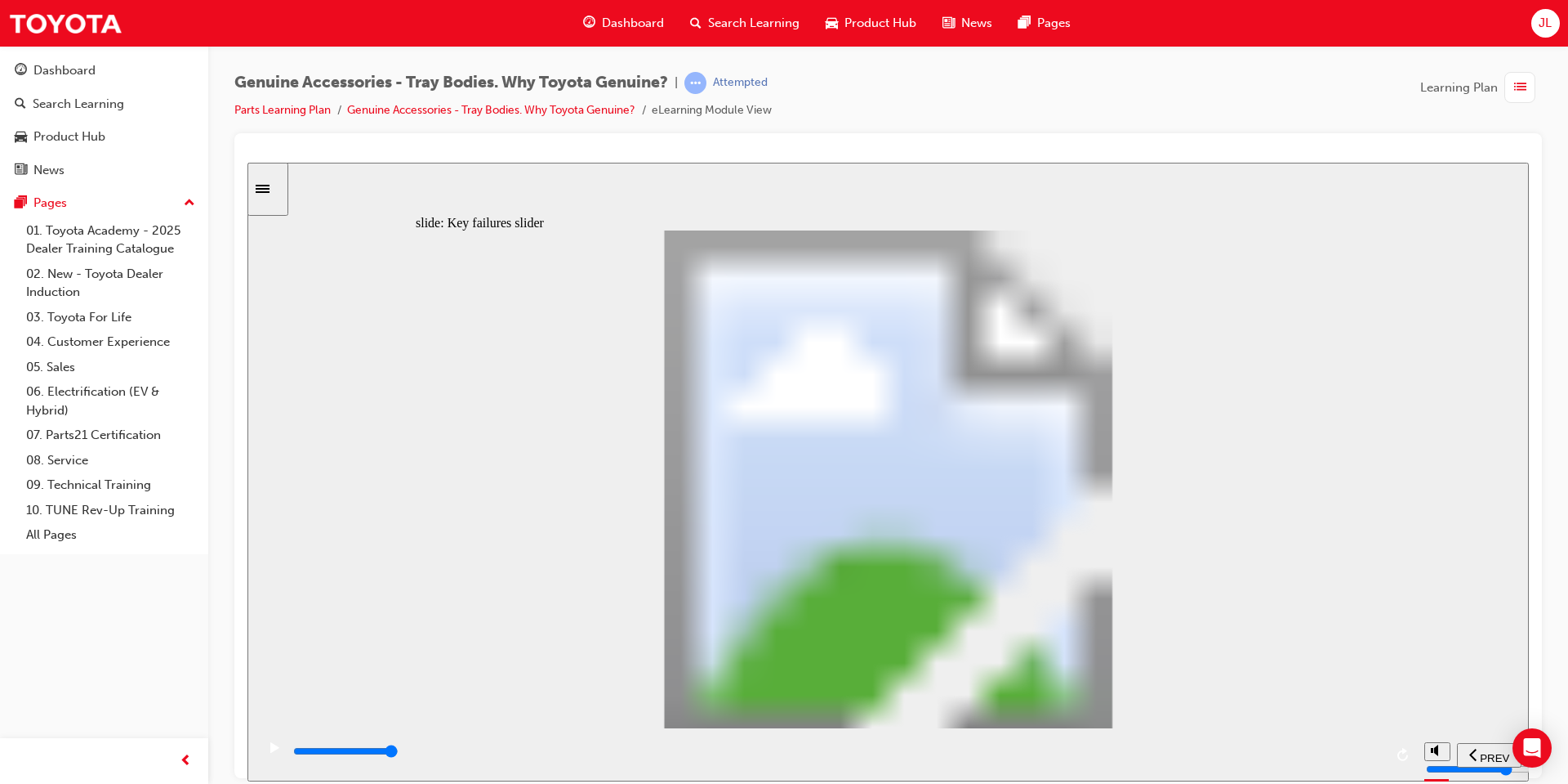
type input "2"
drag, startPoint x: 547, startPoint y: 578, endPoint x: 623, endPoint y: 577, distance: 76.0
type input "0"
type input "3"
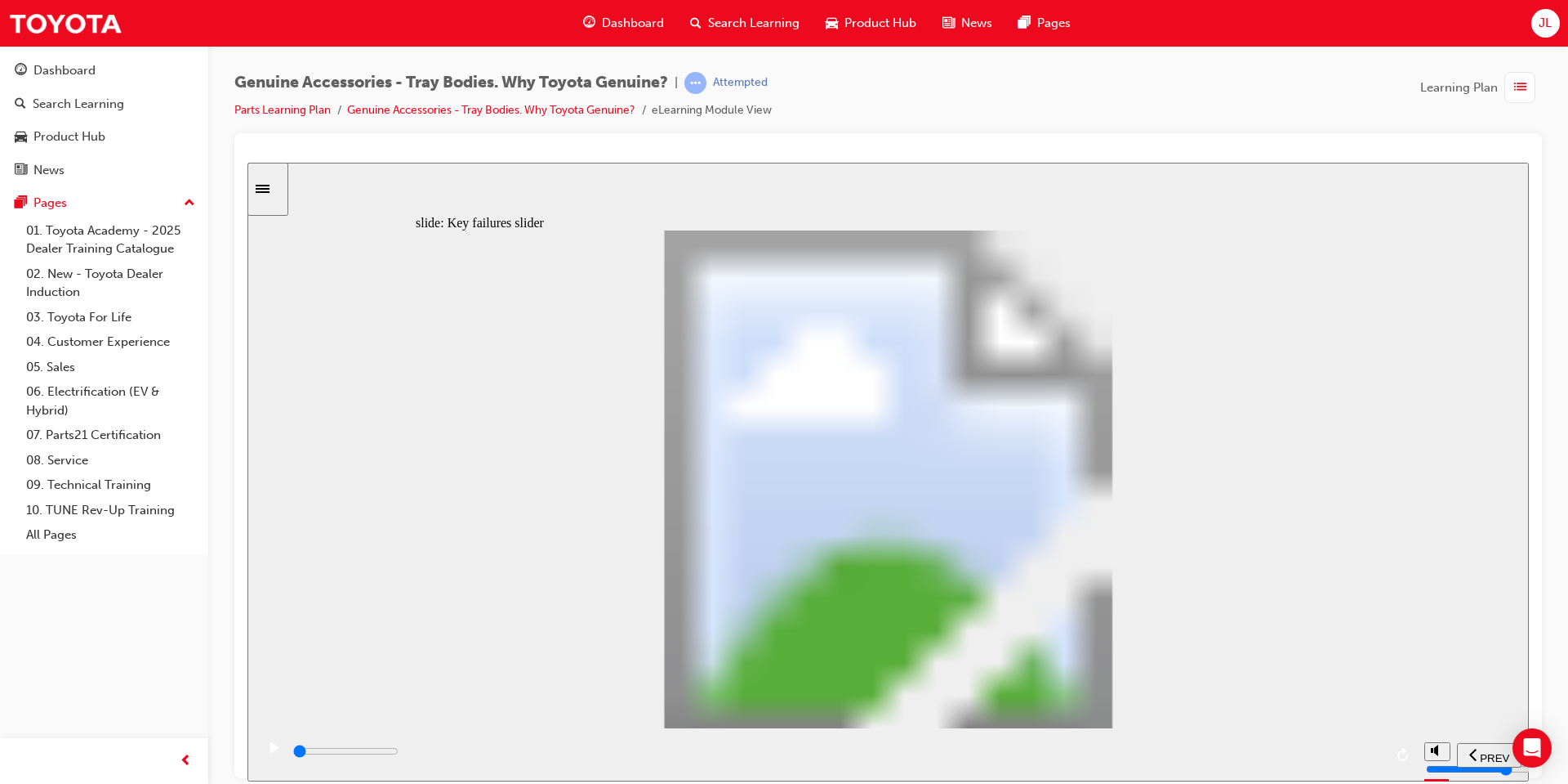
drag, startPoint x: 642, startPoint y: 573, endPoint x: 714, endPoint y: 573, distance: 72.0
drag, startPoint x: 724, startPoint y: 578, endPoint x: 1009, endPoint y: 576, distance: 285.0
drag, startPoint x: 727, startPoint y: 565, endPoint x: 1150, endPoint y: 556, distance: 423.1
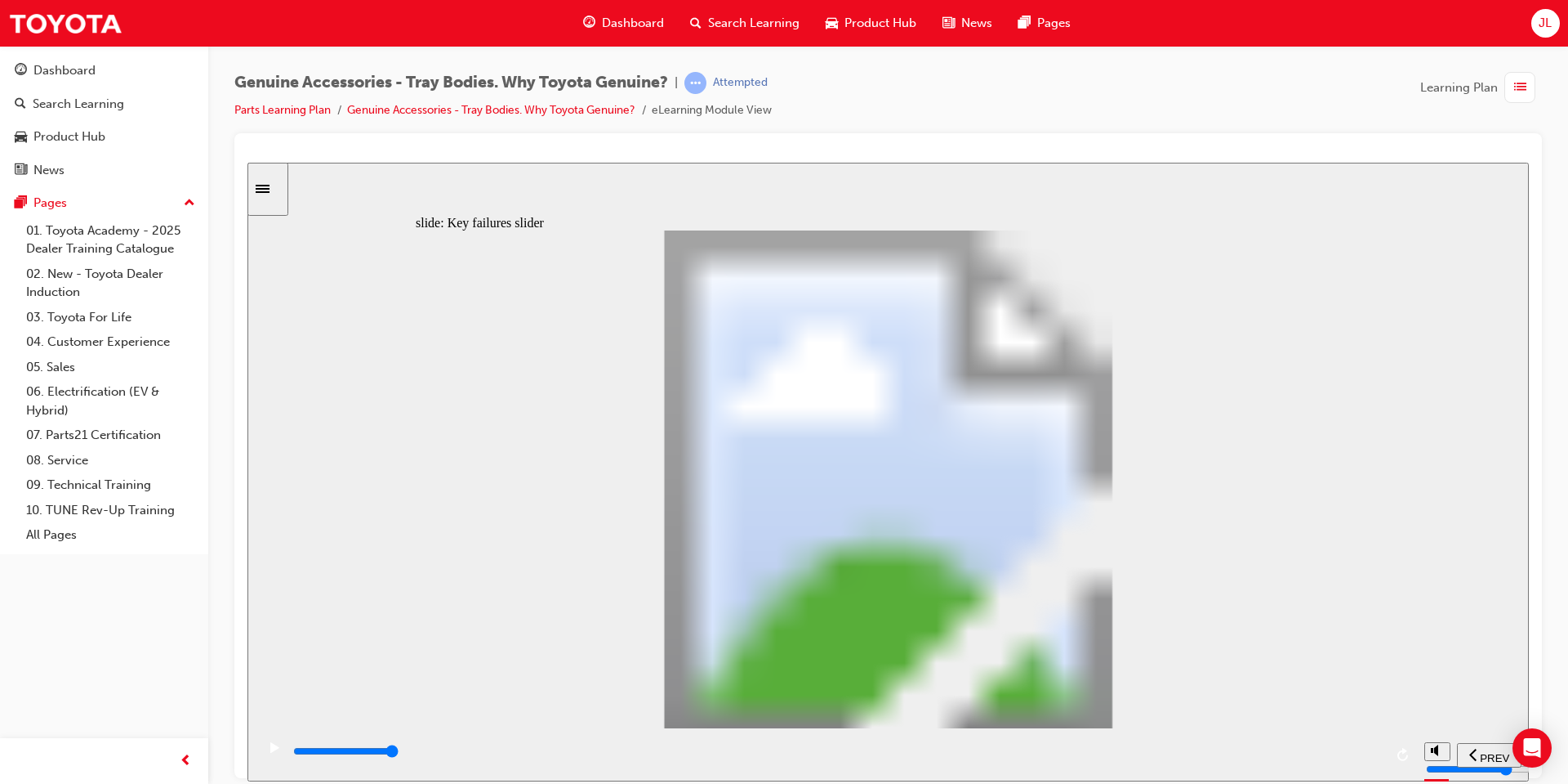
click at [1150, 556] on div "Oval 2 siren icon 1 Freeform 6 Freeform 4 Freeform 1 Freeform 2 Freeform 3 Free…" at bounding box center [889, 486] width 946 height 513
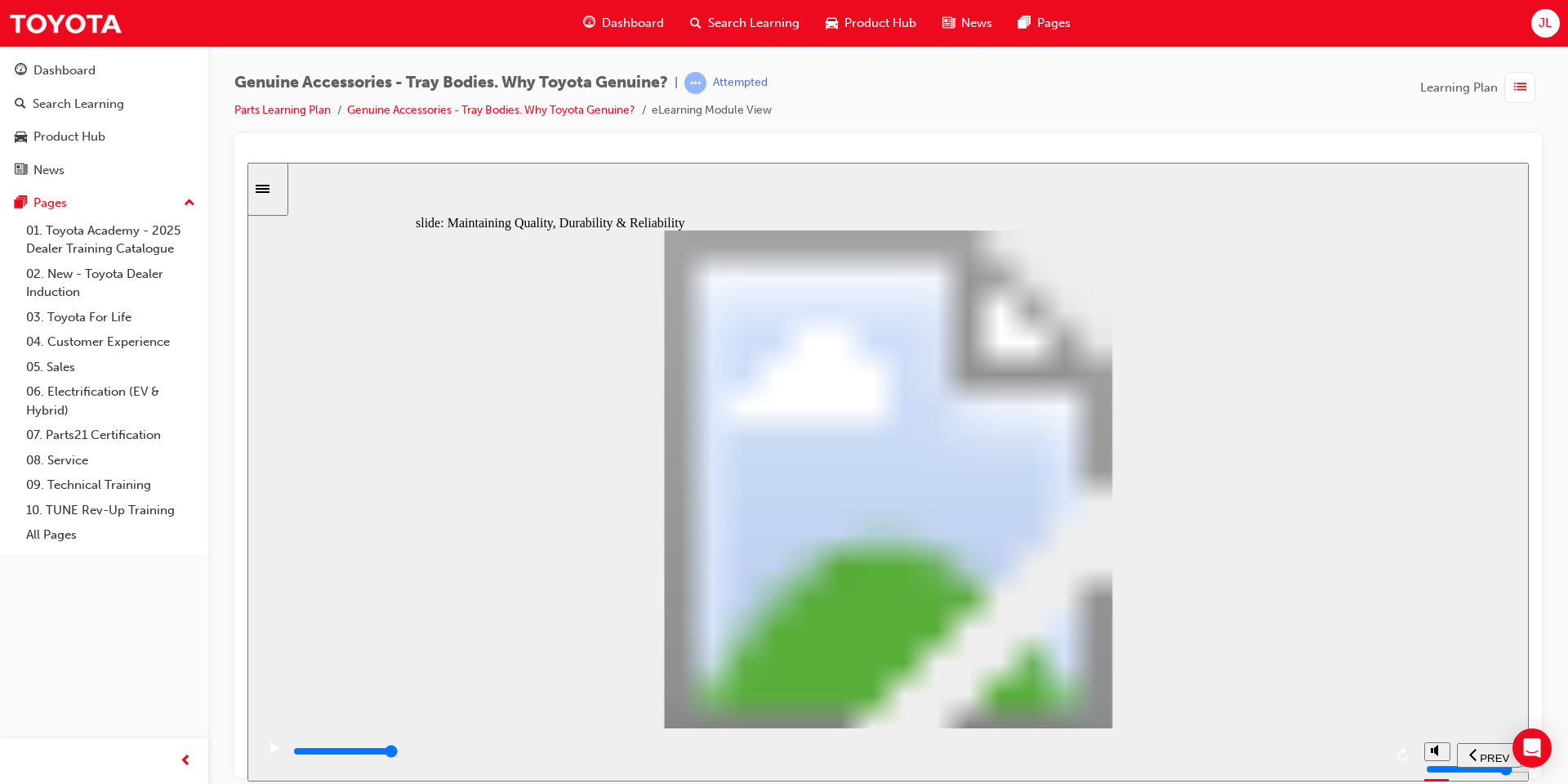
click at [1508, 238] on div "slide: Holding strong! Love it! So… Rectangle 1 Despite the constant vibration …" at bounding box center [888, 471] width 1281 height 618
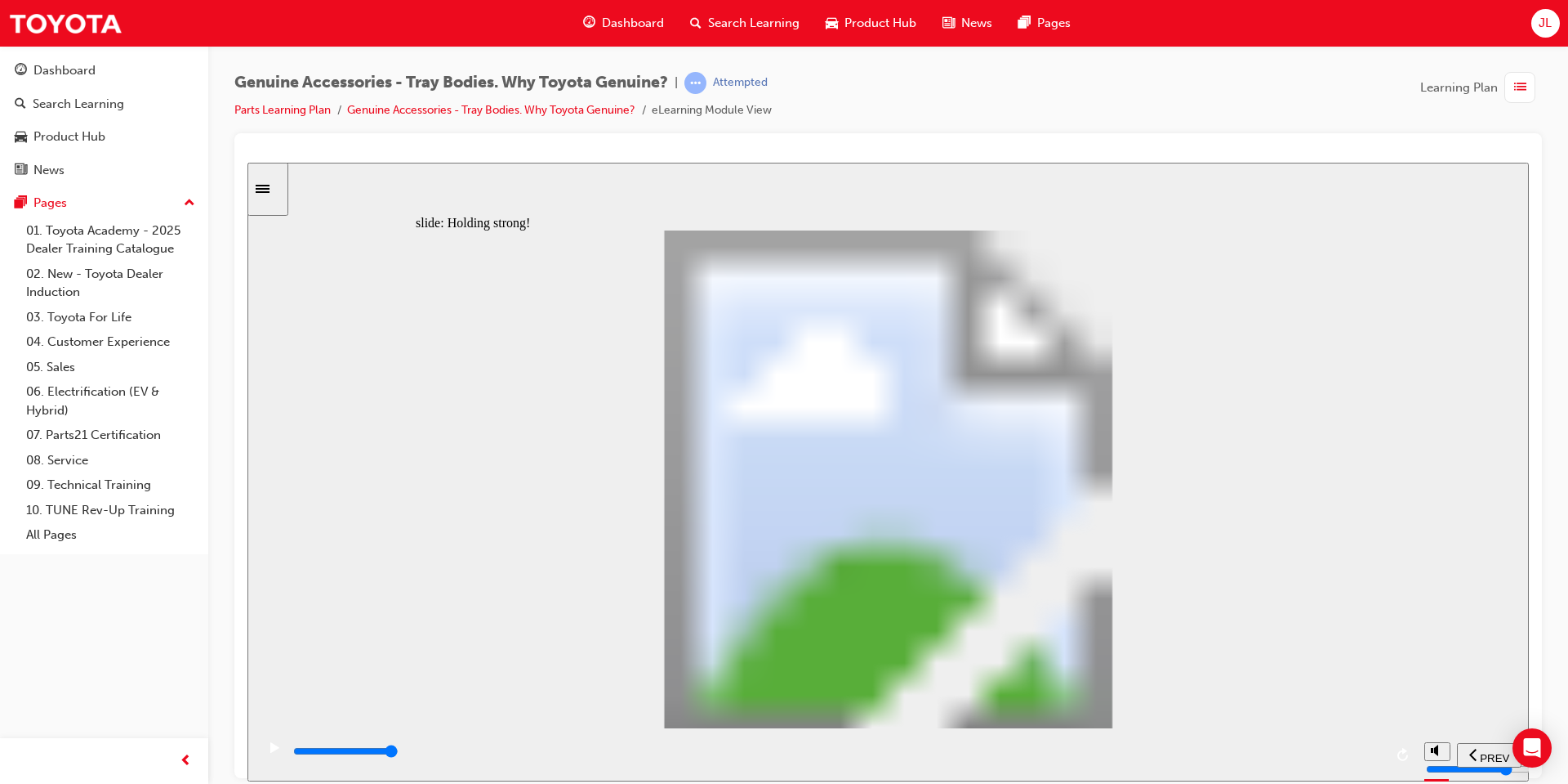
type input "12300"
drag, startPoint x: 1139, startPoint y: 669, endPoint x: 1046, endPoint y: 271, distance: 408.7
click at [1046, 271] on div "Let’s recap Rectangle 1 How soon might the welds of an Aftermarket Tray Body cr…" at bounding box center [889, 486] width 946 height 513
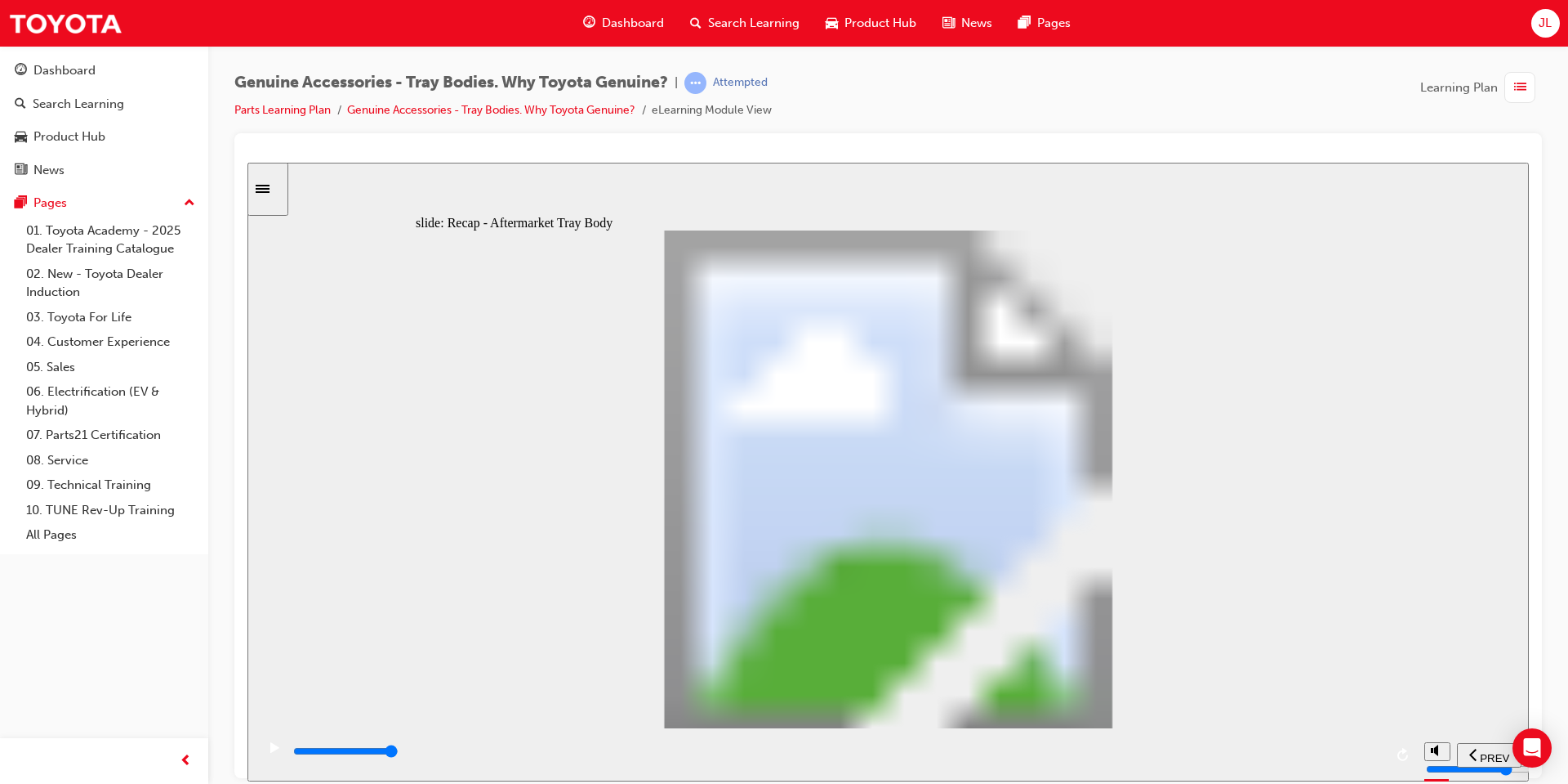
radio input "true"
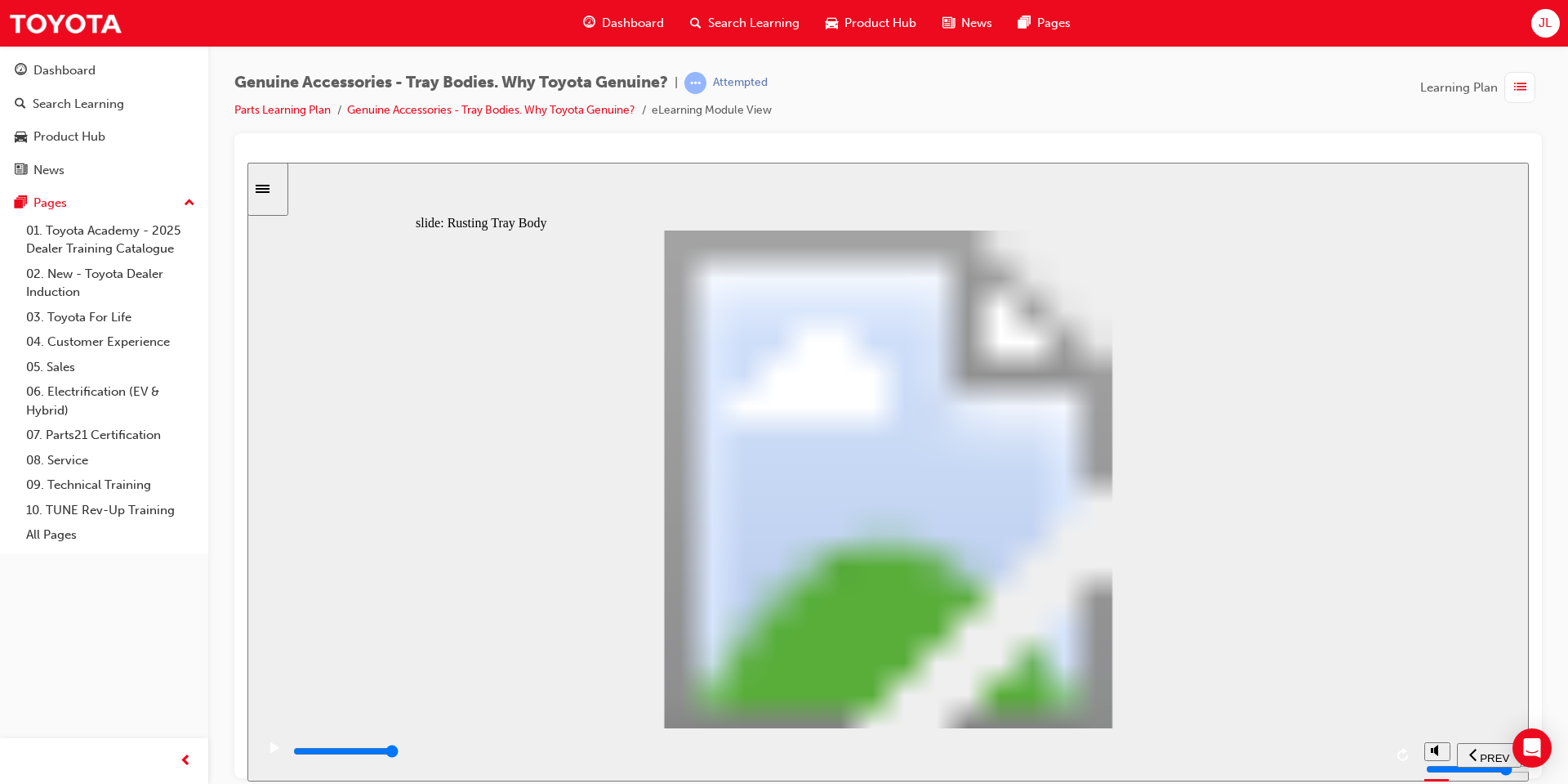
drag, startPoint x: 647, startPoint y: 563, endPoint x: 665, endPoint y: 571, distance: 19.7
drag, startPoint x: 658, startPoint y: 569, endPoint x: 601, endPoint y: 573, distance: 57.1
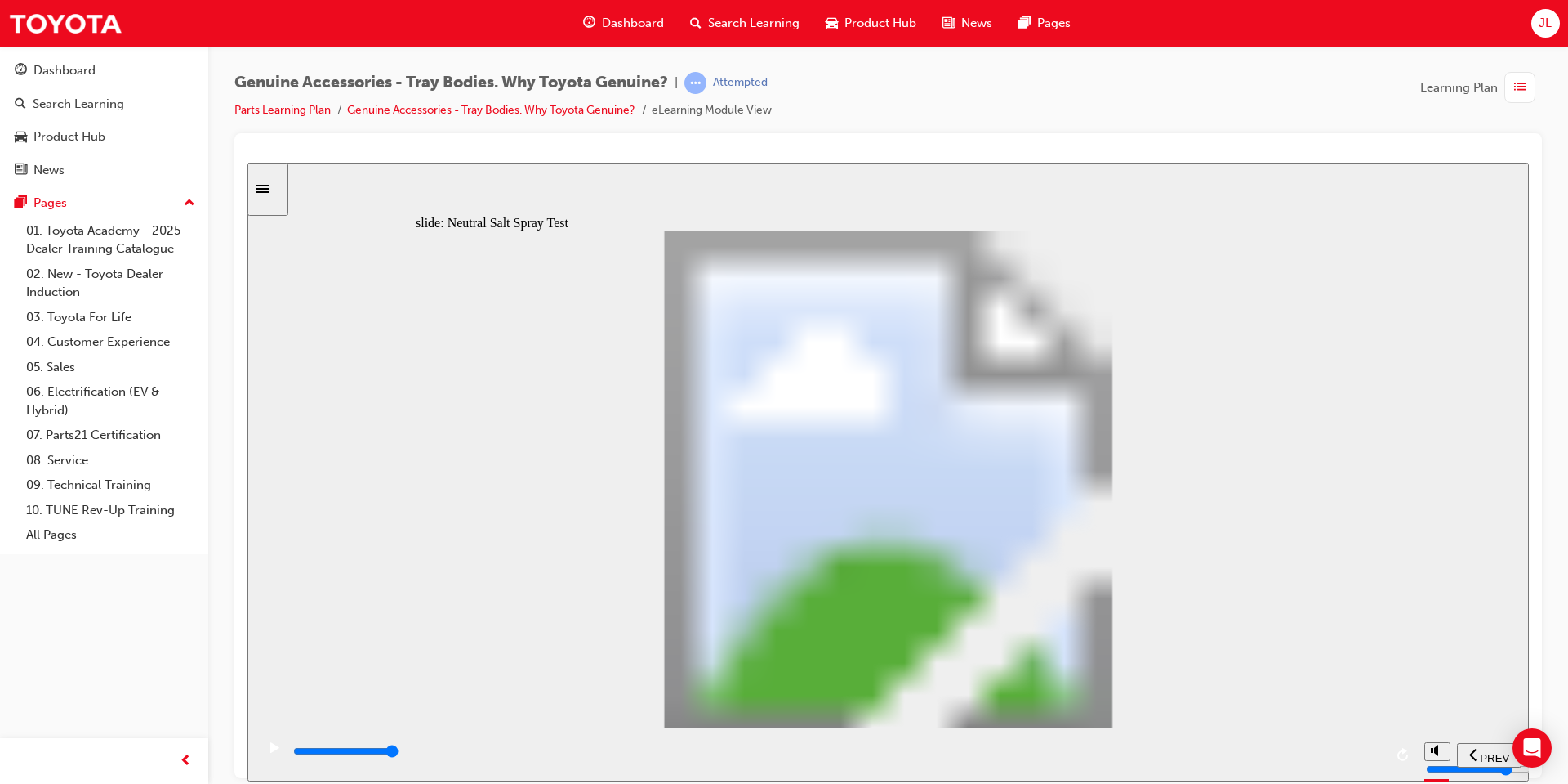
type input "0"
type input "1"
drag, startPoint x: 589, startPoint y: 571, endPoint x: 655, endPoint y: 571, distance: 66.0
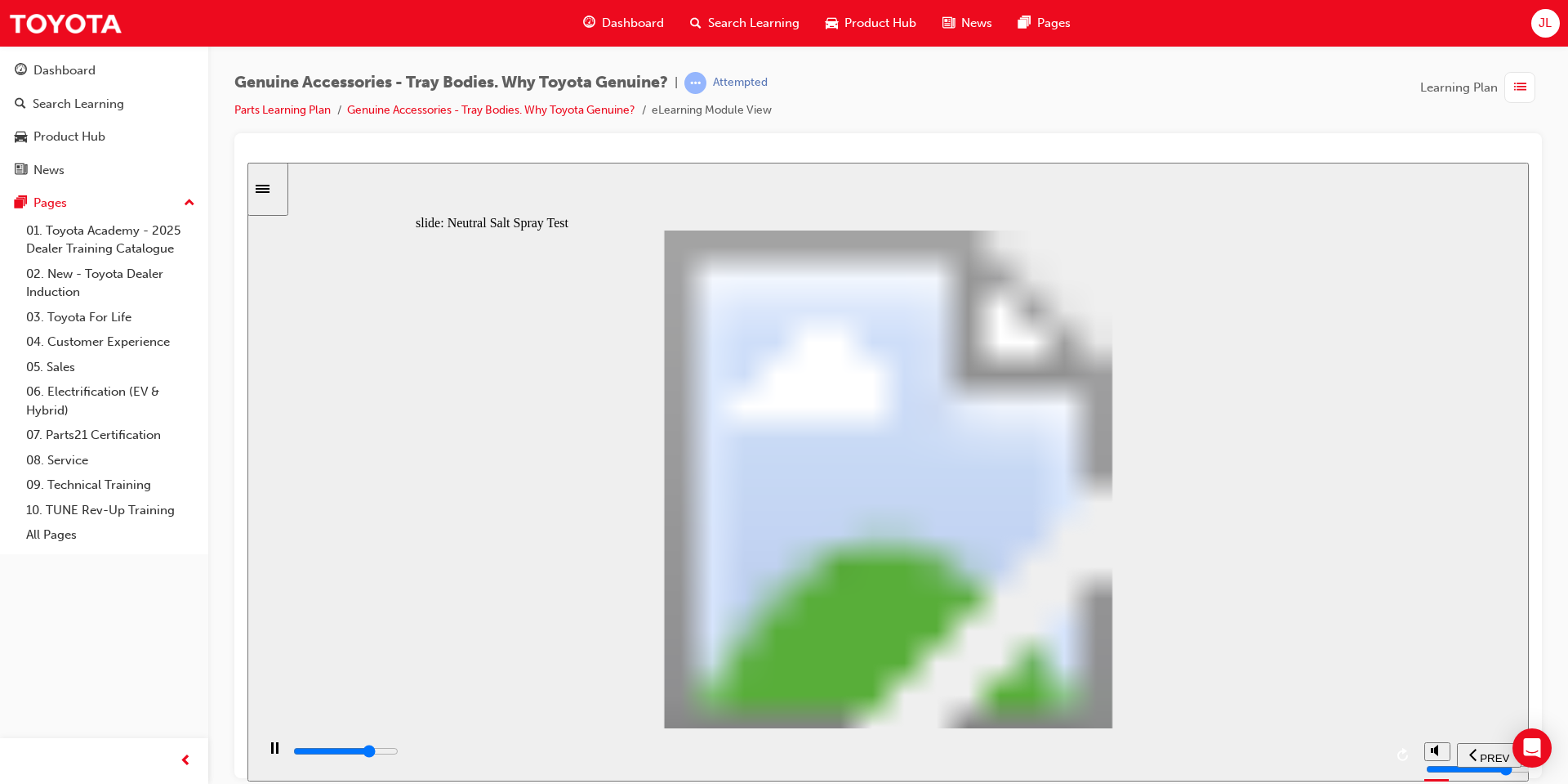
type input "4800"
type input "0"
drag, startPoint x: 645, startPoint y: 568, endPoint x: 563, endPoint y: 561, distance: 82.3
type input "6300"
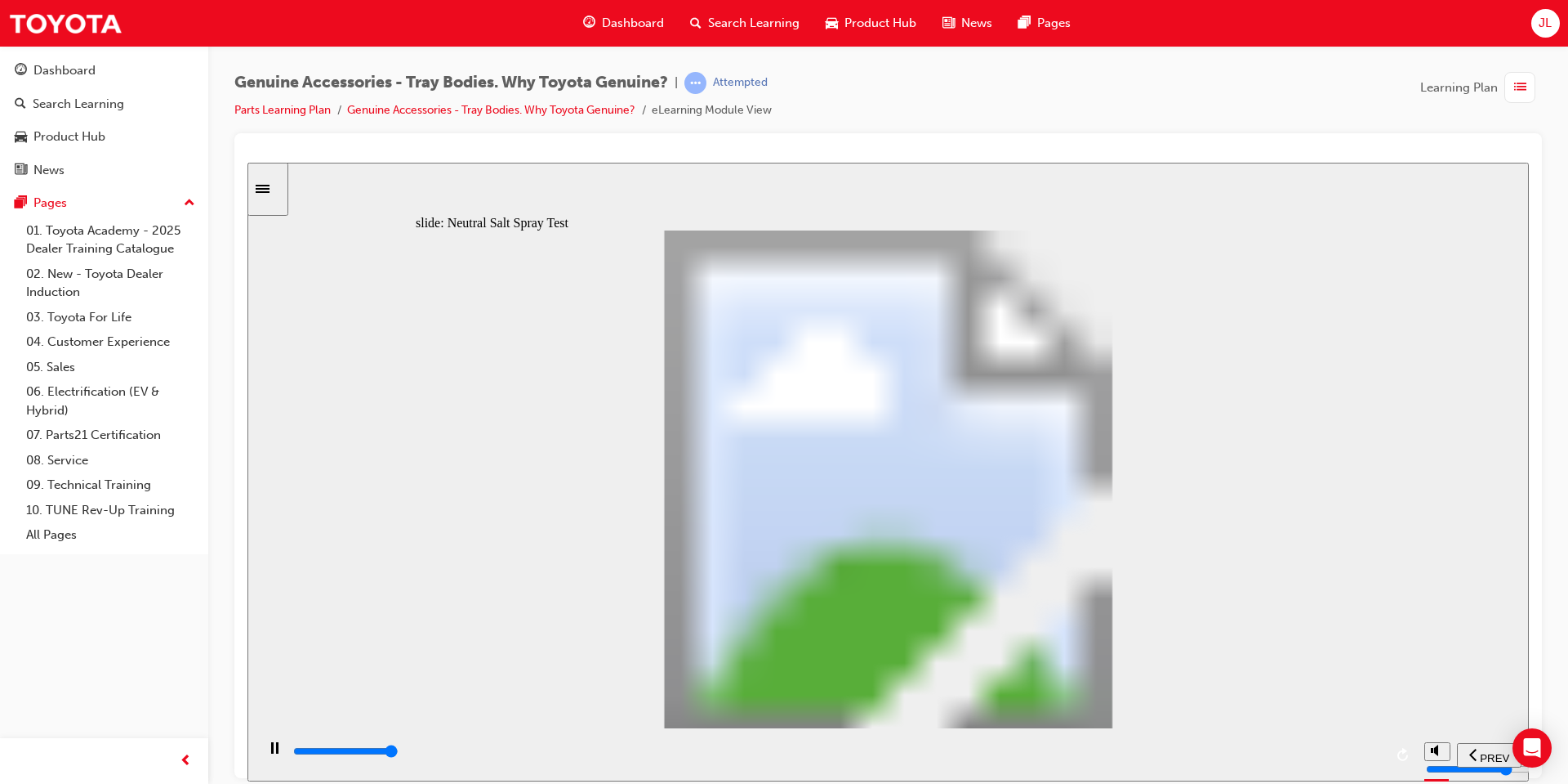
drag, startPoint x: 586, startPoint y: 573, endPoint x: 655, endPoint y: 582, distance: 69.6
type input "5"
type input "100"
type input "6"
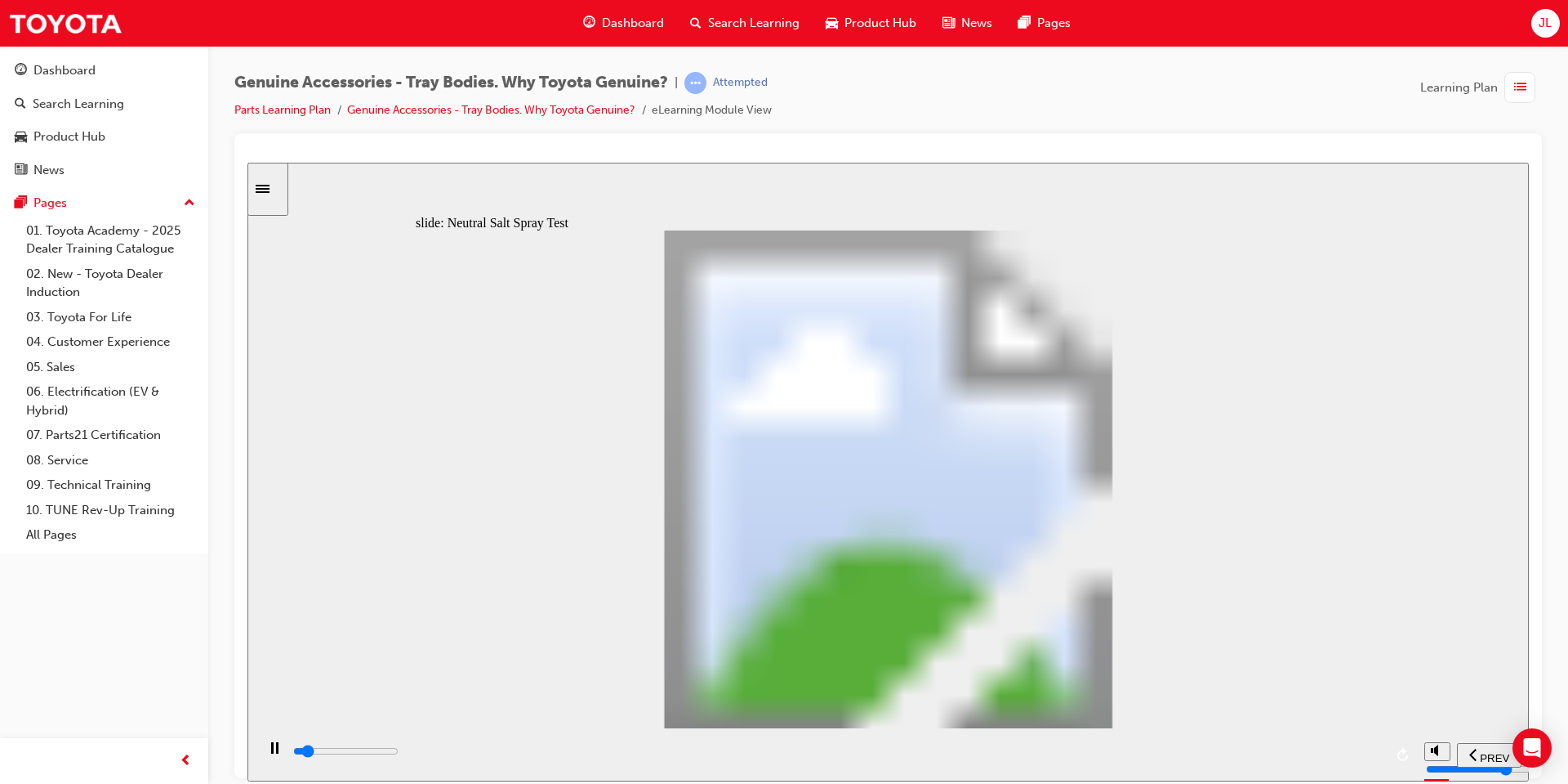
drag, startPoint x: 643, startPoint y: 578, endPoint x: 883, endPoint y: 578, distance: 240.0
type input "6700"
type input "7"
type input "100"
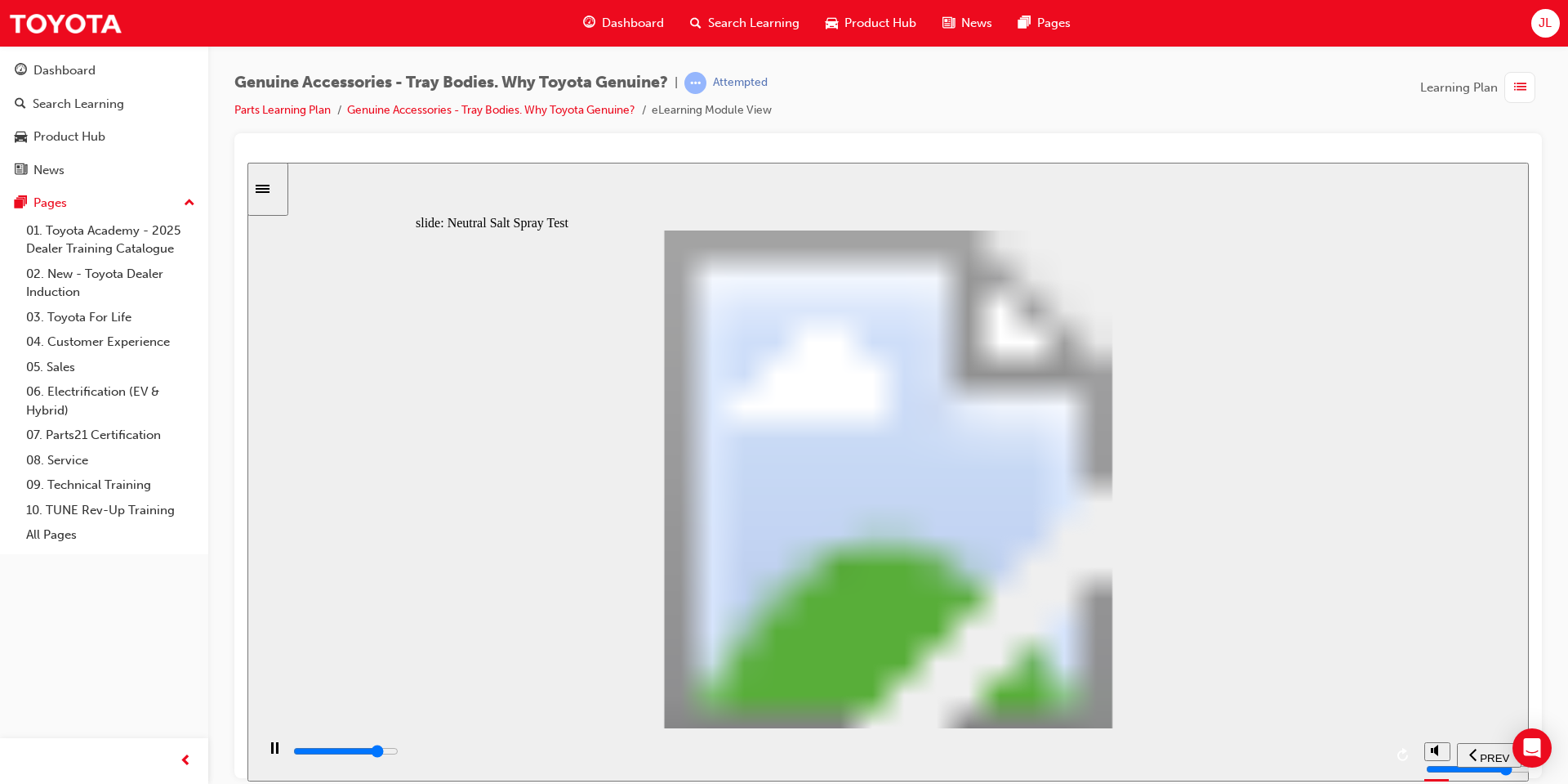
type input "8"
drag, startPoint x: 919, startPoint y: 567, endPoint x: 1066, endPoint y: 569, distance: 147.0
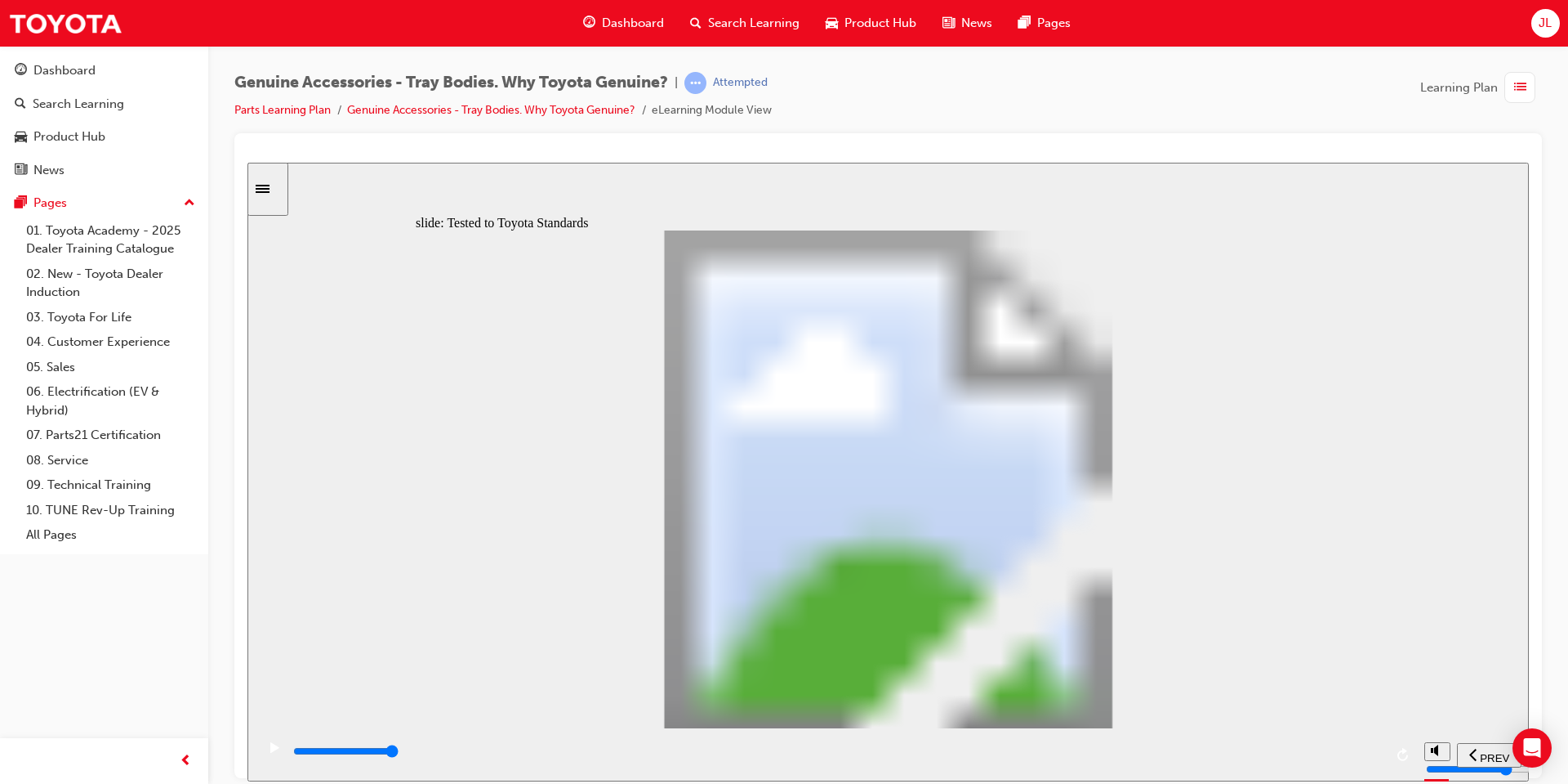
type input "12800"
radio input "true"
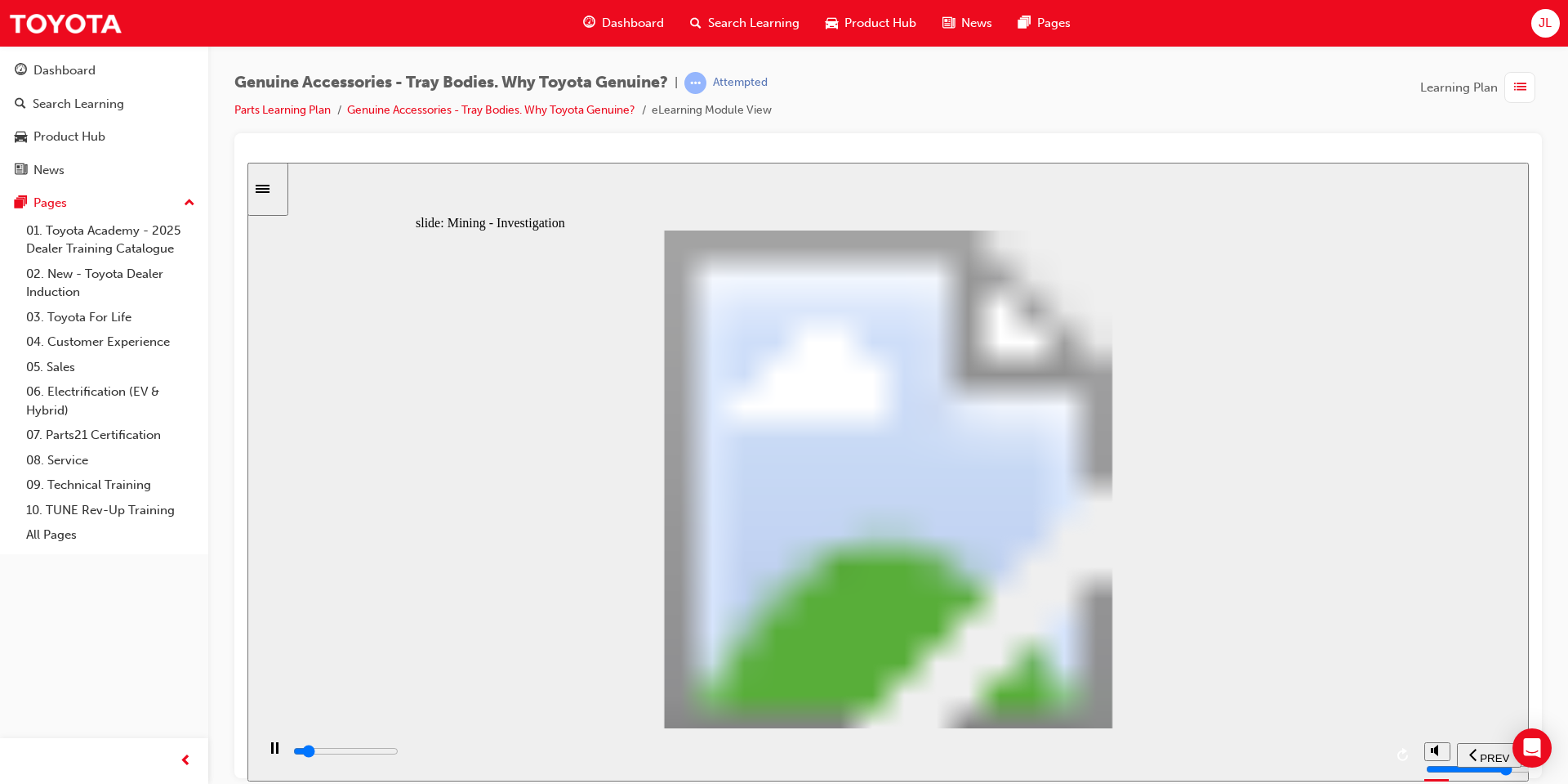
type input "3500"
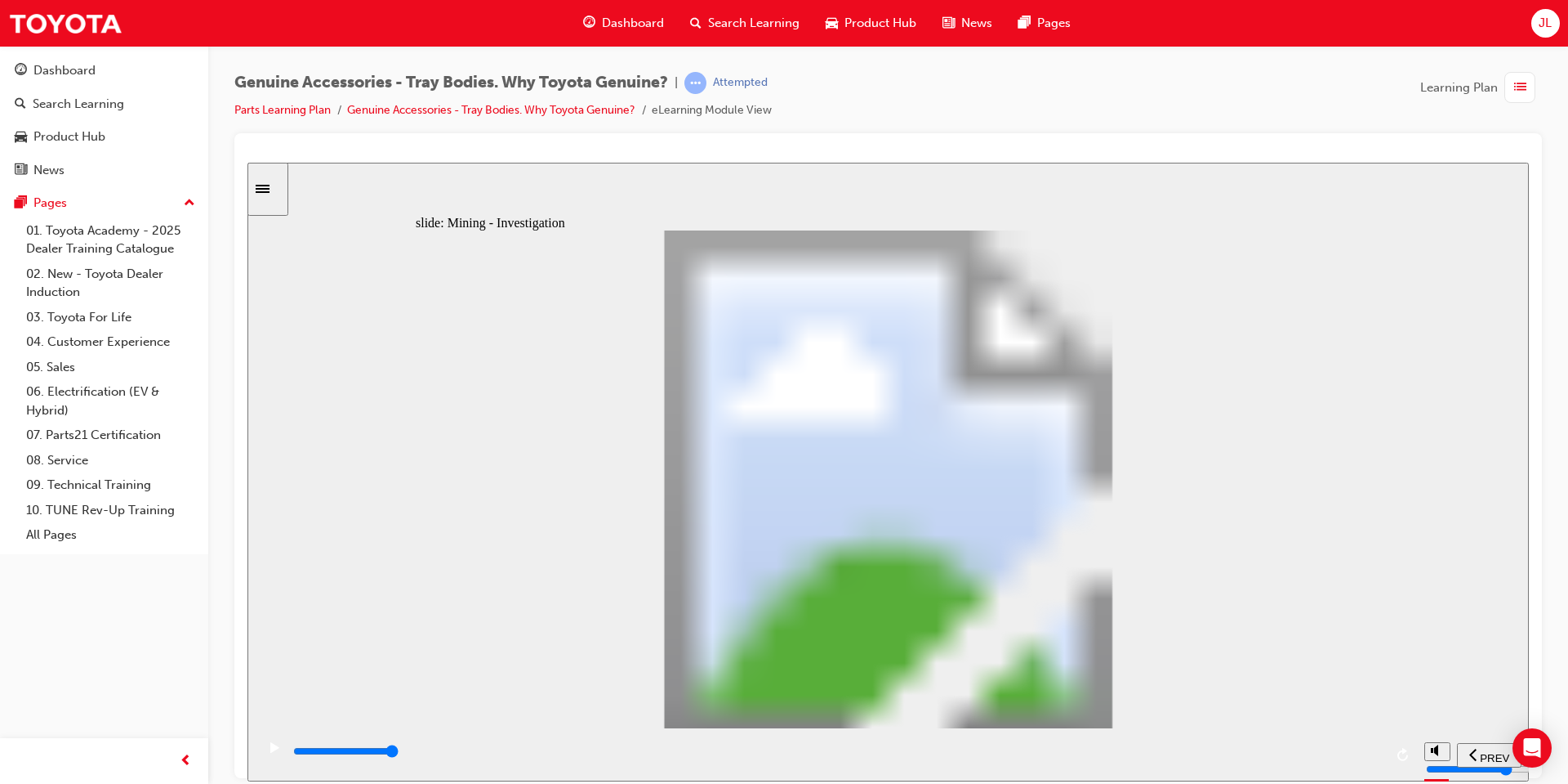
click at [399, 754] on input "slide progress" at bounding box center [346, 751] width 106 height 13
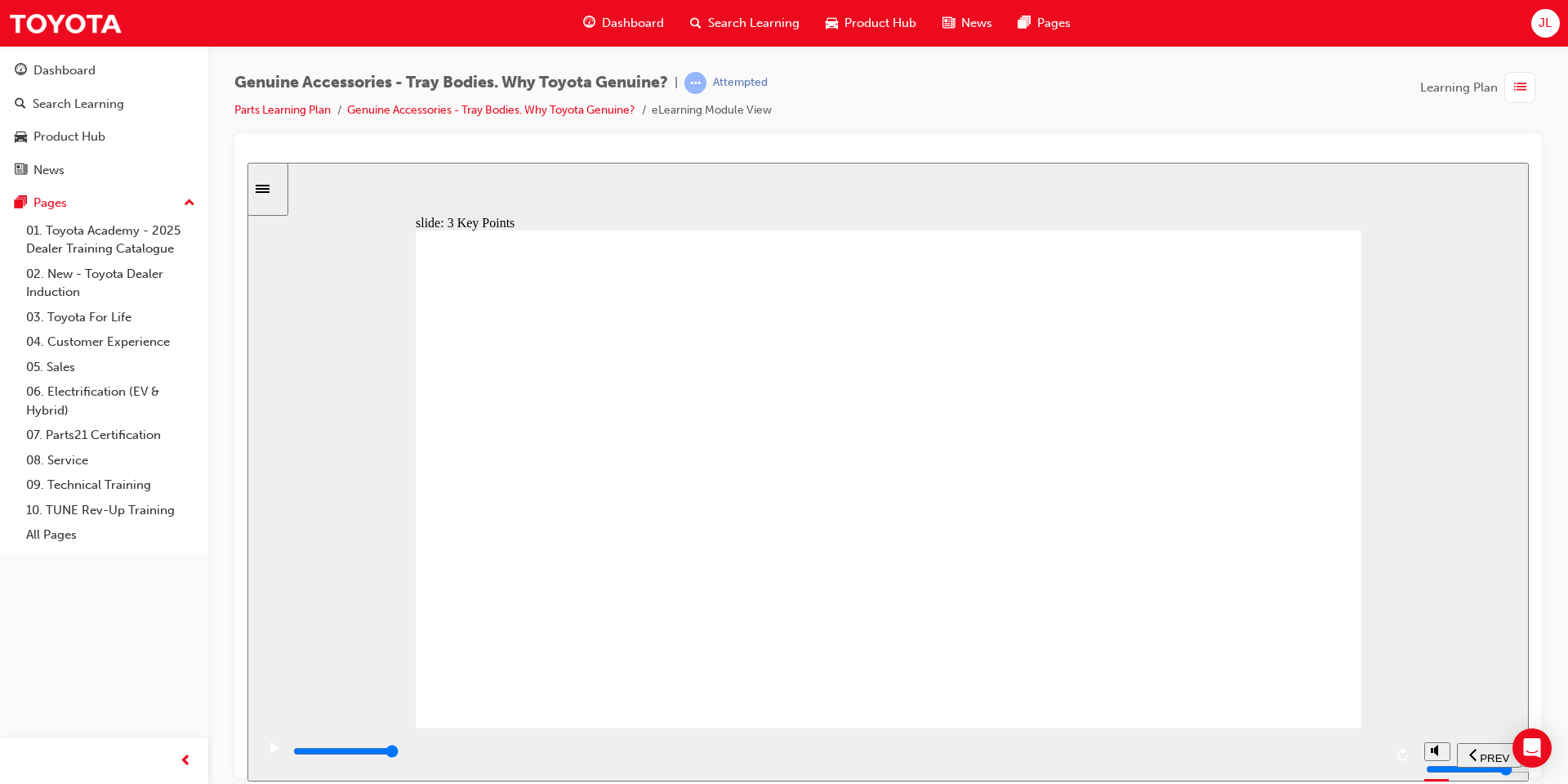
type input "9000"
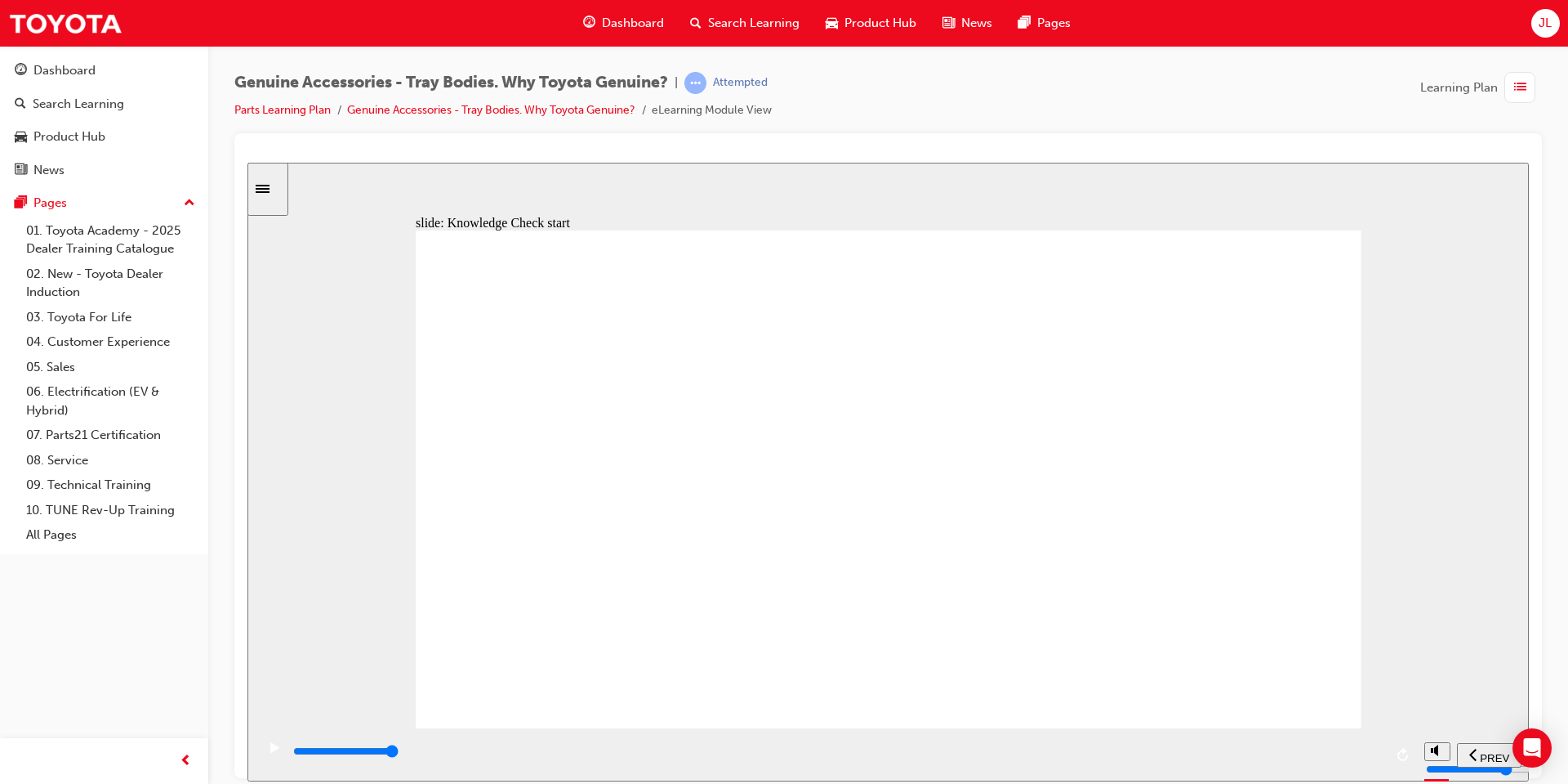
drag, startPoint x: 864, startPoint y: 659, endPoint x: 900, endPoint y: 637, distance: 42.2
click at [891, 642] on div "Why Genuine Tray Bodies? Knowledge Check It's time for a short Knowledge Check …" at bounding box center [889, 486] width 946 height 513
radio input "true"
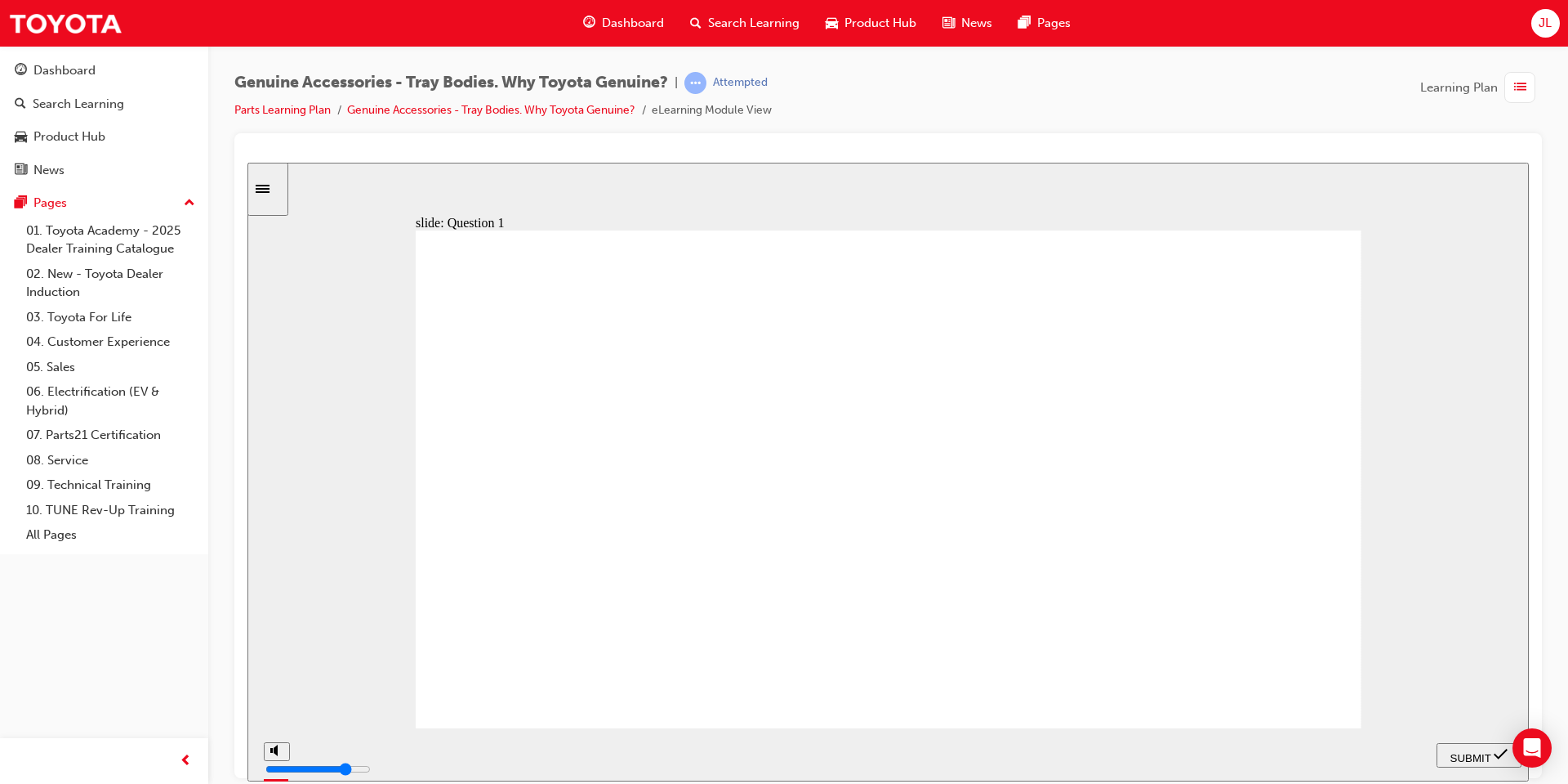
click at [1473, 754] on span "SUBMIT" at bounding box center [1471, 756] width 41 height 12
radio input "true"
click at [1463, 763] on div "SUBMIT" at bounding box center [1479, 754] width 72 height 17
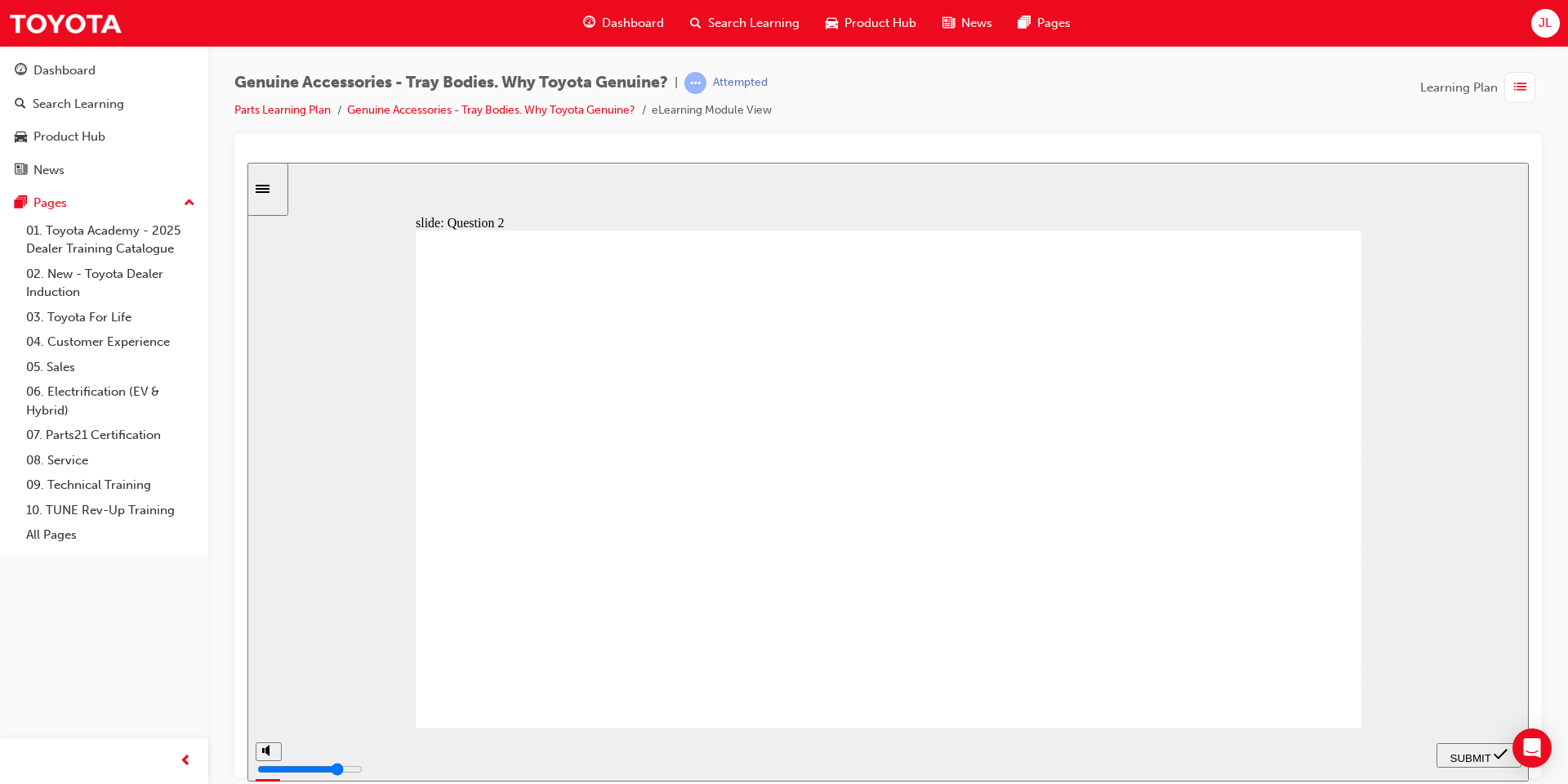
radio input "true"
click at [1479, 751] on span "SUBMIT" at bounding box center [1471, 756] width 41 height 12
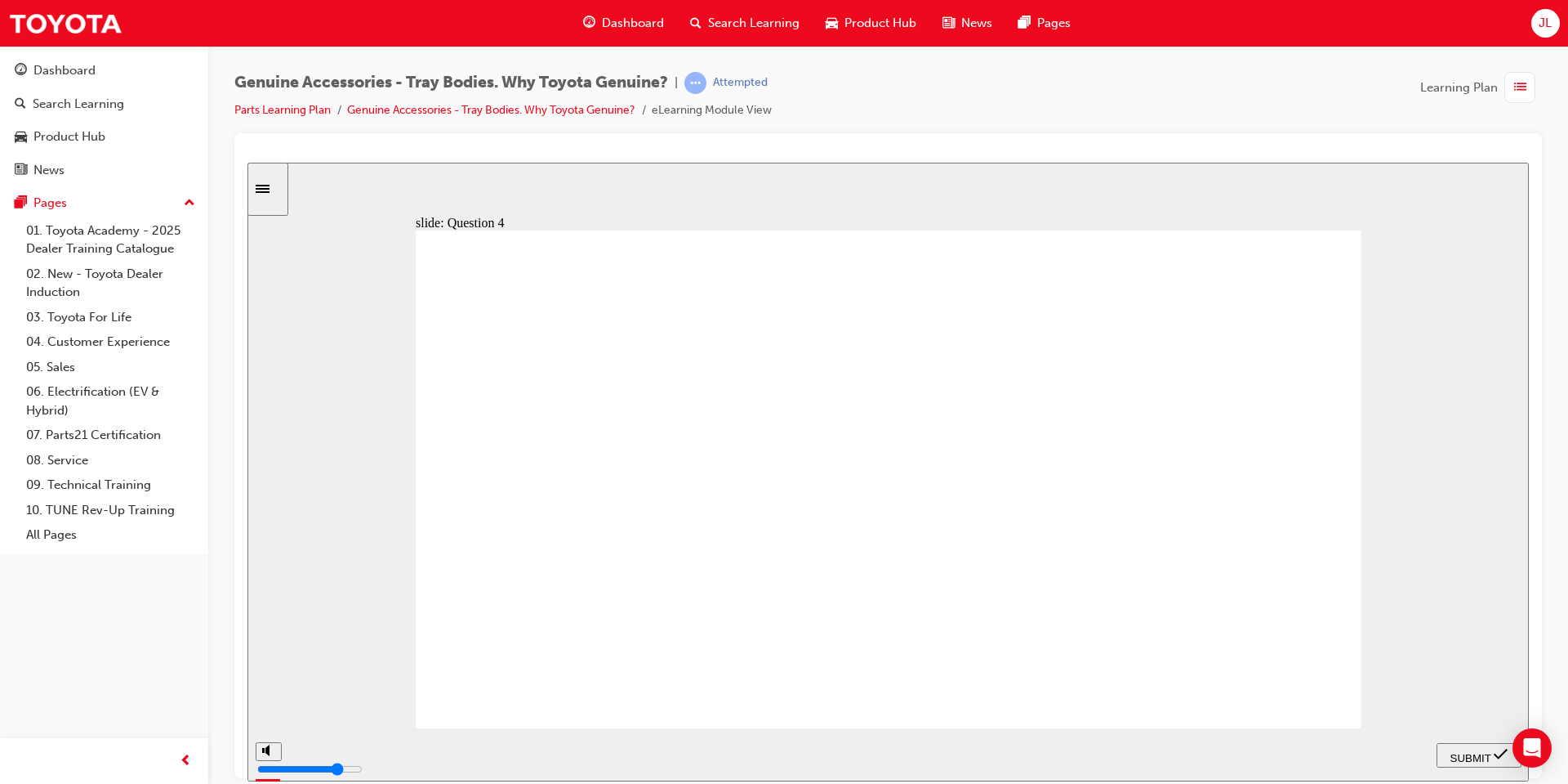
radio input "true"
click at [1463, 755] on span "SUBMIT" at bounding box center [1471, 756] width 41 height 12
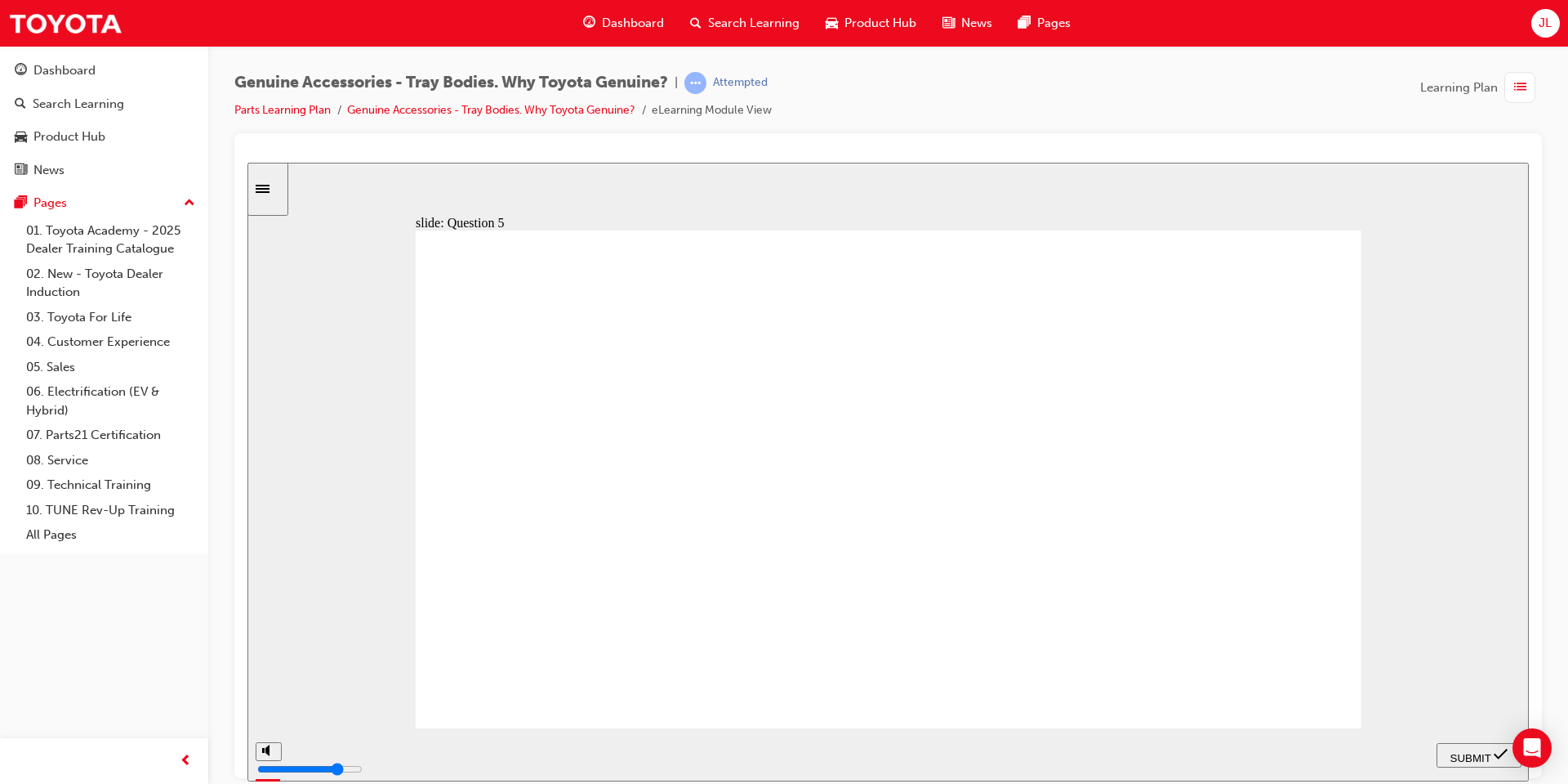
radio input "false"
radio input "true"
click at [1473, 751] on span "SUBMIT" at bounding box center [1471, 756] width 41 height 12
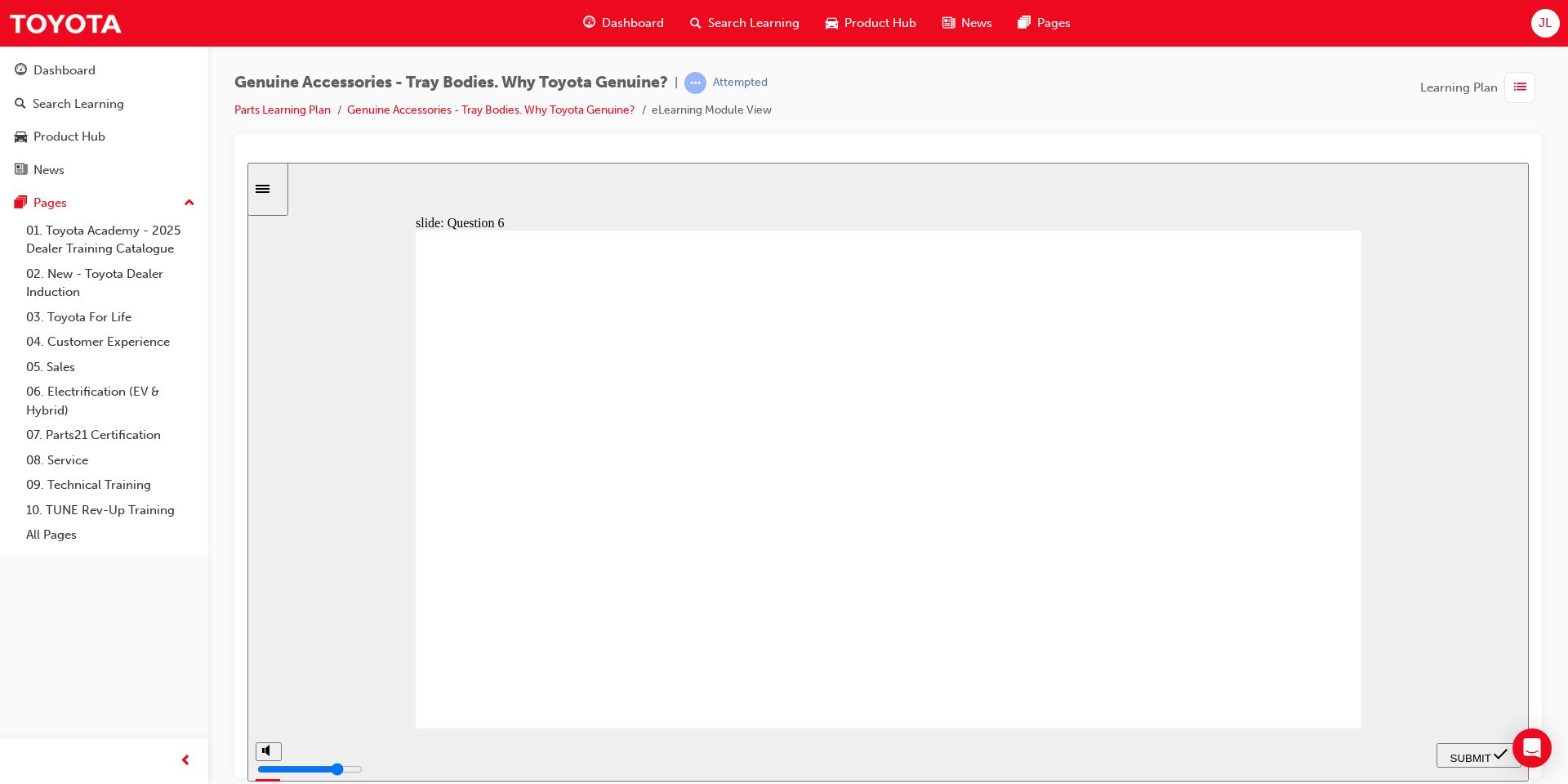
radio input "false"
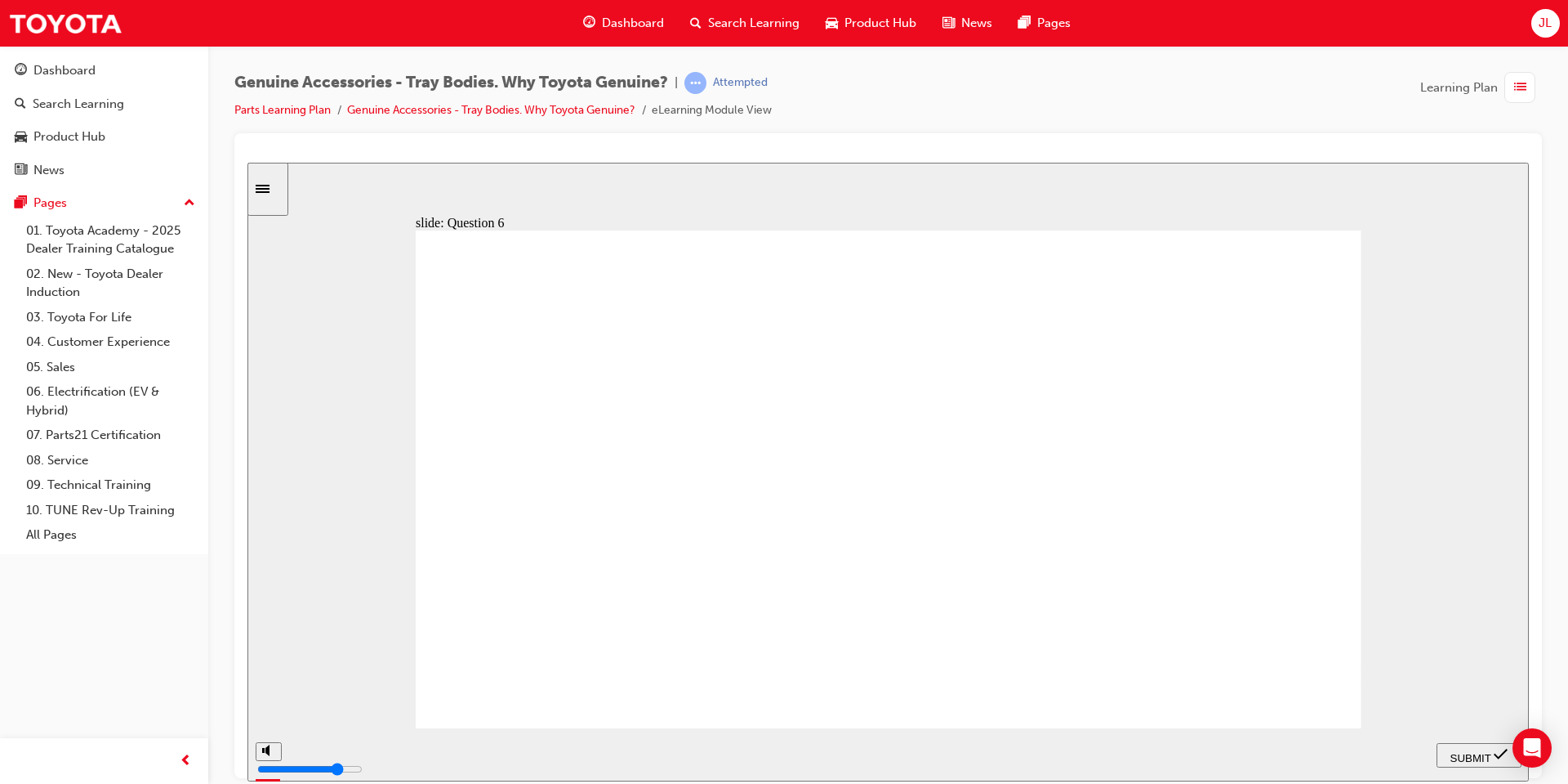
radio input "true"
click at [1464, 756] on span "SUBMIT" at bounding box center [1471, 756] width 41 height 12
radio input "true"
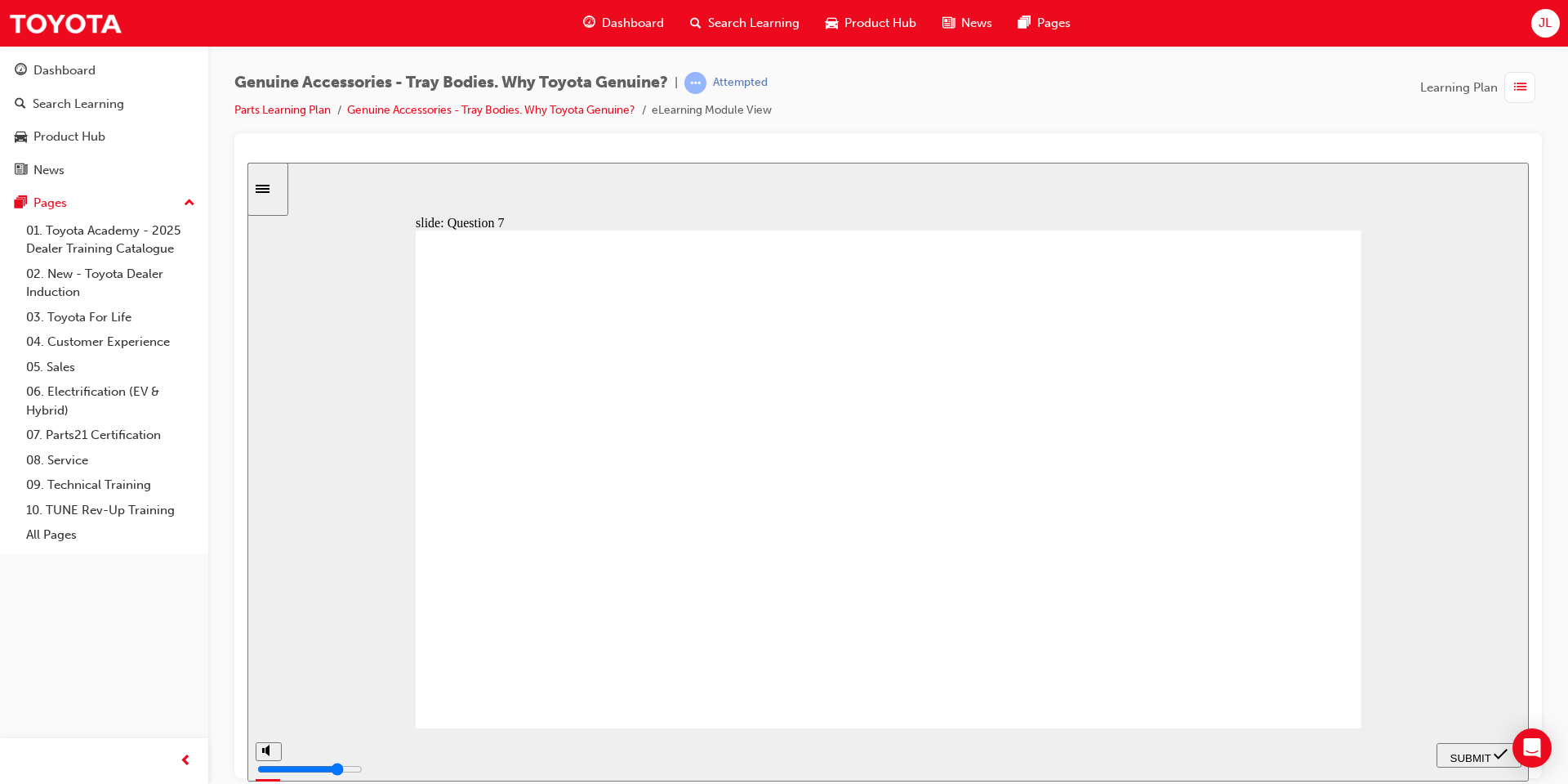
click at [1452, 755] on span "SUBMIT" at bounding box center [1471, 756] width 41 height 12
radio input "true"
click at [1462, 760] on div "SUBMIT" at bounding box center [1479, 754] width 72 height 17
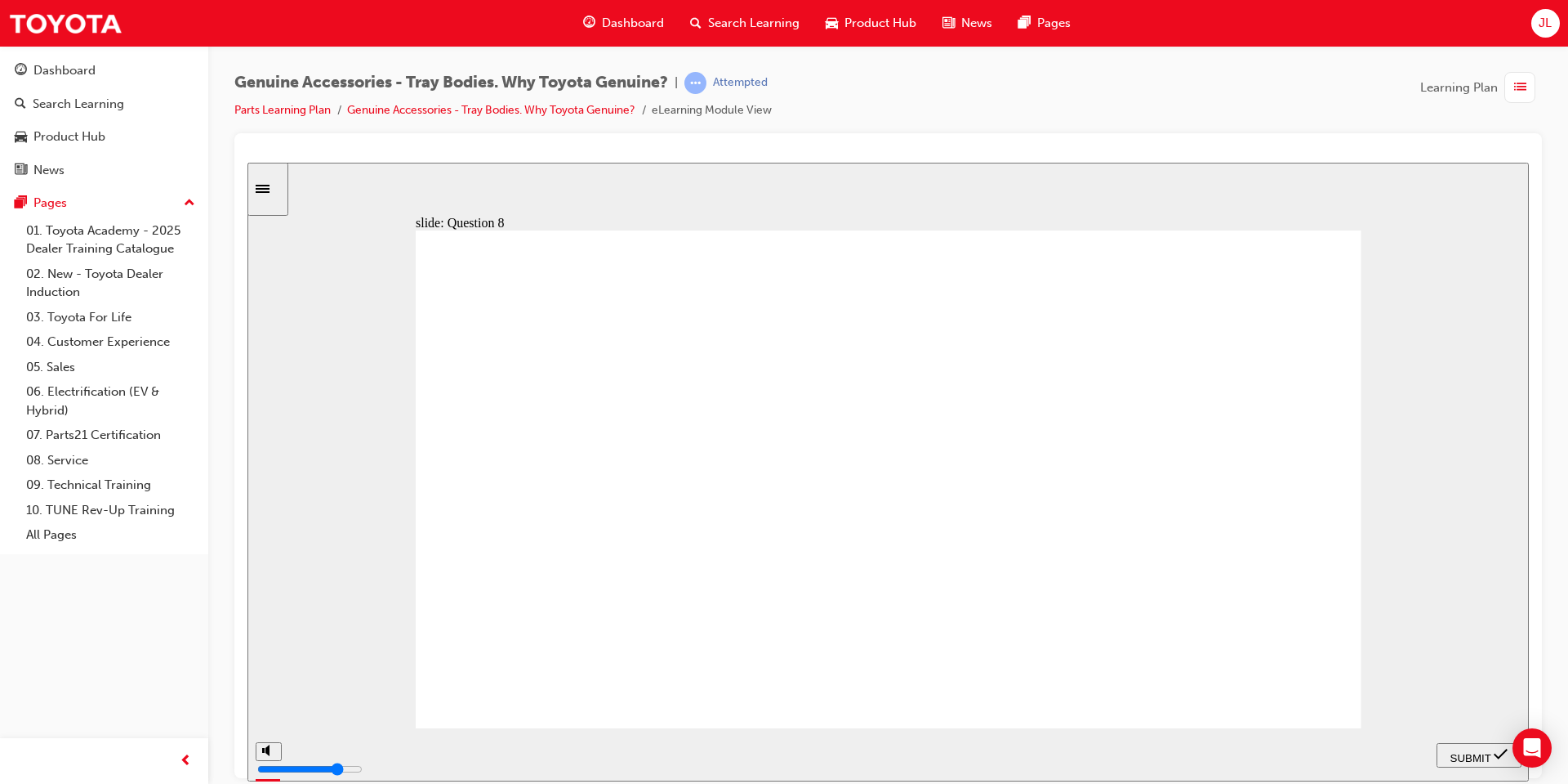
radio input "true"
click at [1458, 746] on div "SUBMIT" at bounding box center [1479, 754] width 72 height 17
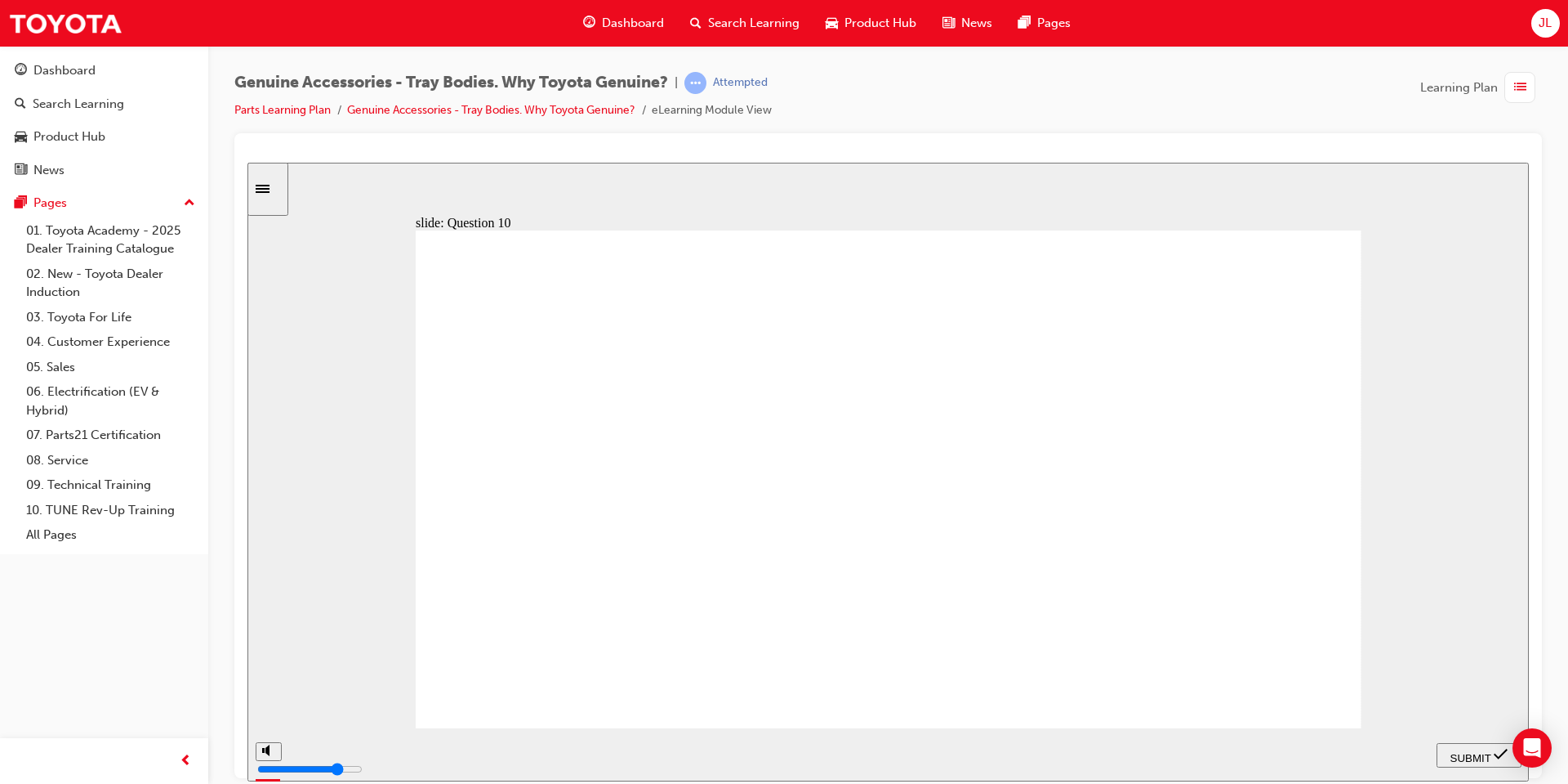
radio input "true"
click at [1461, 752] on span "SUBMIT" at bounding box center [1471, 756] width 41 height 12
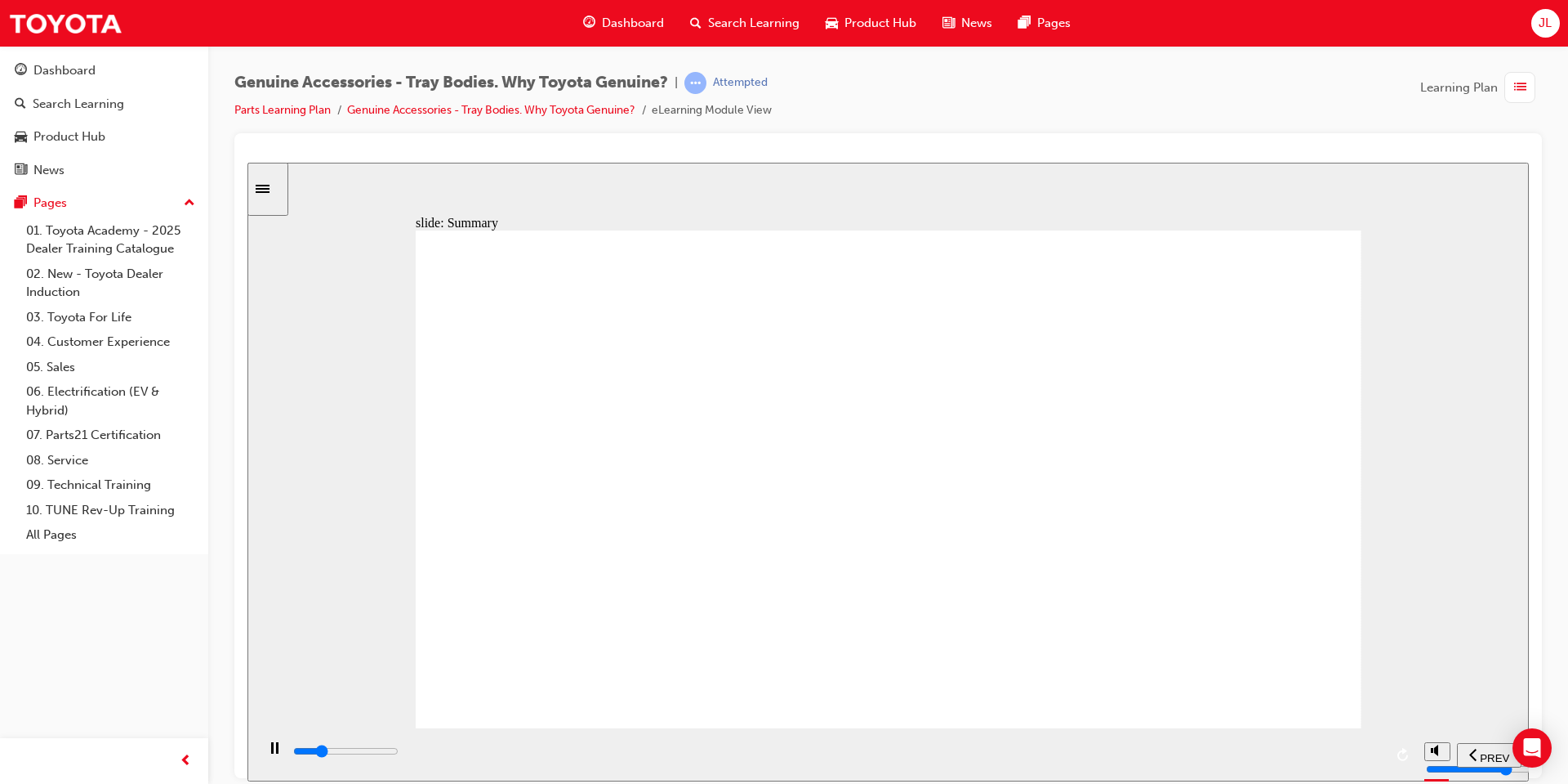
click at [884, 745] on div "playback controls" at bounding box center [837, 754] width 1092 height 25
click at [1091, 751] on div "playback controls" at bounding box center [837, 751] width 1092 height 18
click at [1206, 743] on div "playback controls" at bounding box center [837, 754] width 1092 height 25
type input "21500"
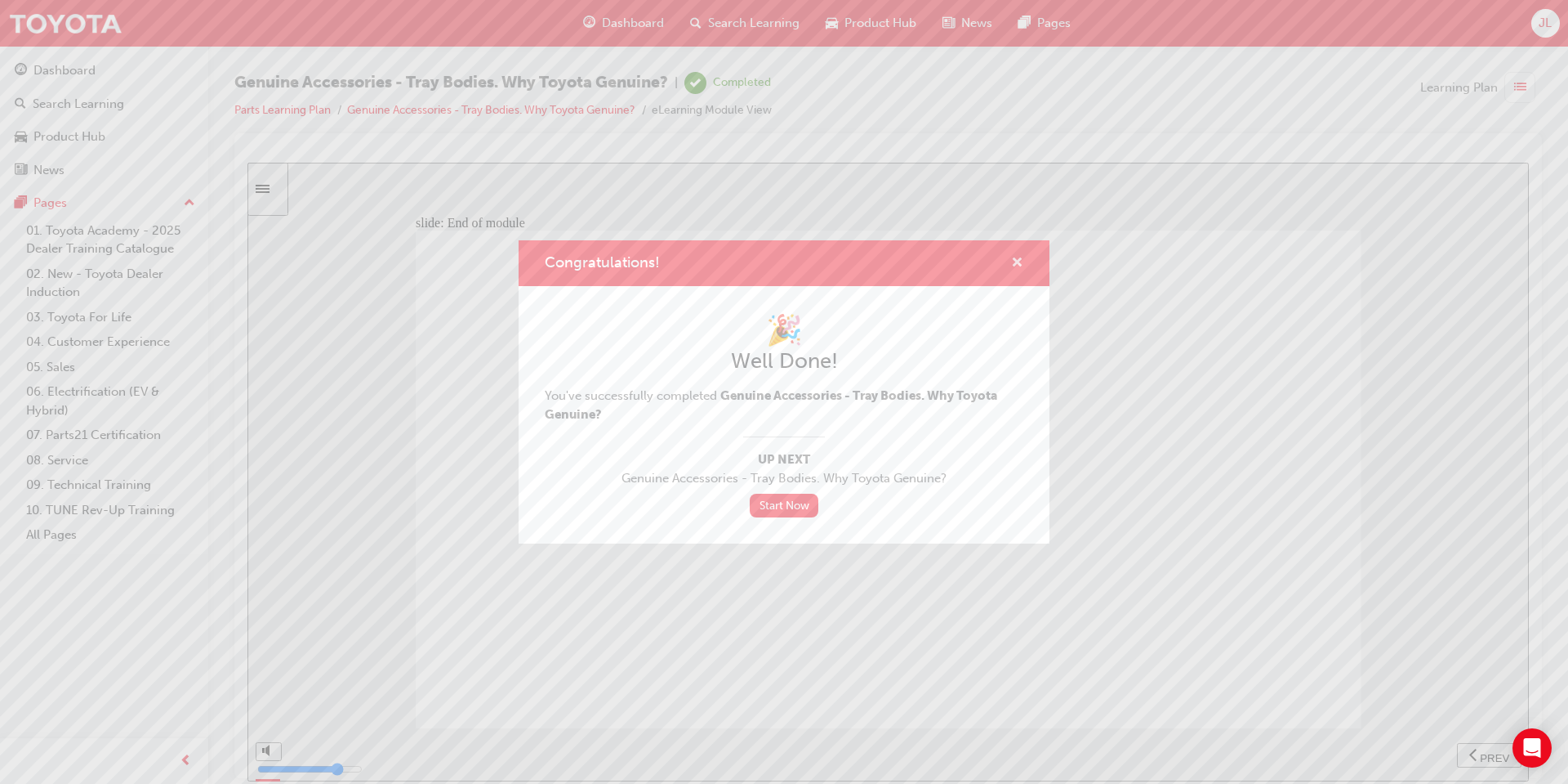
click at [1024, 258] on div "Congratulations!" at bounding box center [784, 263] width 531 height 47
drag, startPoint x: 1015, startPoint y: 262, endPoint x: 767, endPoint y: 99, distance: 296.8
click at [1015, 262] on span "cross-icon" at bounding box center [1017, 263] width 12 height 14
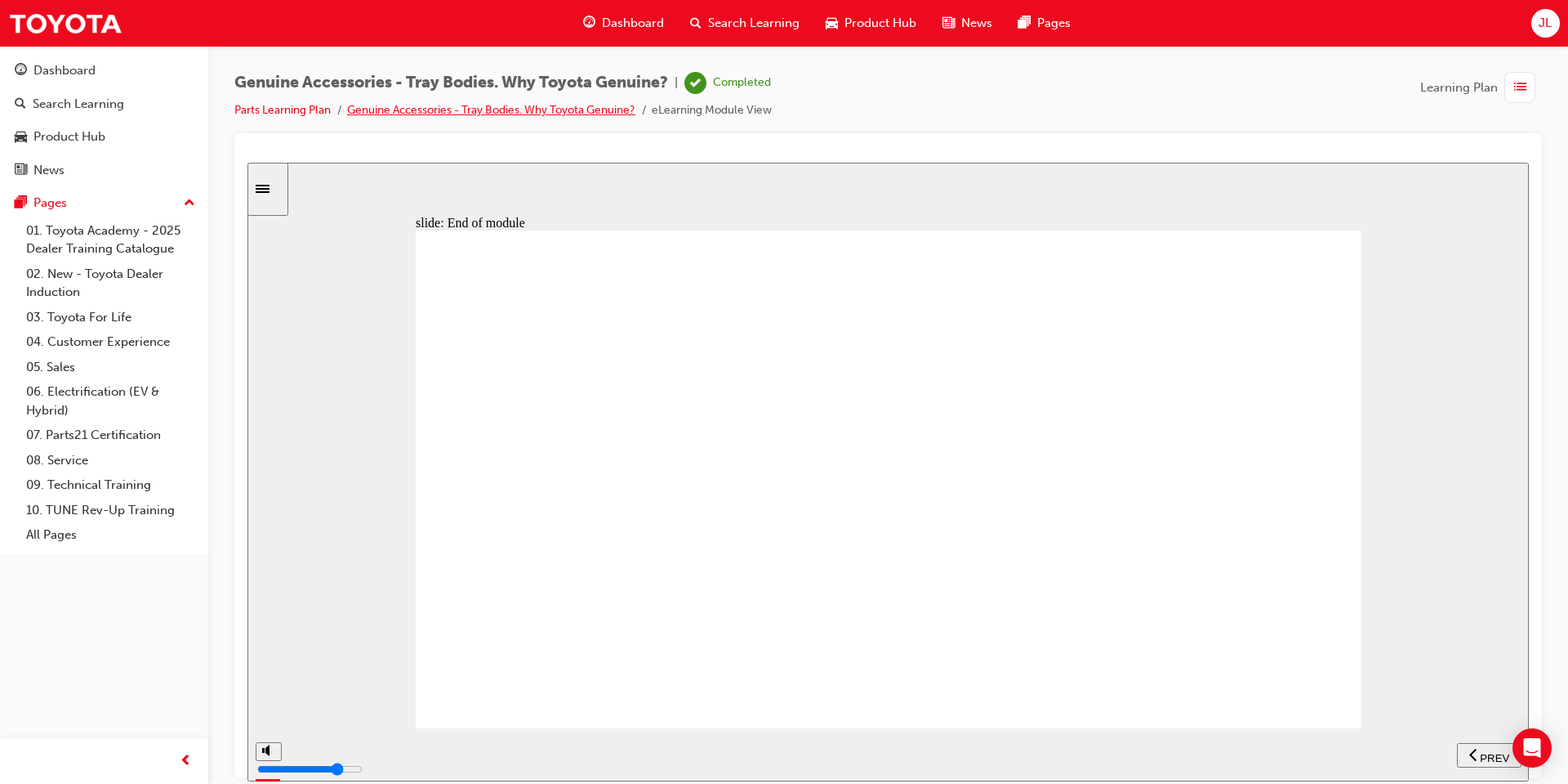
click at [480, 110] on link "Genuine Accessories - Tray Bodies. Why Toyota Genuine?" at bounding box center [491, 110] width 288 height 14
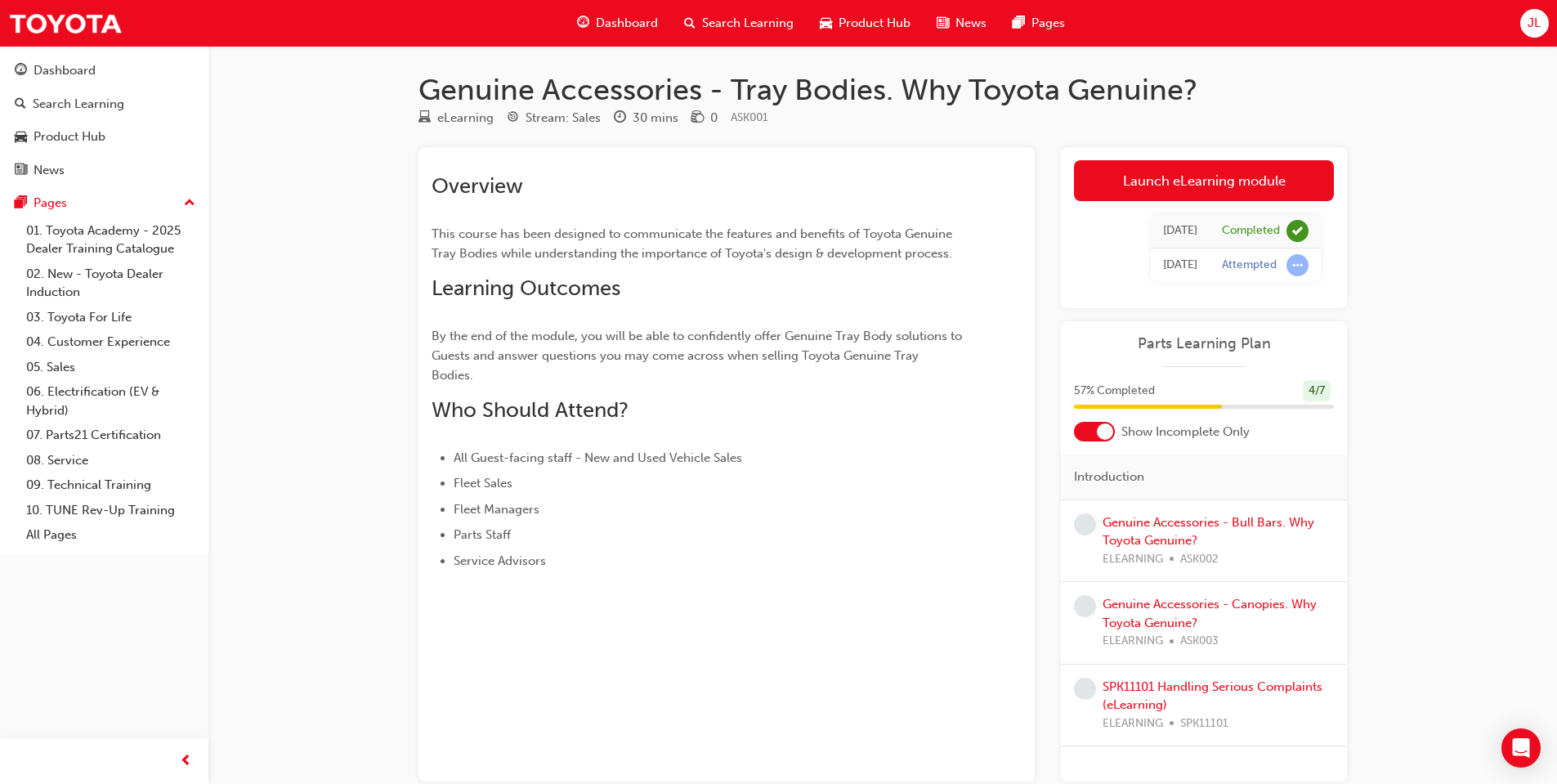
click at [1102, 428] on div at bounding box center [1104, 431] width 16 height 16
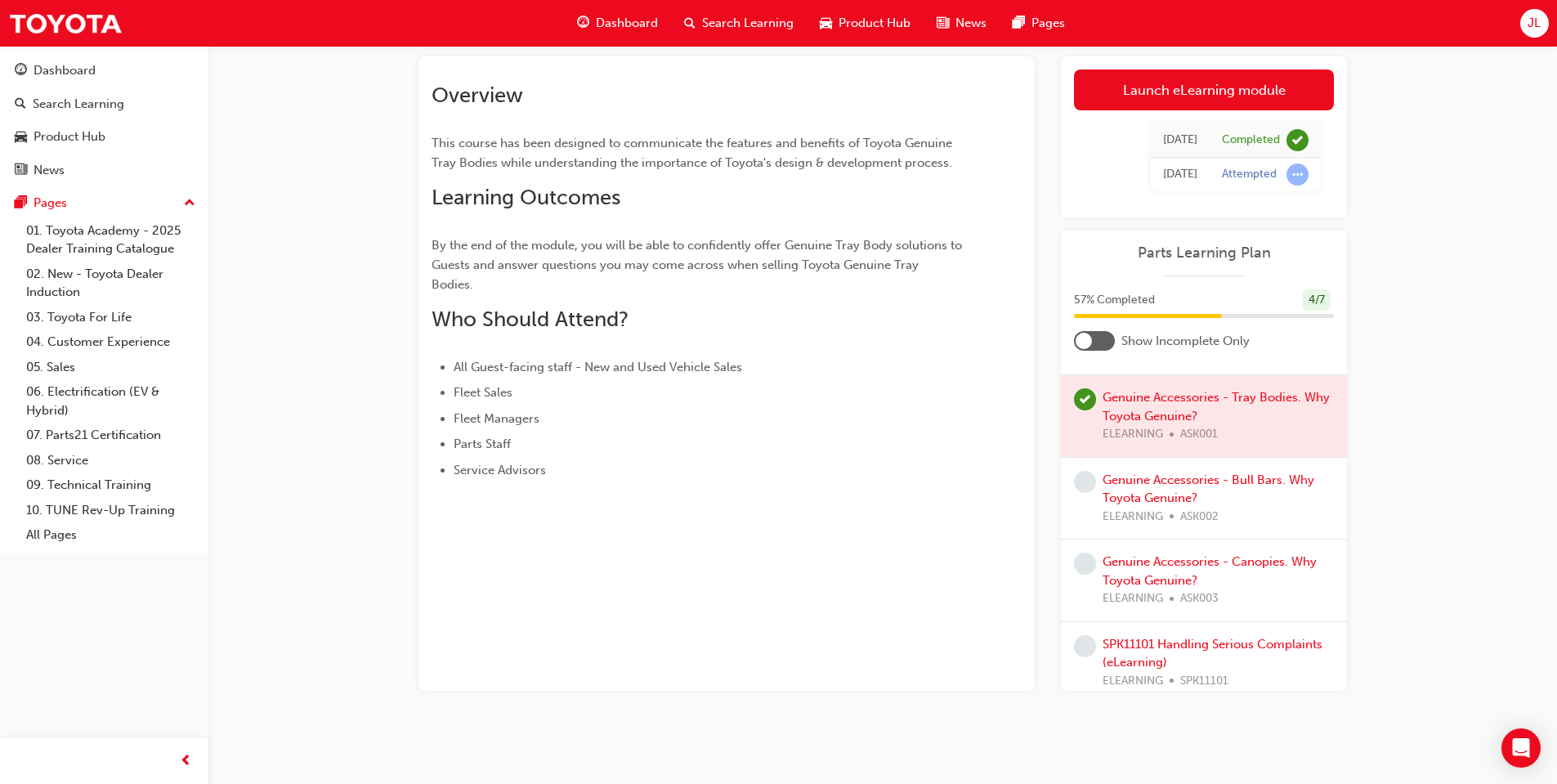
scroll to position [312, 0]
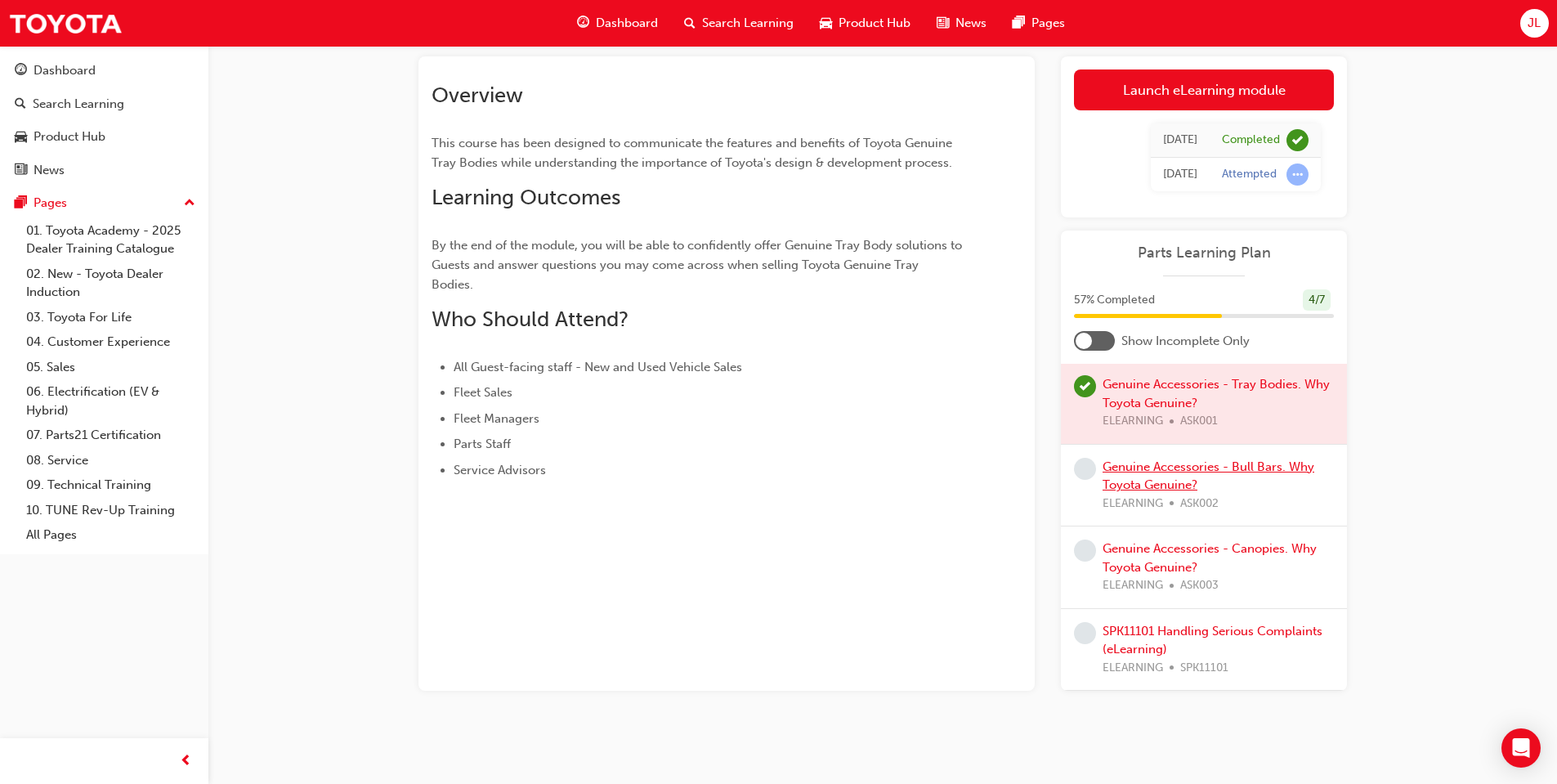
click at [1150, 467] on link "Genuine Accessories - Bull Bars. Why Toyota Genuine?" at bounding box center [1208, 475] width 212 height 33
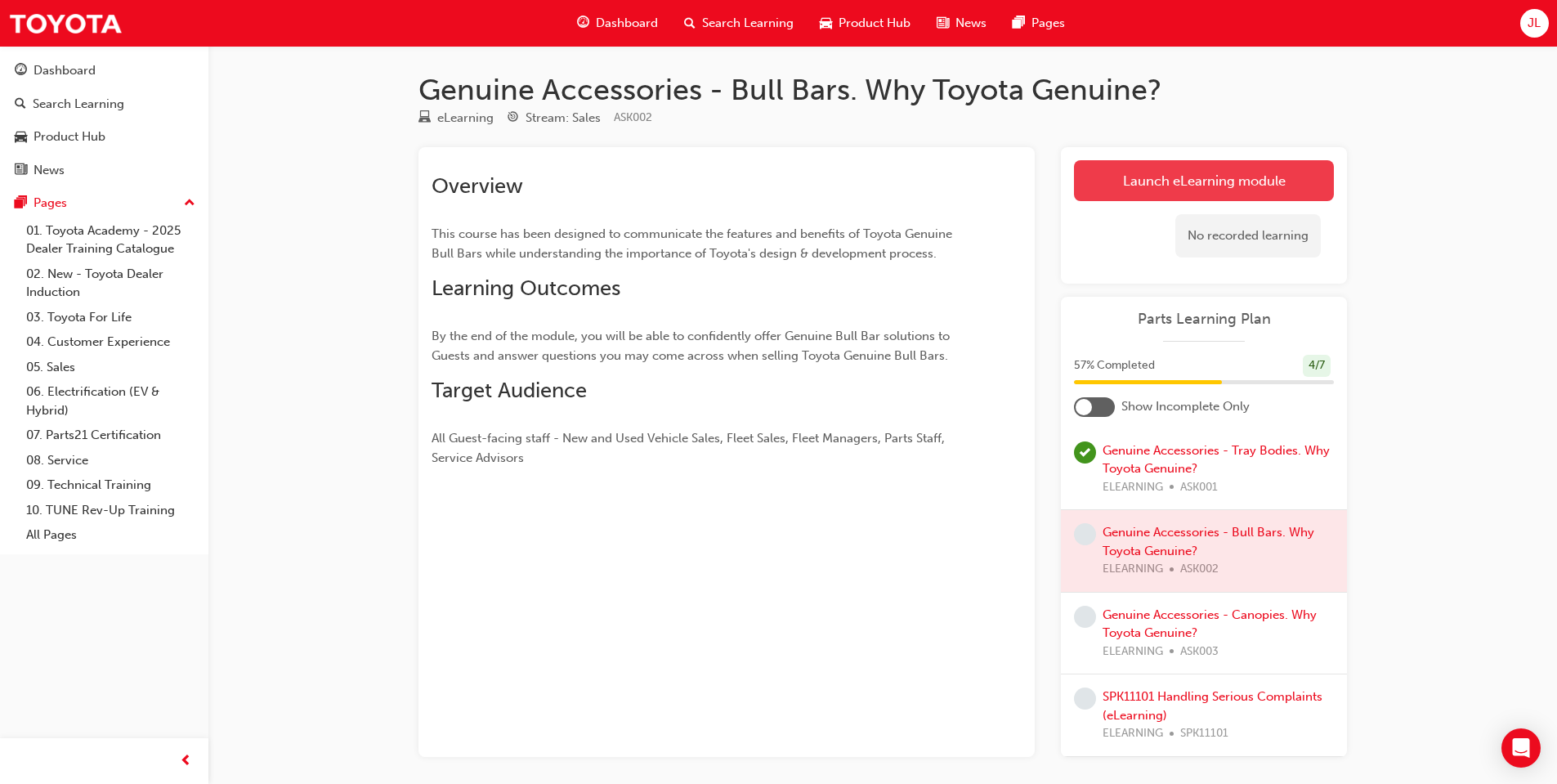
click at [1283, 179] on link "Launch eLearning module" at bounding box center [1203, 180] width 260 height 41
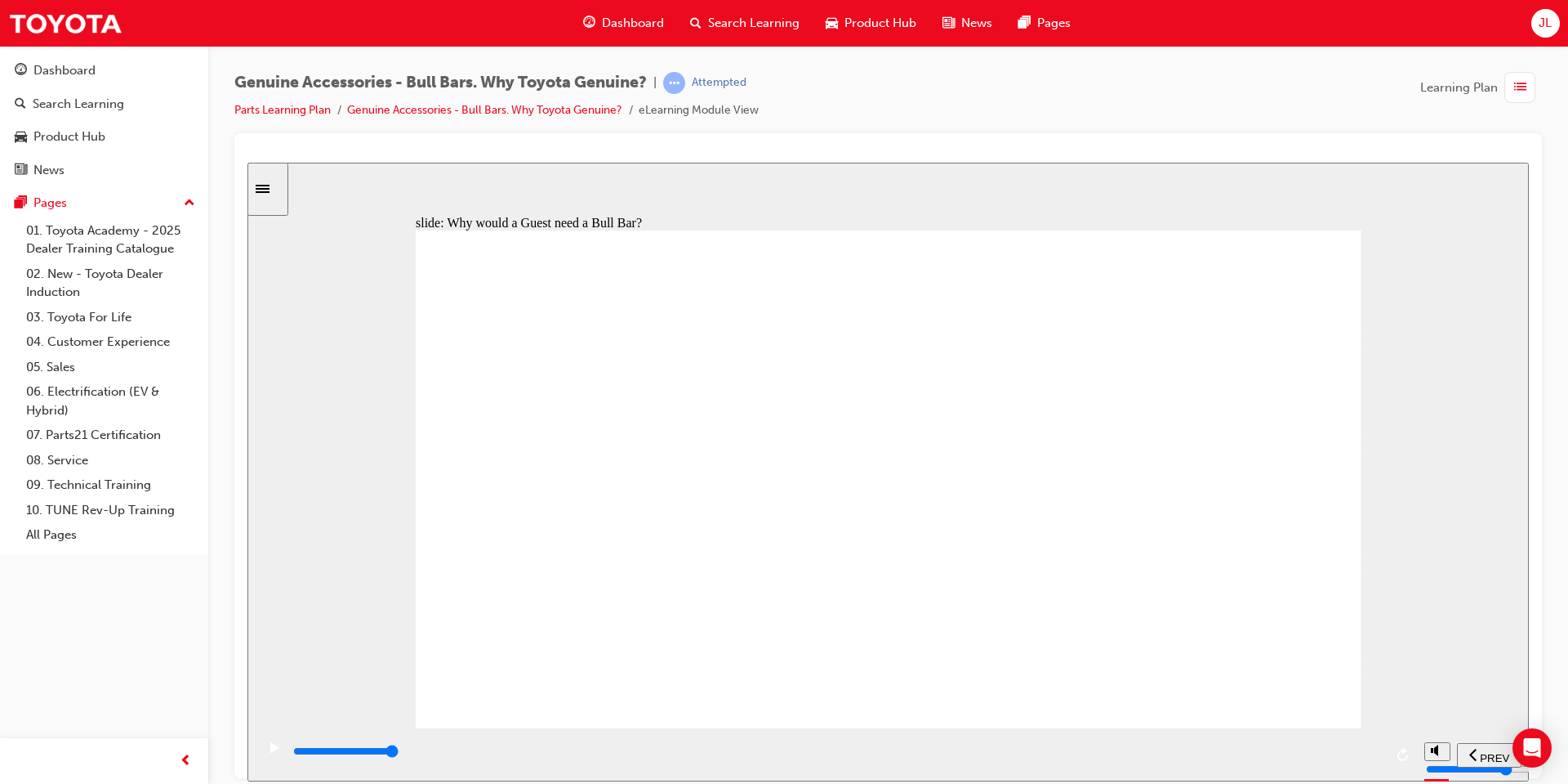
drag, startPoint x: 577, startPoint y: 740, endPoint x: 579, endPoint y: 750, distance: 10.2
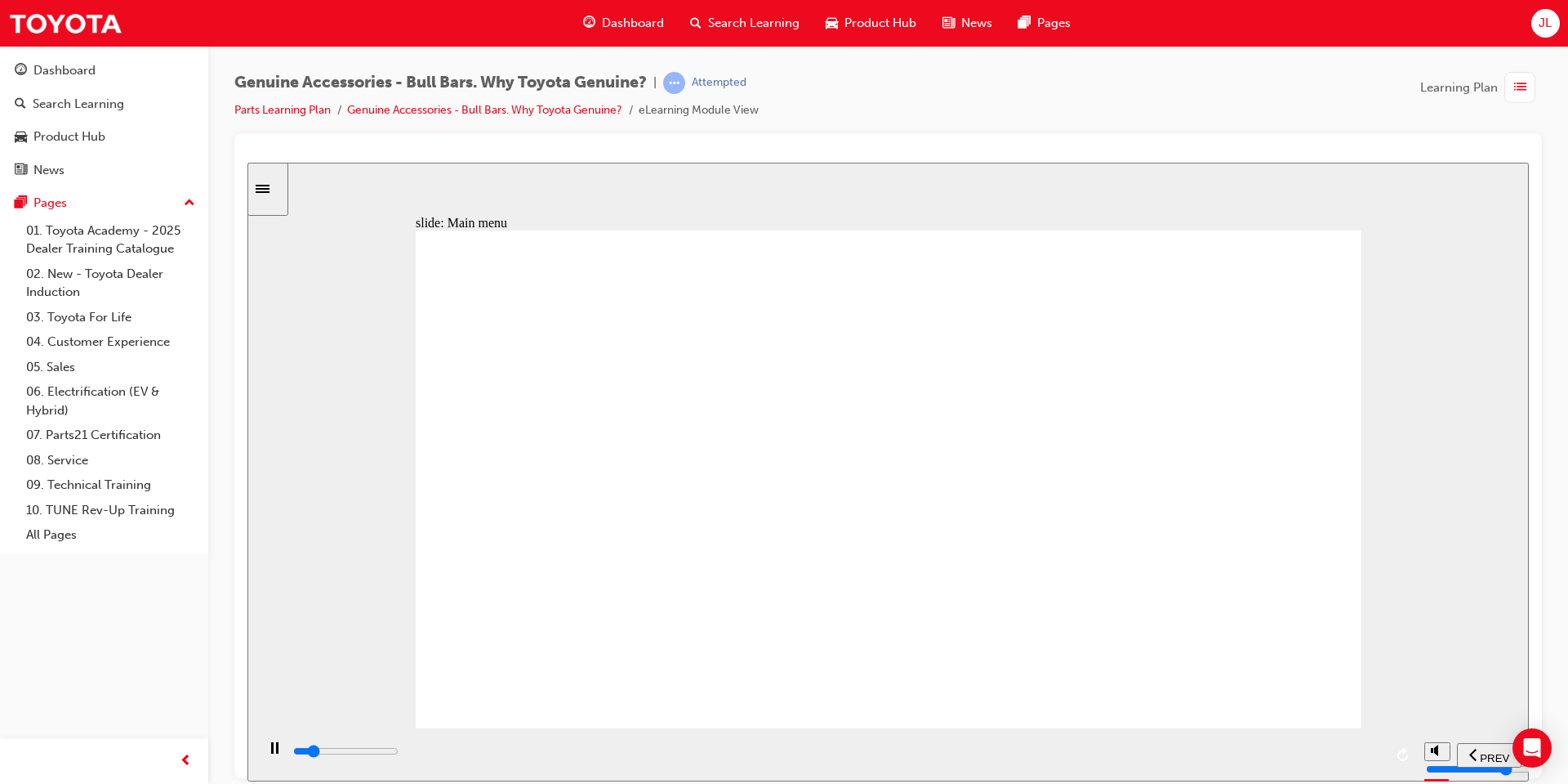
click at [579, 750] on div "playback controls" at bounding box center [836, 754] width 1161 height 53
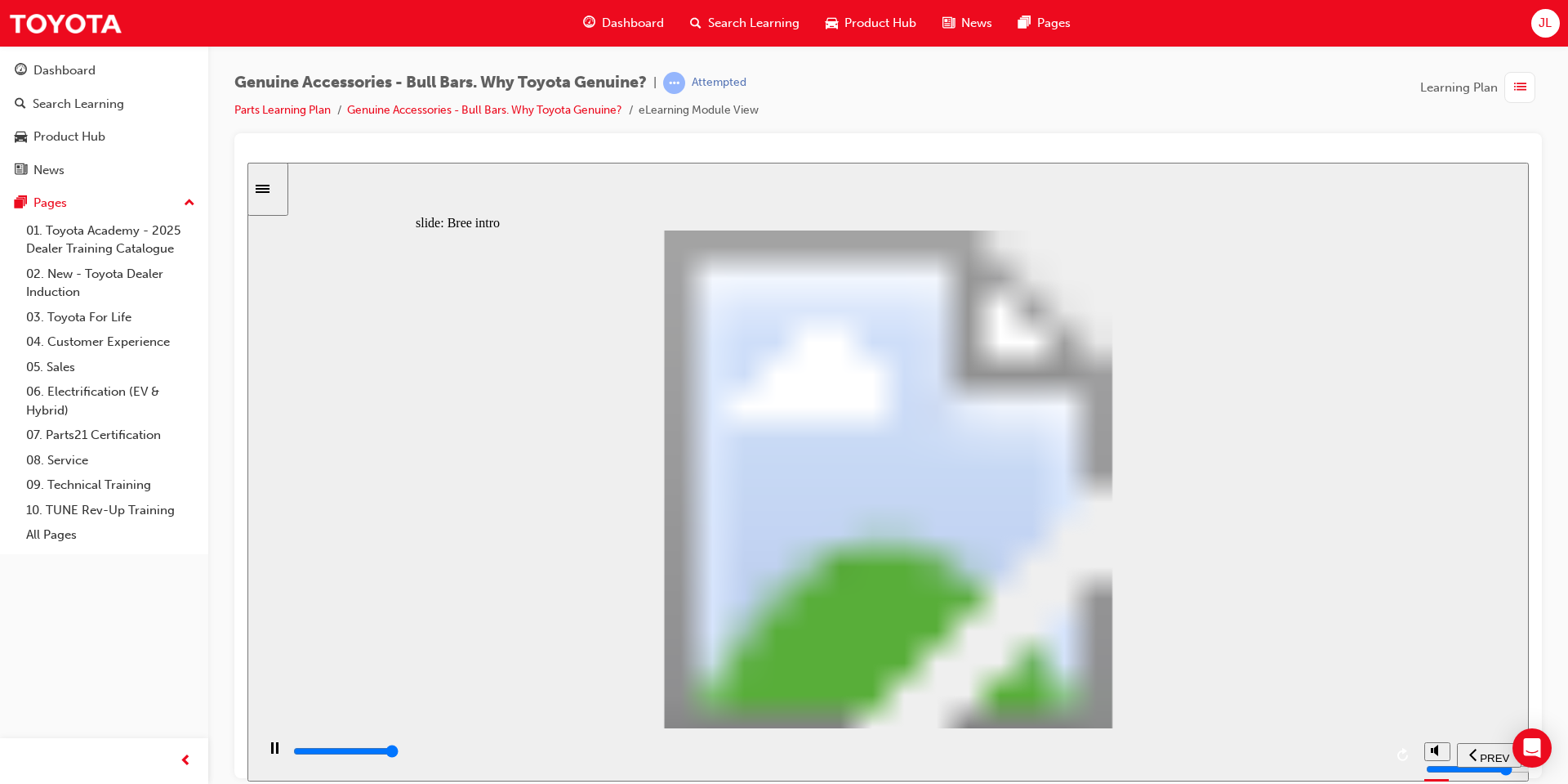
type input "23900"
